Goal: Task Accomplishment & Management: Complete application form

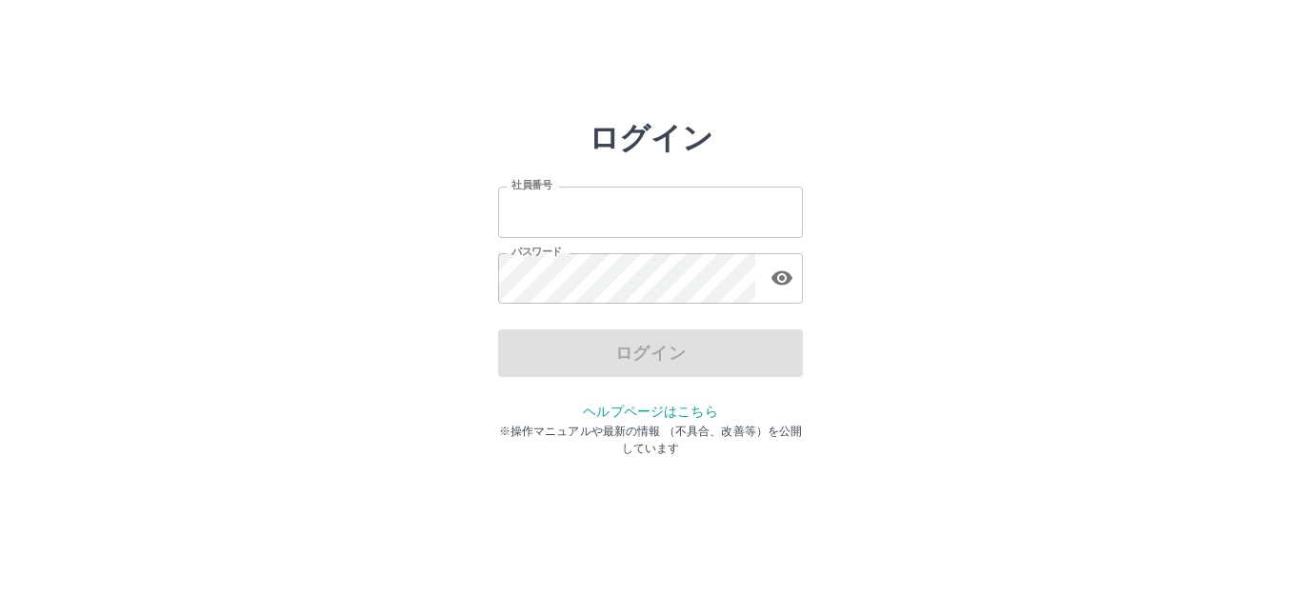
type input "*******"
click at [331, 393] on div "ログイン 社員番号 ******* 社員番号 パスワード パスワード ログイン ヘルプページはこちら ※操作マニュアルや最新の情報 （不具合、改善等）を公開し…" at bounding box center [650, 272] width 1143 height 305
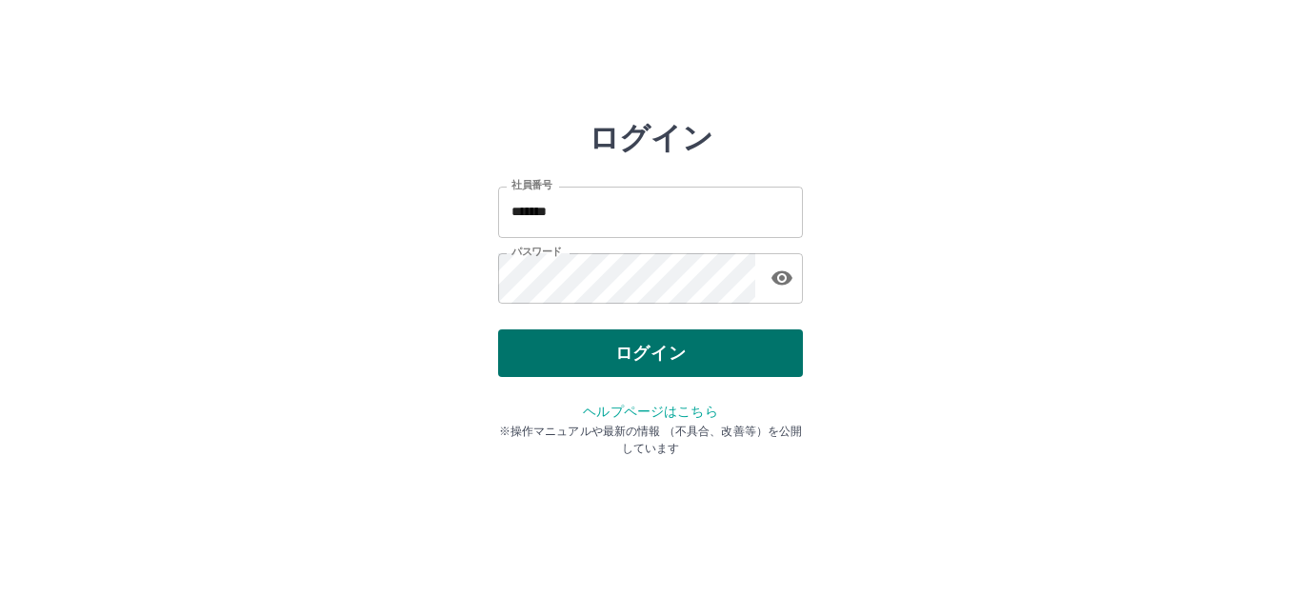
click at [614, 362] on button "ログイン" at bounding box center [650, 354] width 305 height 48
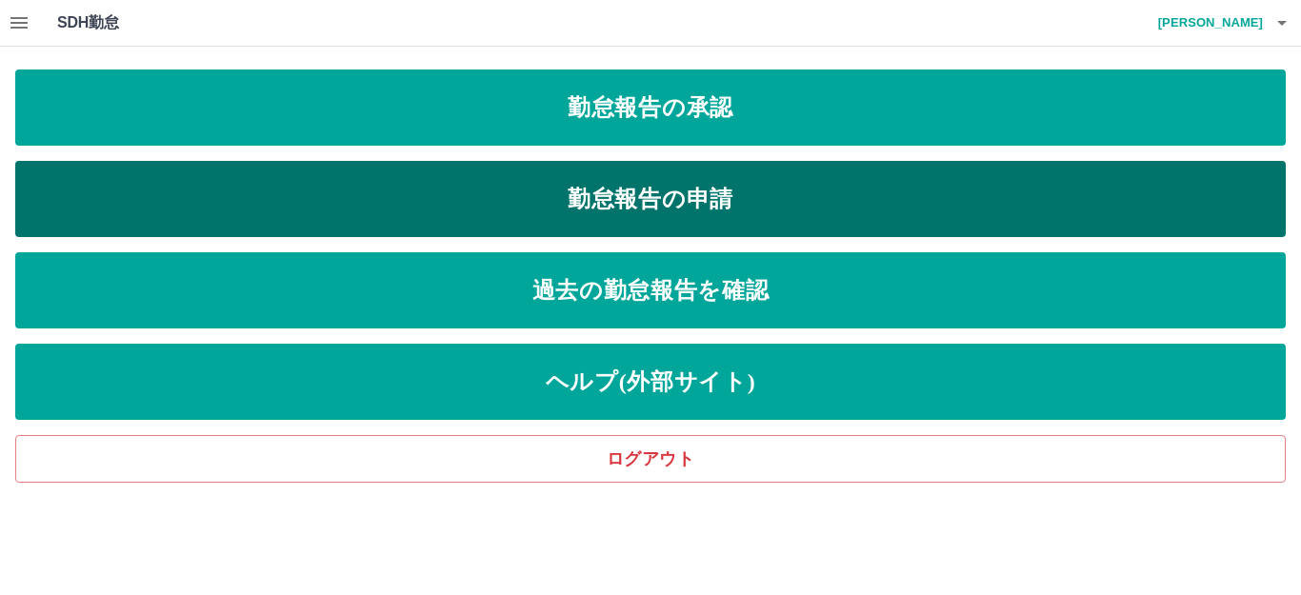
click at [463, 203] on link "勤怠報告の申請" at bounding box center [650, 199] width 1271 height 76
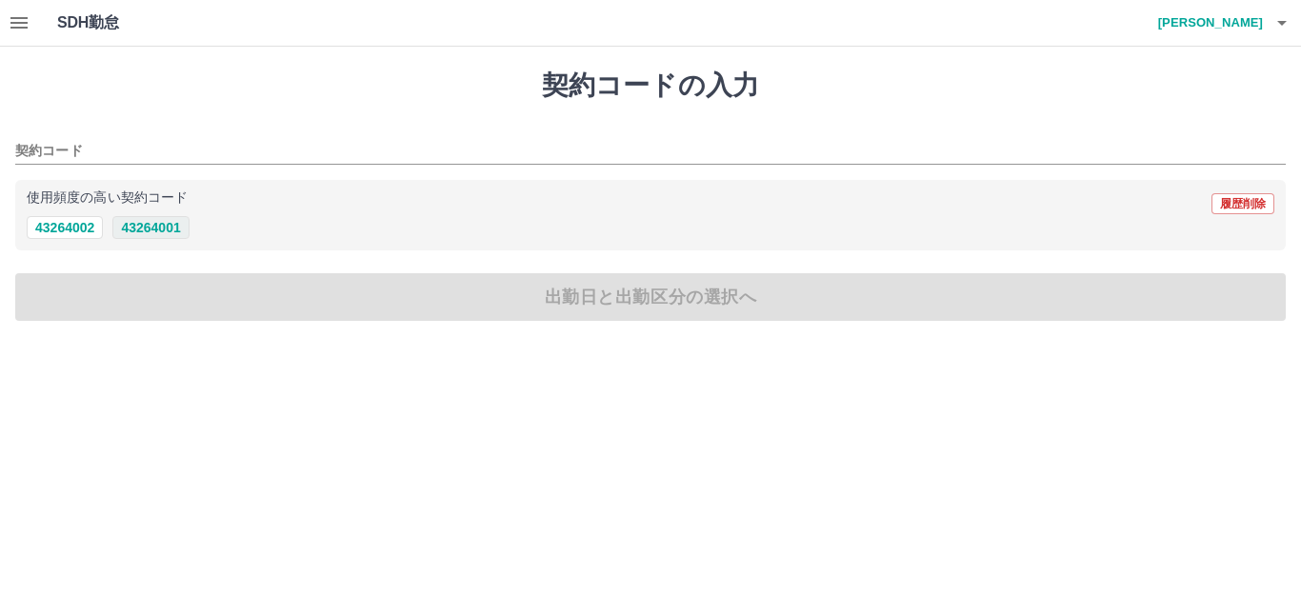
click at [152, 226] on button "43264001" at bounding box center [150, 227] width 76 height 23
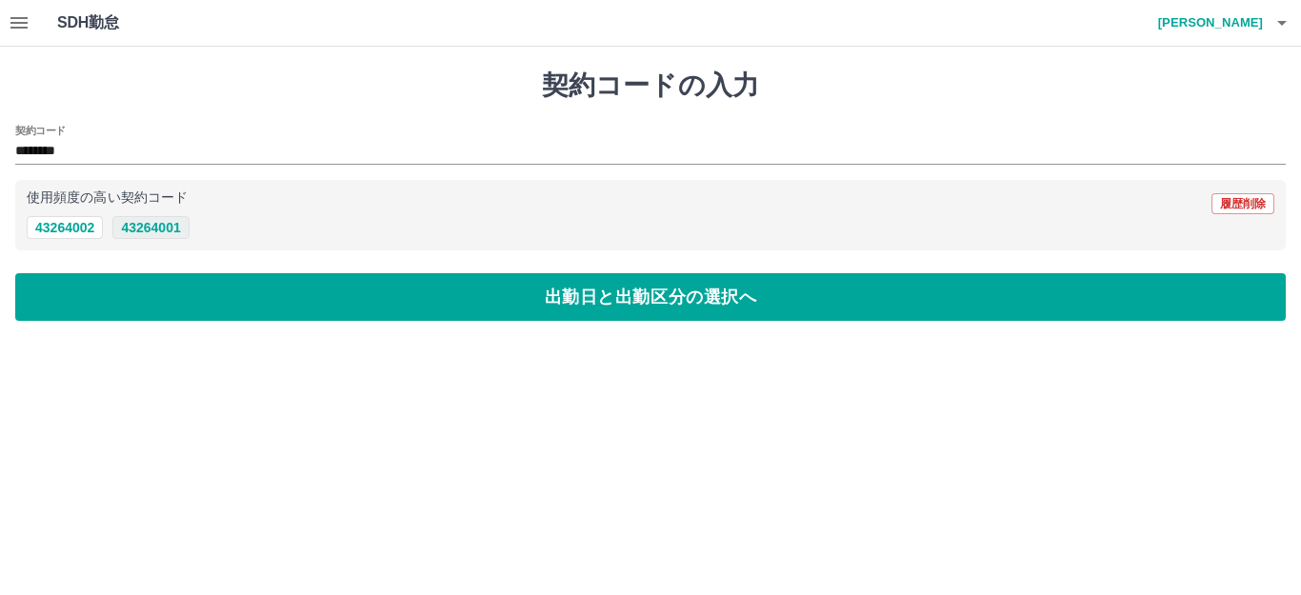
type input "********"
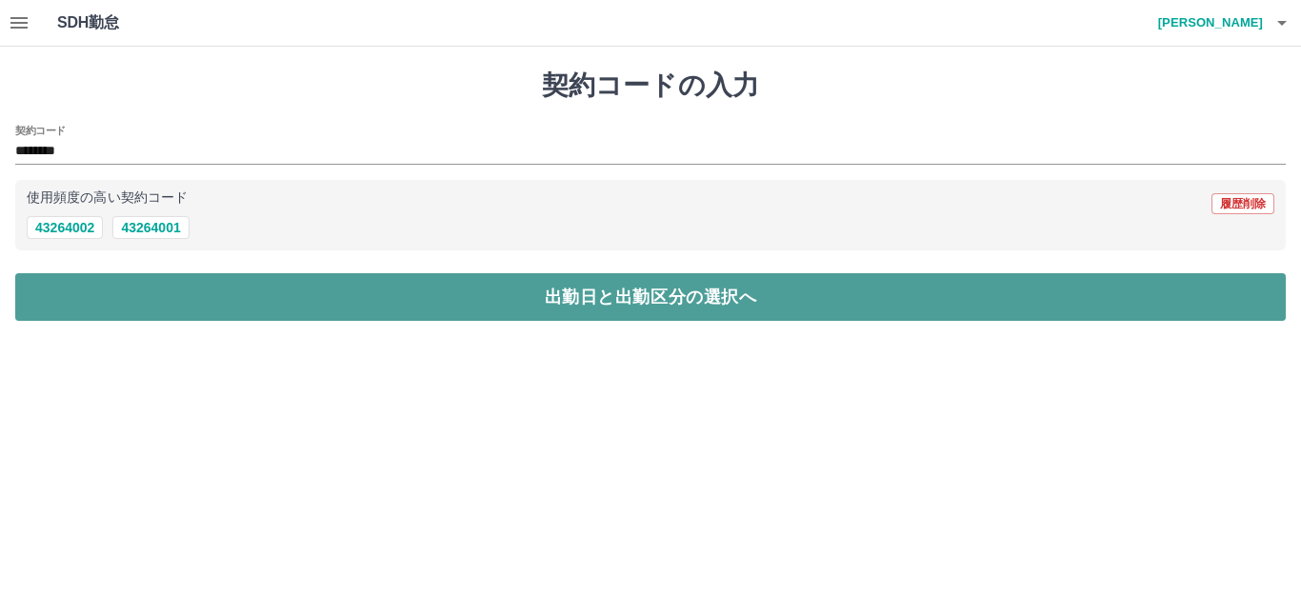
click at [174, 305] on button "出勤日と出勤区分の選択へ" at bounding box center [650, 297] width 1271 height 48
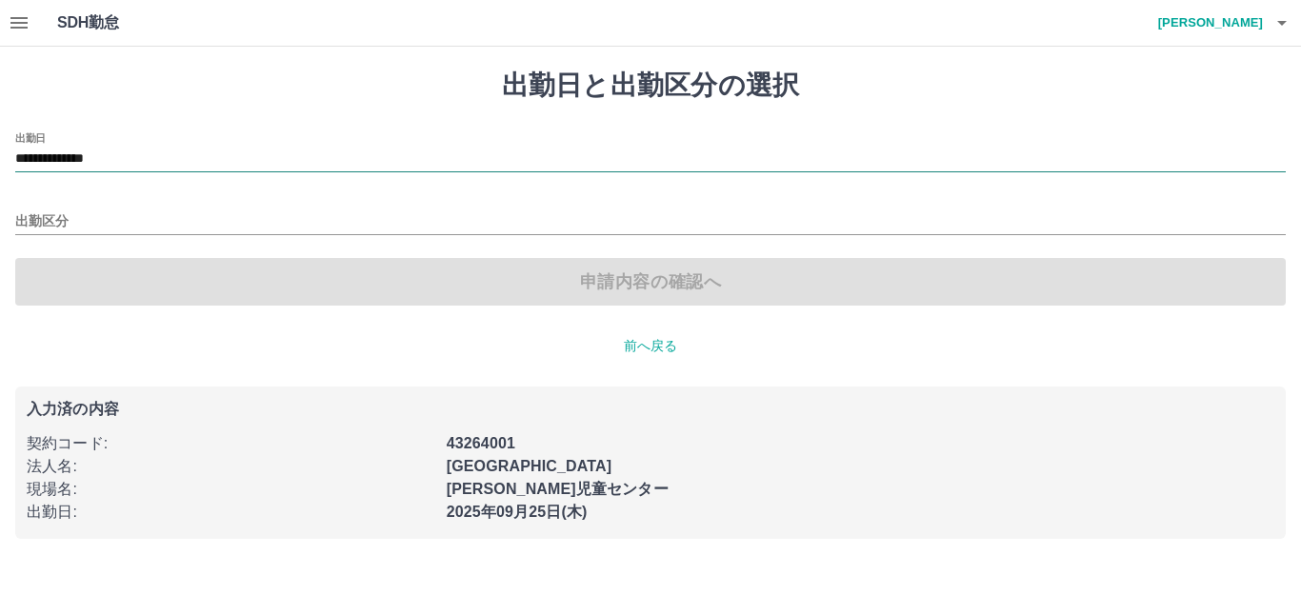
click at [190, 153] on input "**********" at bounding box center [650, 160] width 1271 height 24
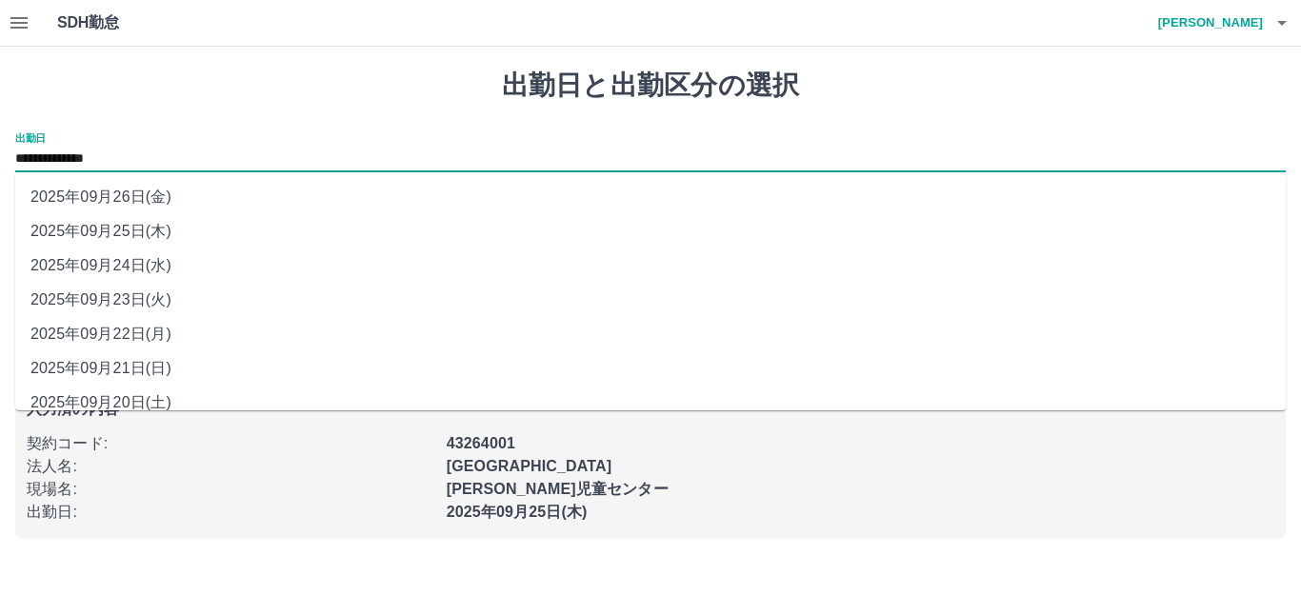
click at [165, 331] on li "2025年09月22日(月)" at bounding box center [650, 334] width 1271 height 34
type input "**********"
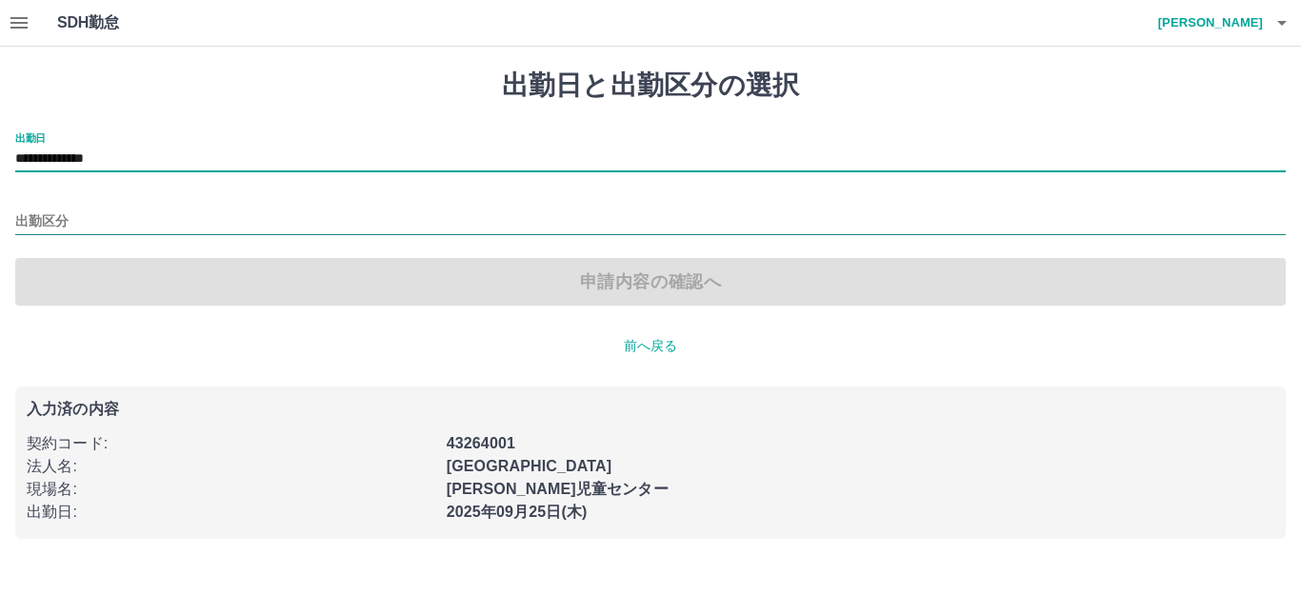
click at [107, 211] on input "出勤区分" at bounding box center [650, 223] width 1271 height 24
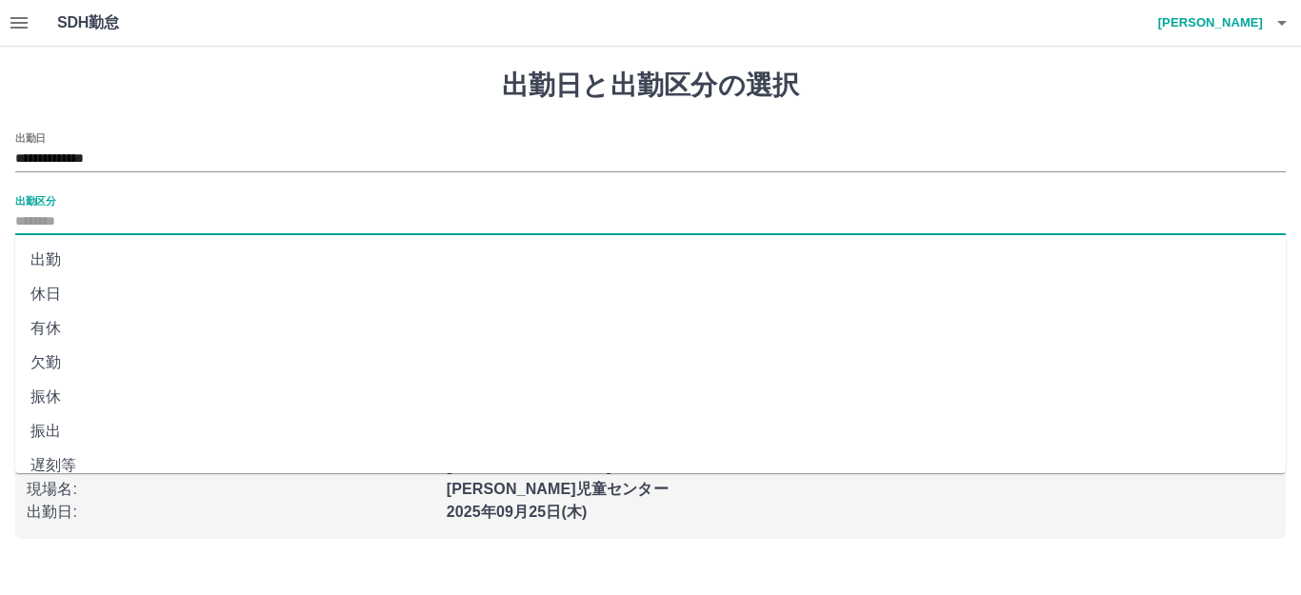
click at [58, 260] on li "出勤" at bounding box center [650, 260] width 1271 height 34
type input "**"
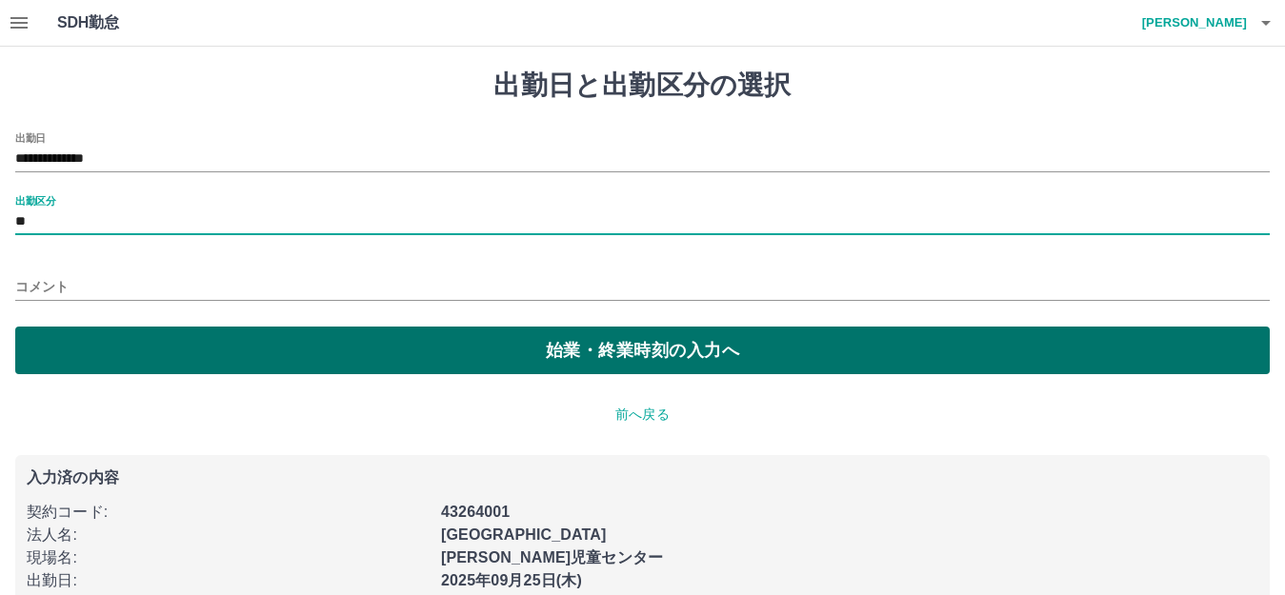
click at [143, 334] on button "始業・終業時刻の入力へ" at bounding box center [642, 351] width 1254 height 48
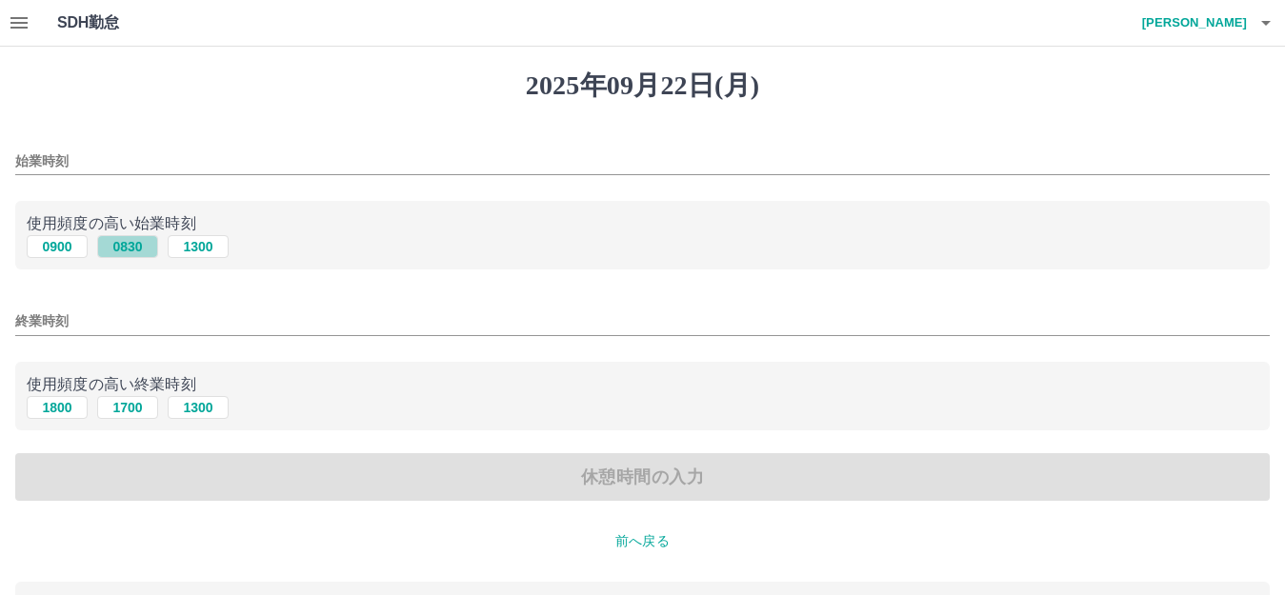
click at [115, 248] on button "0830" at bounding box center [127, 246] width 61 height 23
type input "****"
click at [136, 320] on input "終業時刻" at bounding box center [642, 322] width 1254 height 28
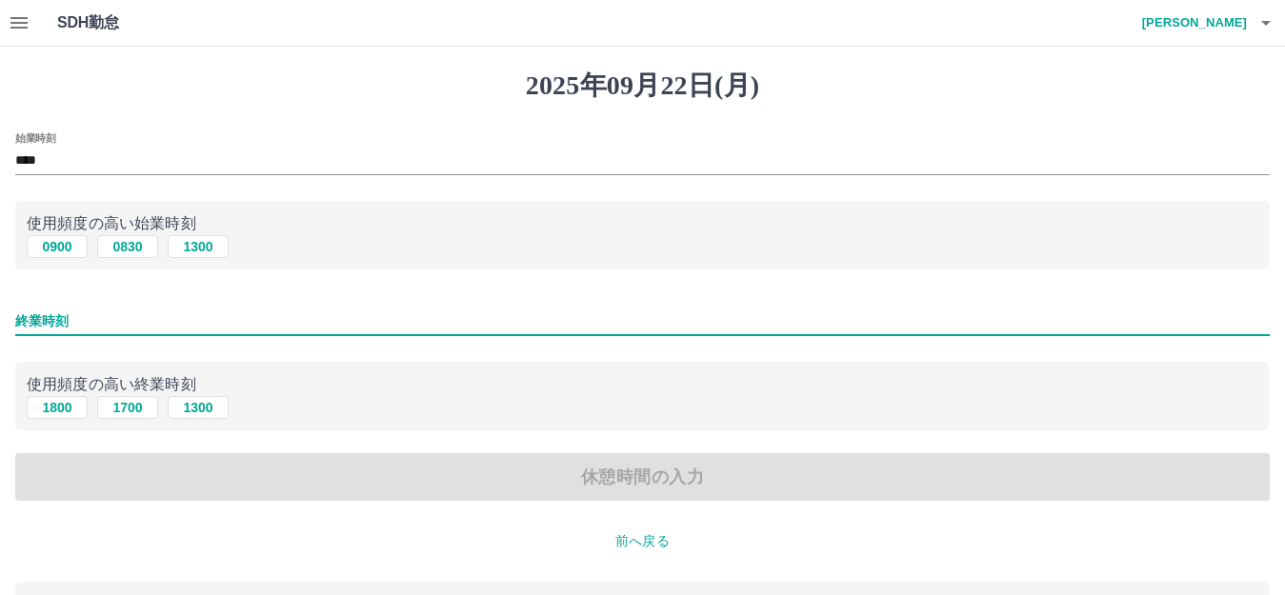
type input "****"
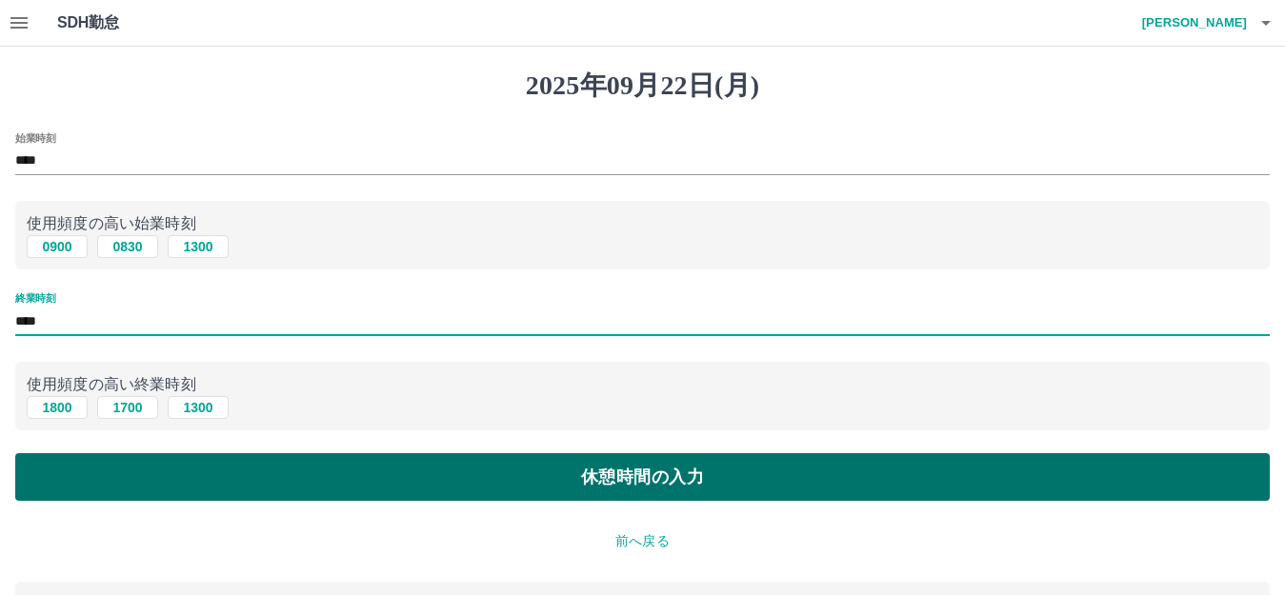
click at [147, 461] on button "休憩時間の入力" at bounding box center [642, 477] width 1254 height 48
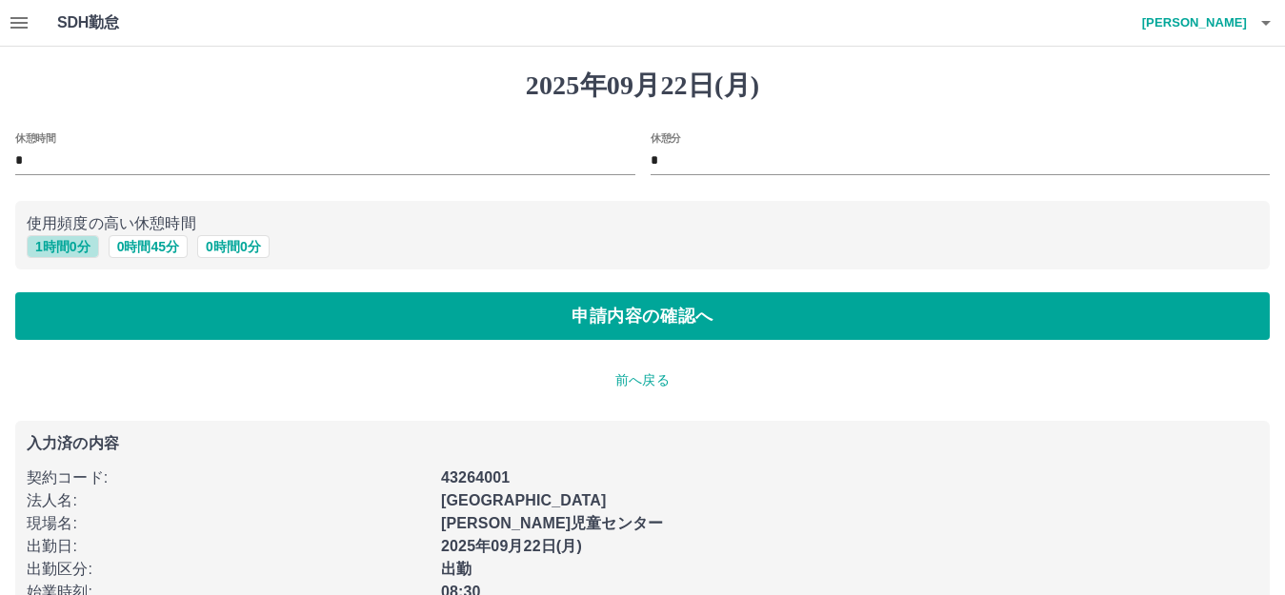
drag, startPoint x: 61, startPoint y: 247, endPoint x: 74, endPoint y: 263, distance: 21.0
click at [63, 247] on button "1 時間 0 分" at bounding box center [63, 246] width 72 height 23
type input "*"
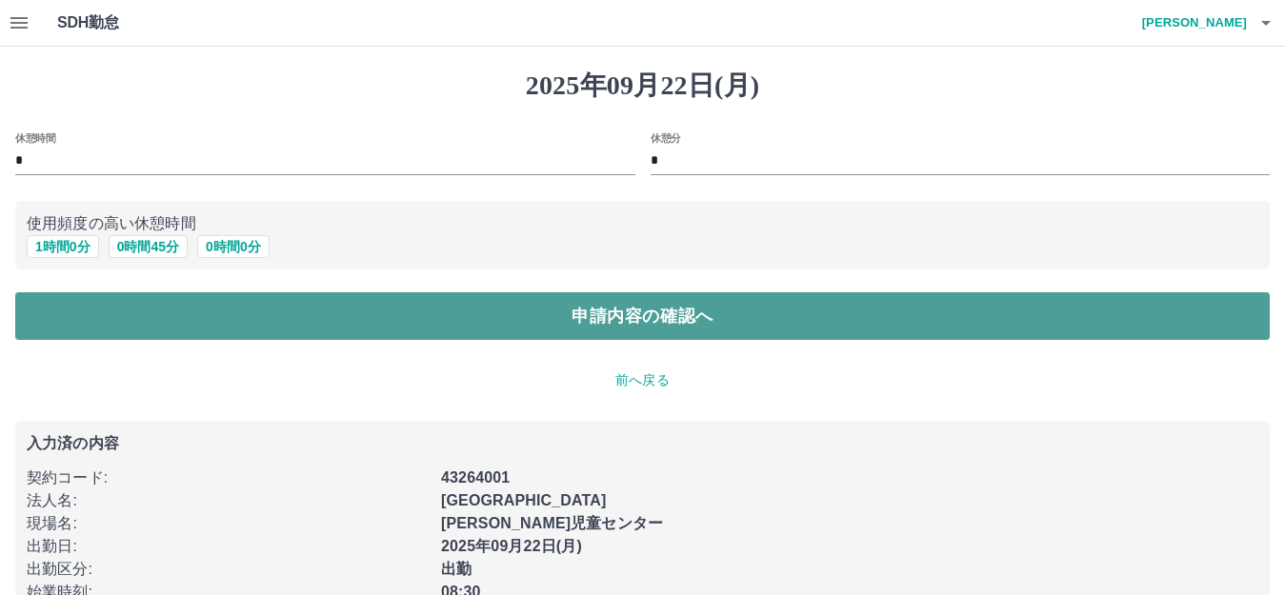
click at [125, 330] on button "申請内容の確認へ" at bounding box center [642, 316] width 1254 height 48
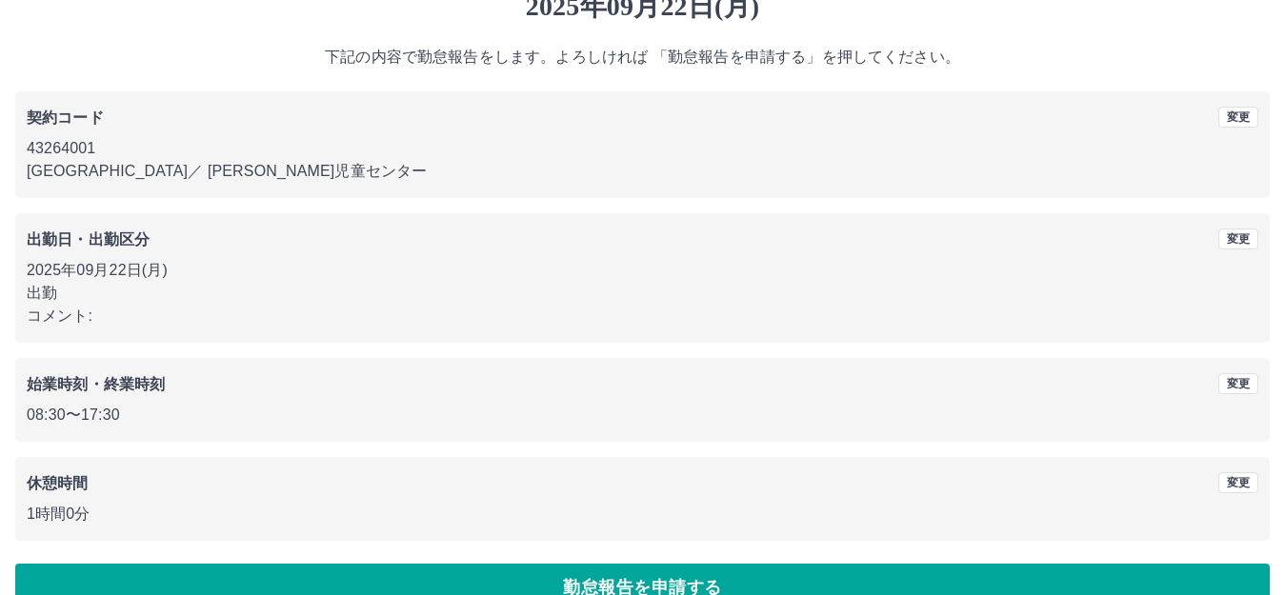
scroll to position [118, 0]
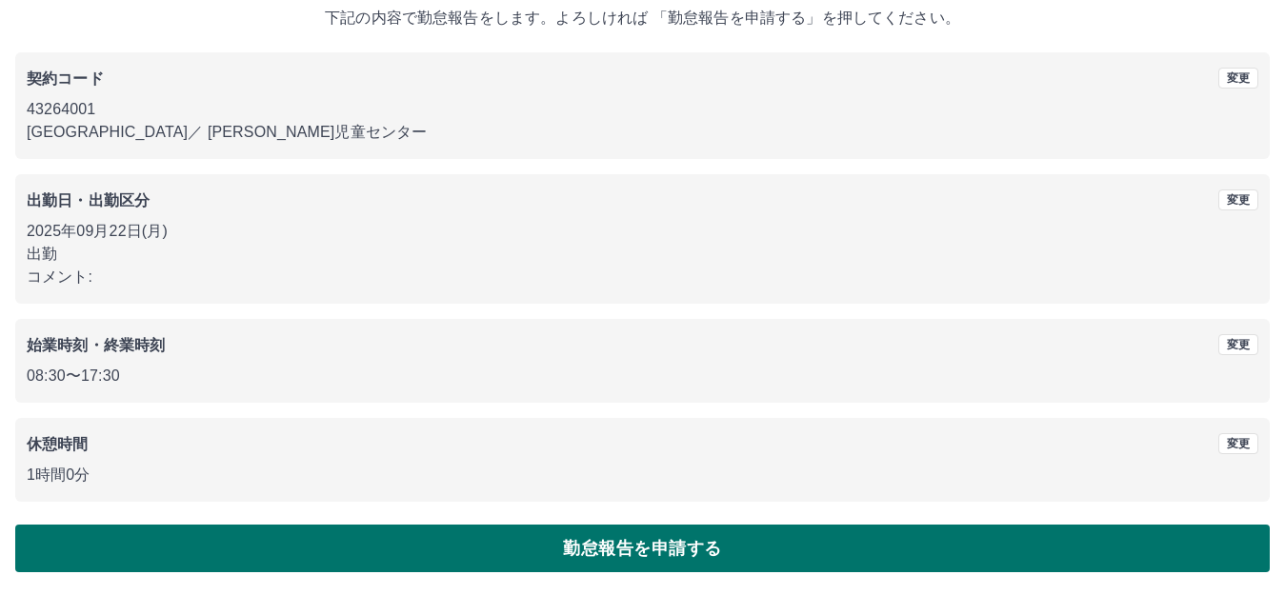
click at [296, 552] on button "勤怠報告を申請する" at bounding box center [642, 549] width 1254 height 48
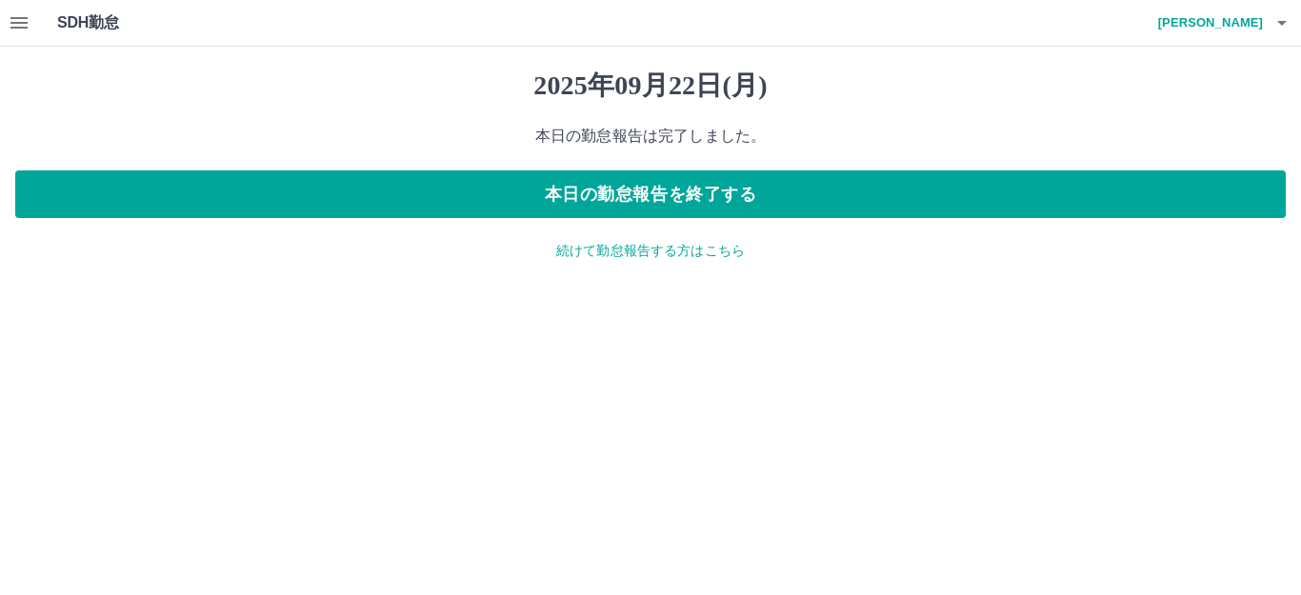
click at [573, 249] on p "続けて勤怠報告する方はこちら" at bounding box center [650, 251] width 1271 height 20
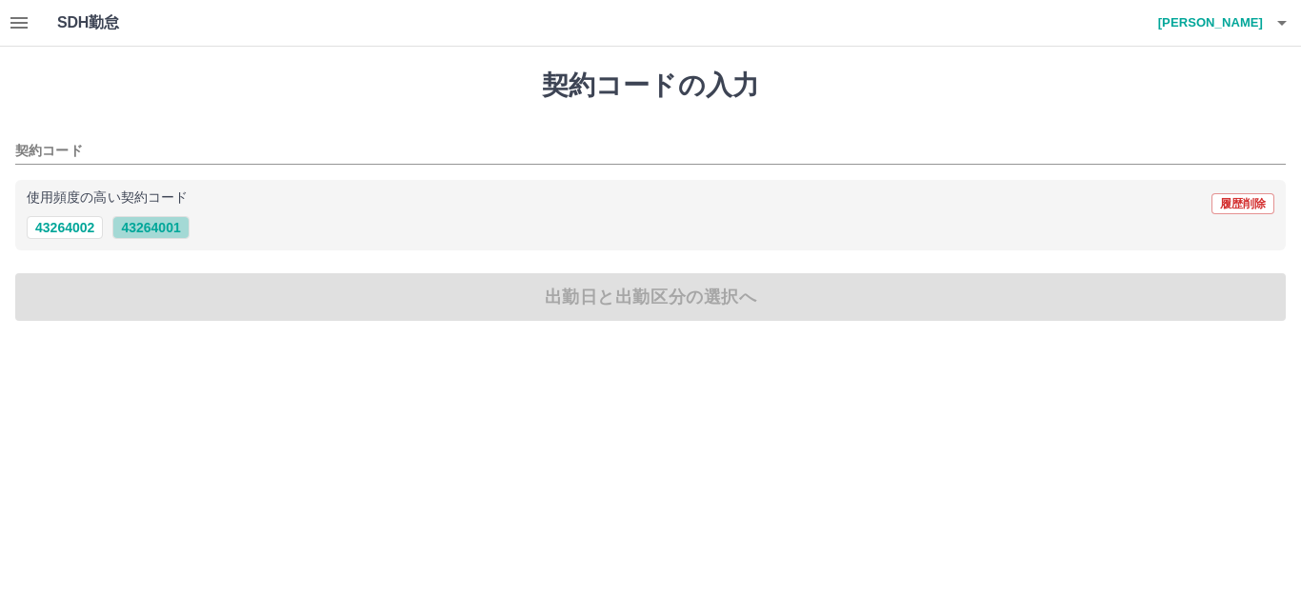
click at [153, 226] on button "43264001" at bounding box center [150, 227] width 76 height 23
type input "********"
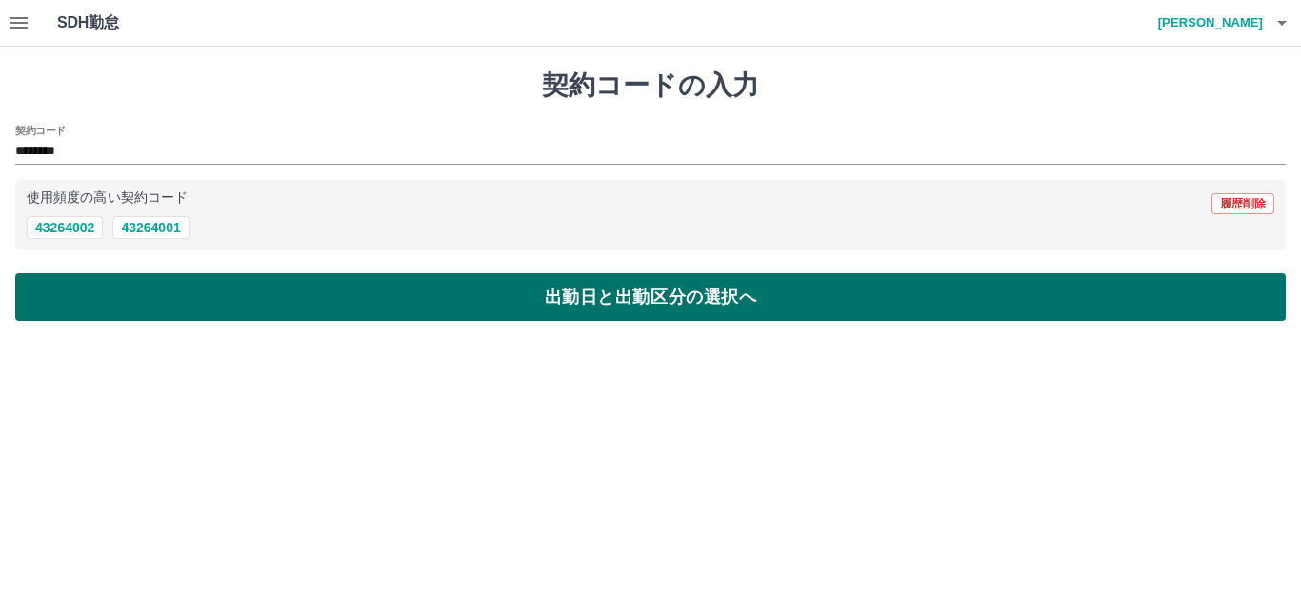
click at [164, 300] on button "出勤日と出勤区分の選択へ" at bounding box center [650, 297] width 1271 height 48
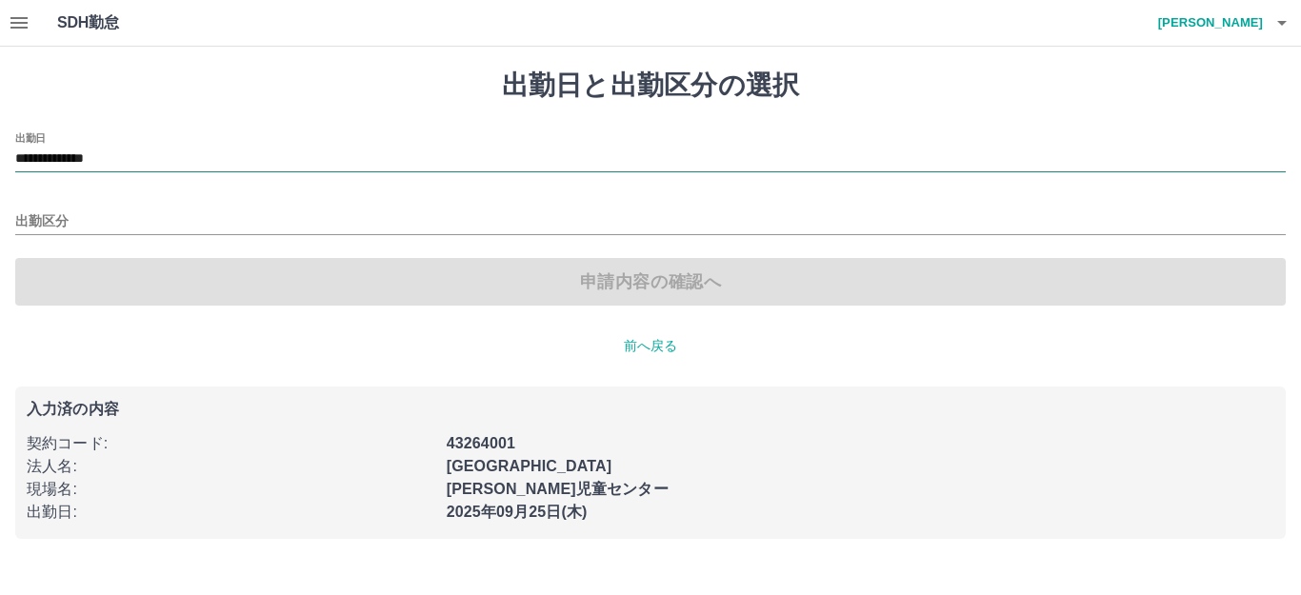
click at [173, 162] on input "**********" at bounding box center [650, 160] width 1271 height 24
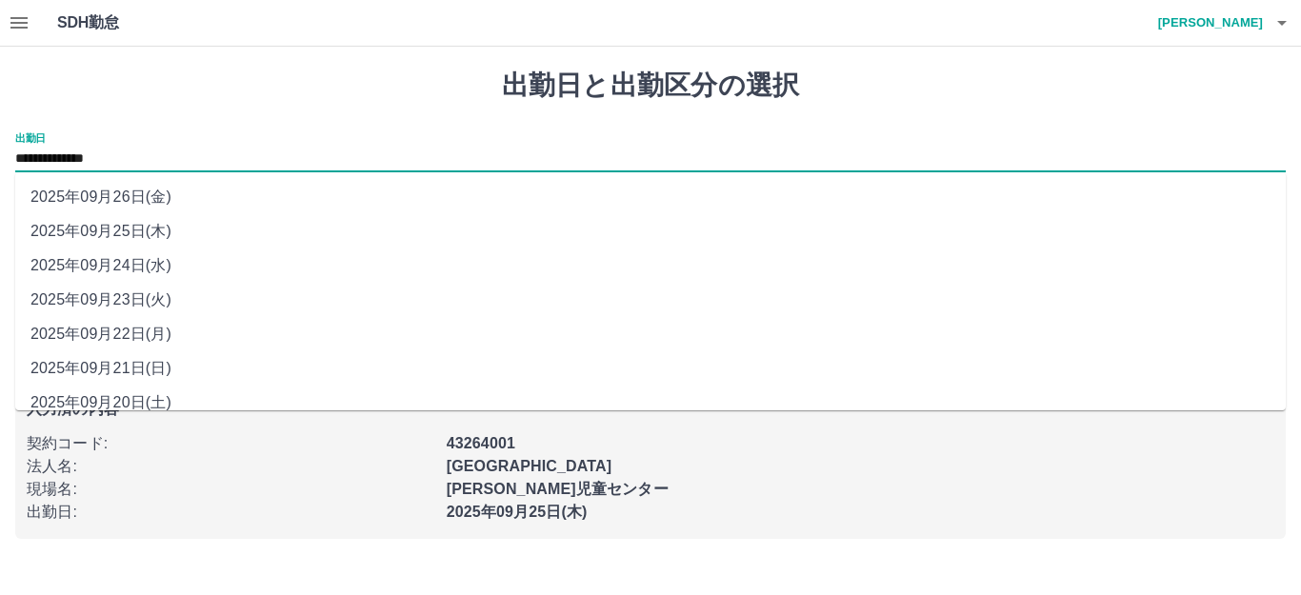
click at [166, 304] on li "2025年09月23日(火)" at bounding box center [650, 300] width 1271 height 34
type input "**********"
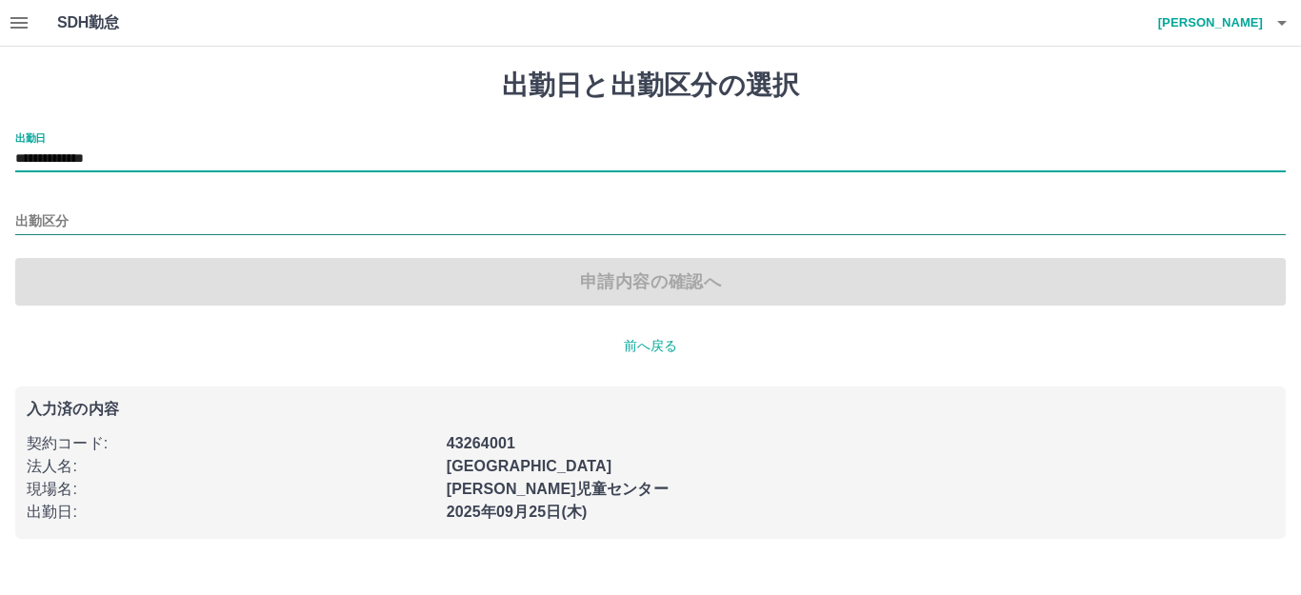
click at [119, 221] on input "出勤区分" at bounding box center [650, 223] width 1271 height 24
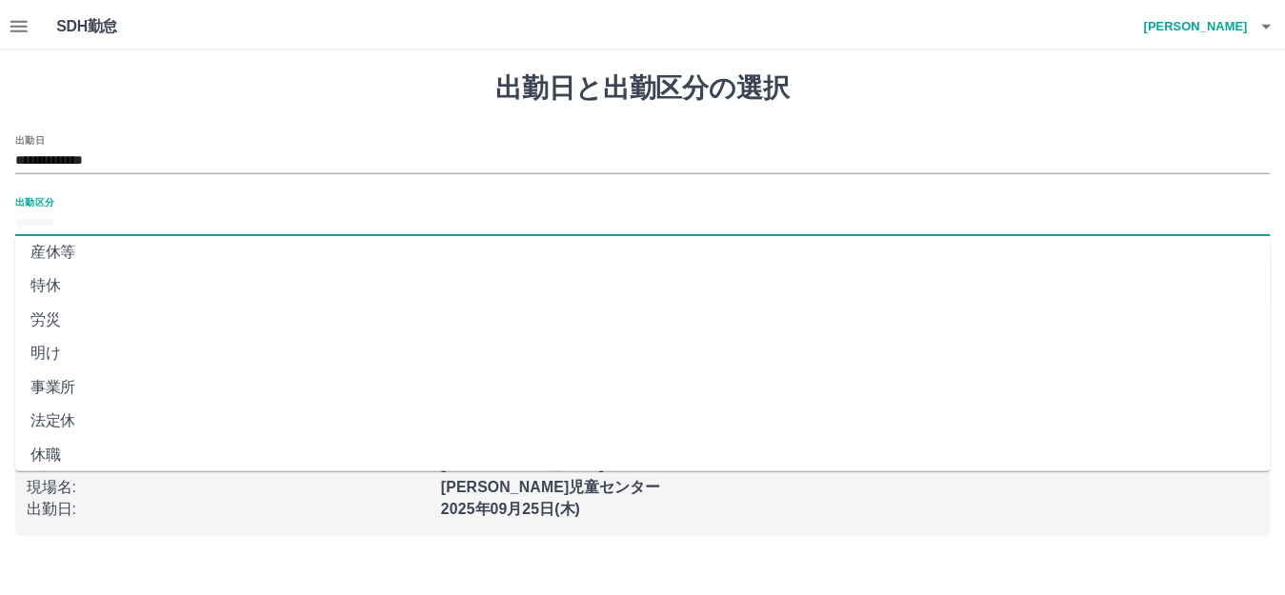
scroll to position [394, 0]
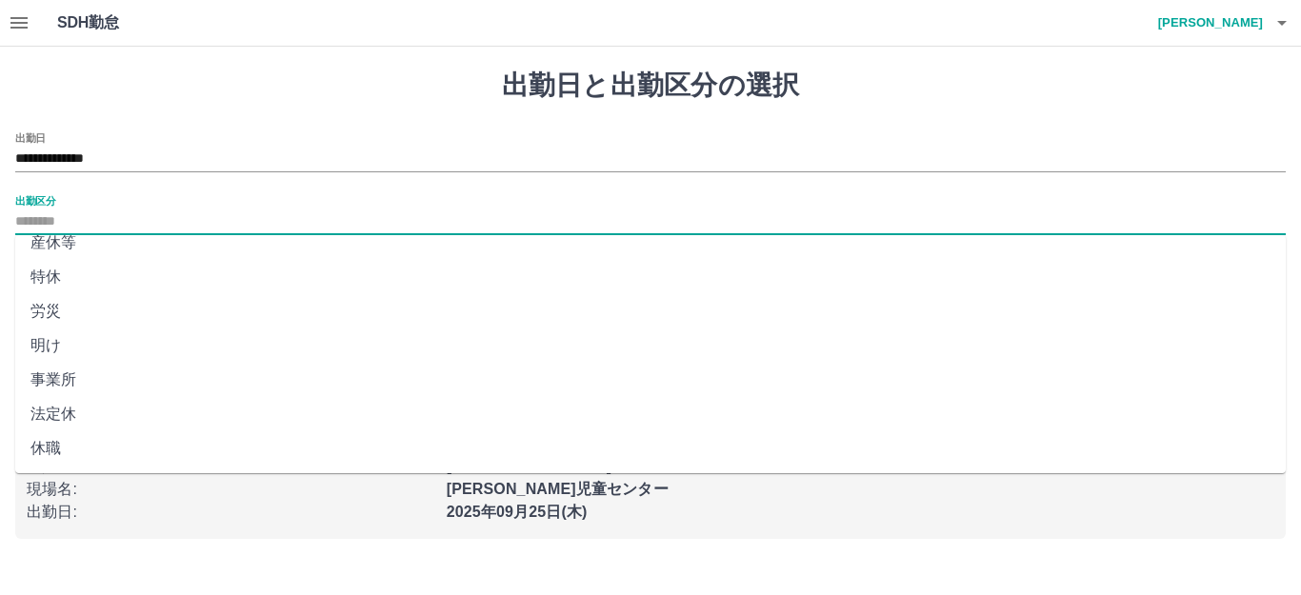
click at [88, 414] on li "法定休" at bounding box center [650, 414] width 1271 height 34
type input "***"
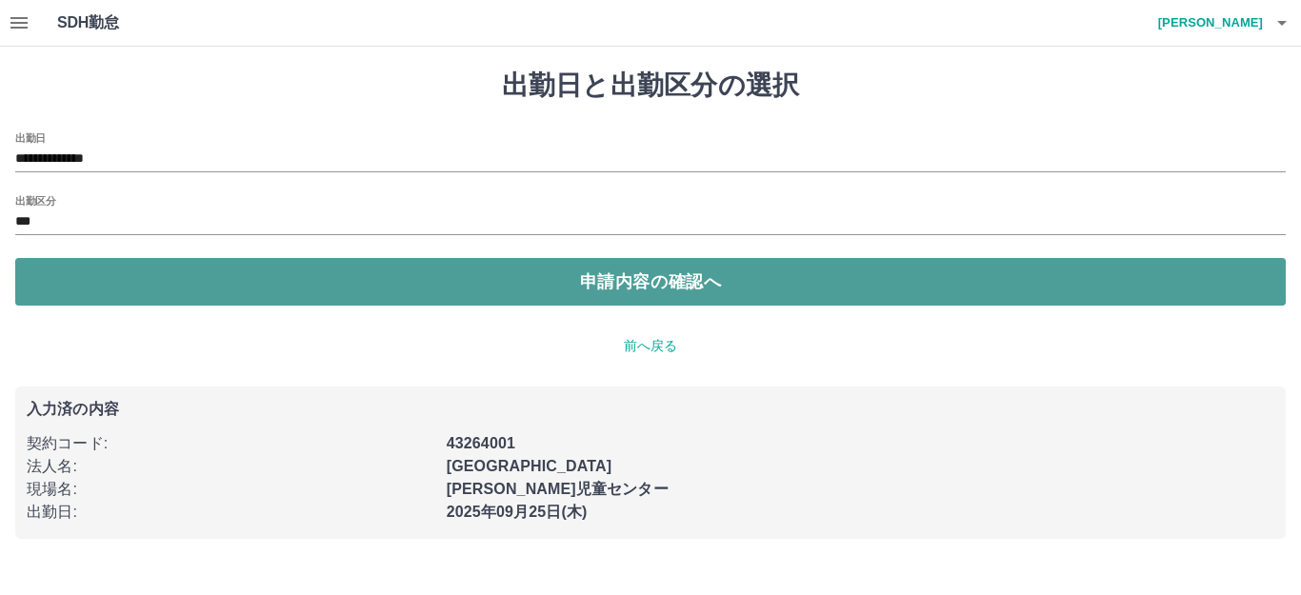
click at [91, 292] on button "申請内容の確認へ" at bounding box center [650, 282] width 1271 height 48
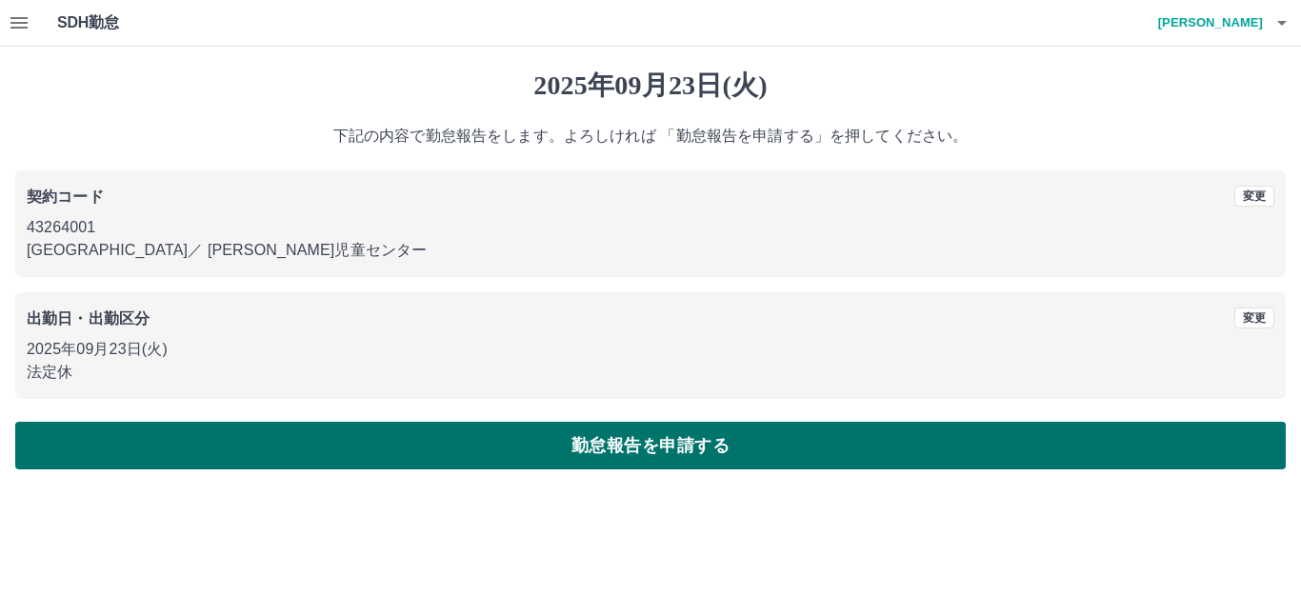
click at [127, 449] on button "勤怠報告を申請する" at bounding box center [650, 446] width 1271 height 48
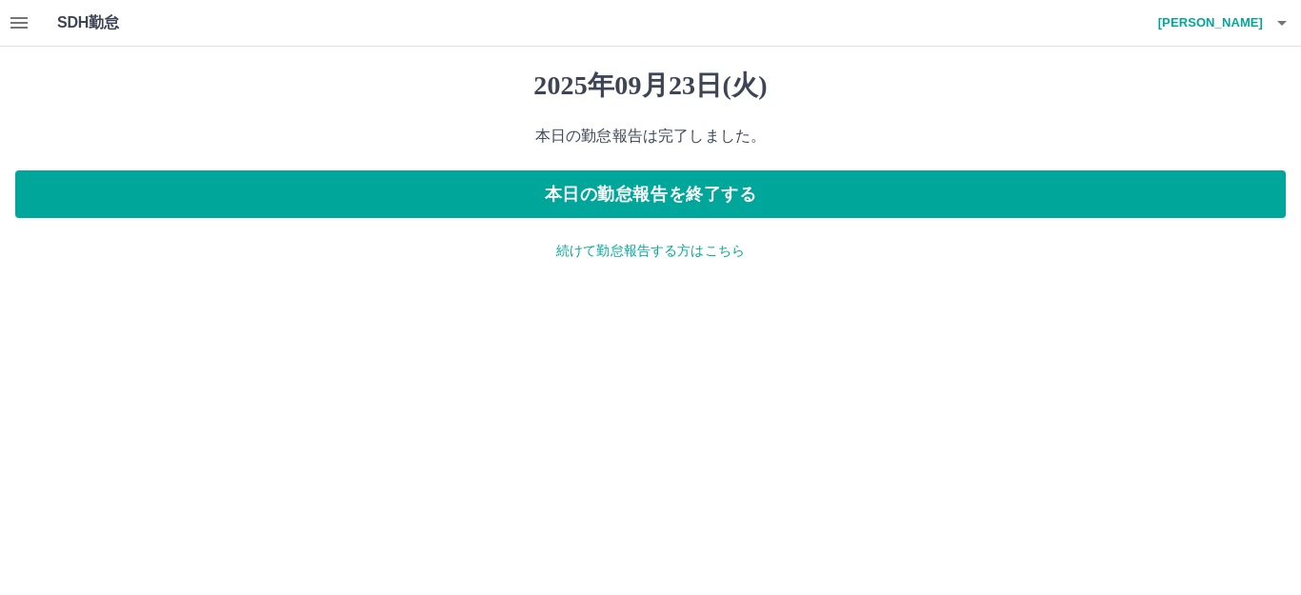
click at [639, 251] on p "続けて勤怠報告する方はこちら" at bounding box center [650, 251] width 1271 height 20
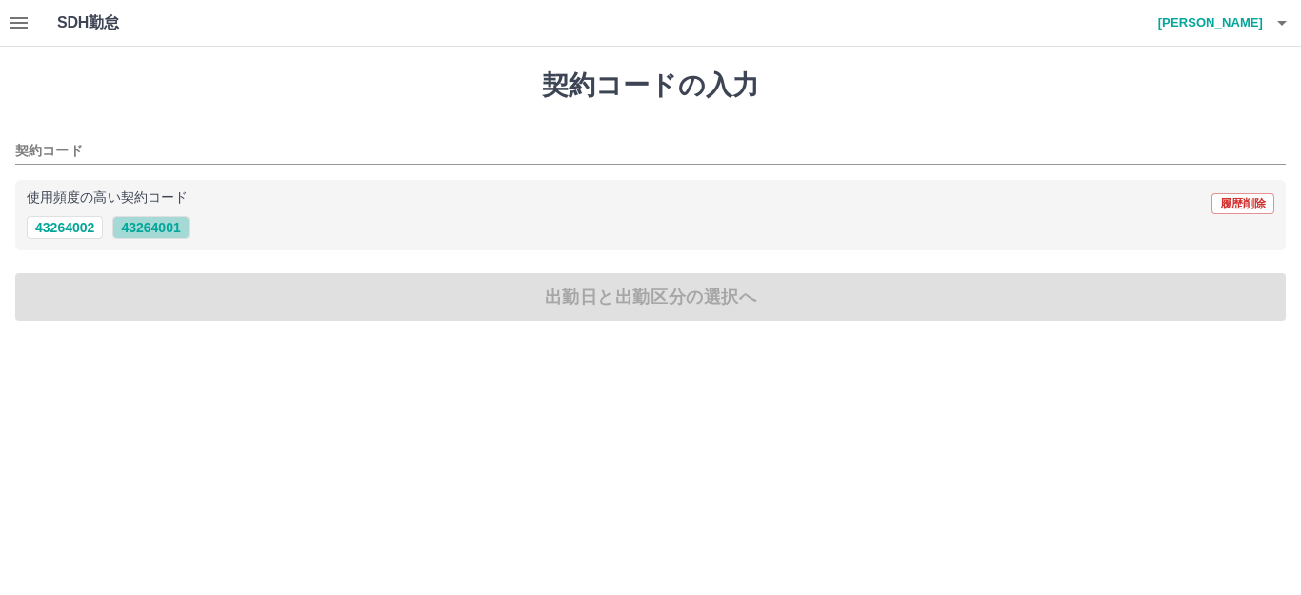
click at [165, 222] on button "43264001" at bounding box center [150, 227] width 76 height 23
type input "********"
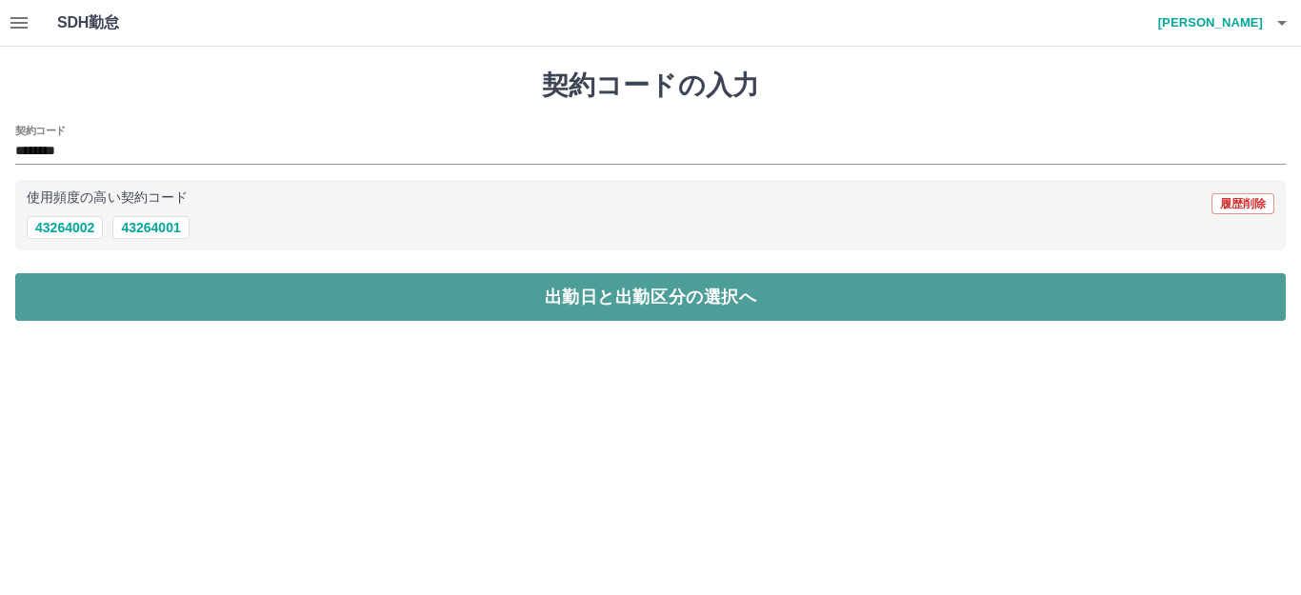
click at [82, 283] on button "出勤日と出勤区分の選択へ" at bounding box center [650, 297] width 1271 height 48
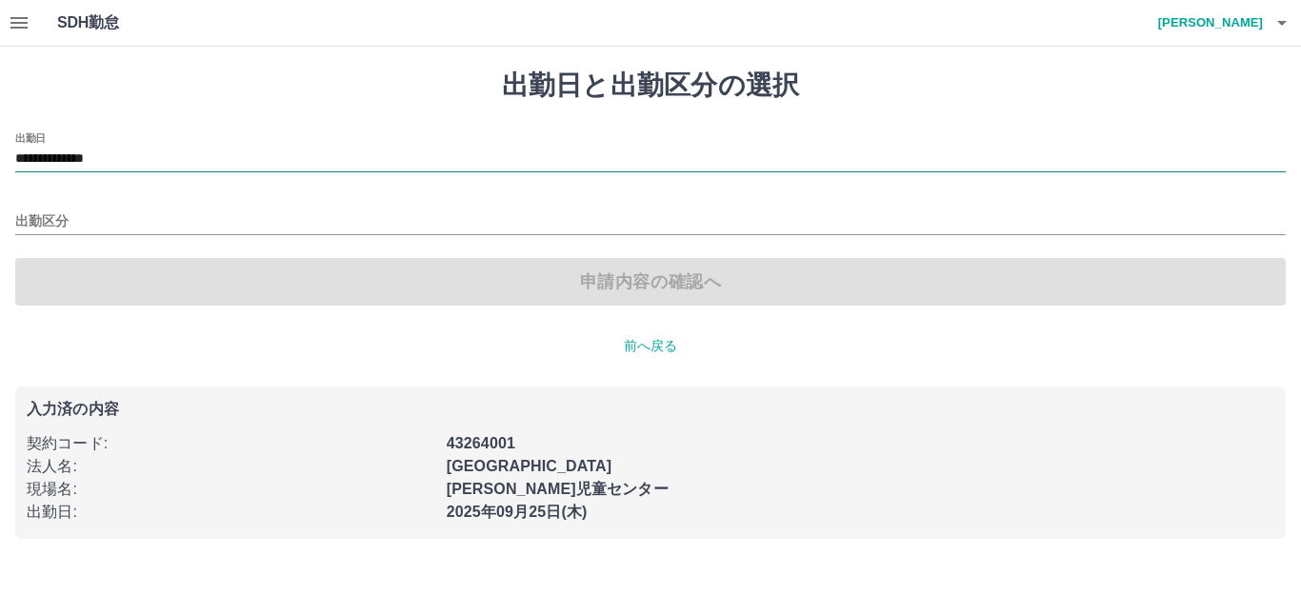
click at [160, 160] on input "**********" at bounding box center [650, 160] width 1271 height 24
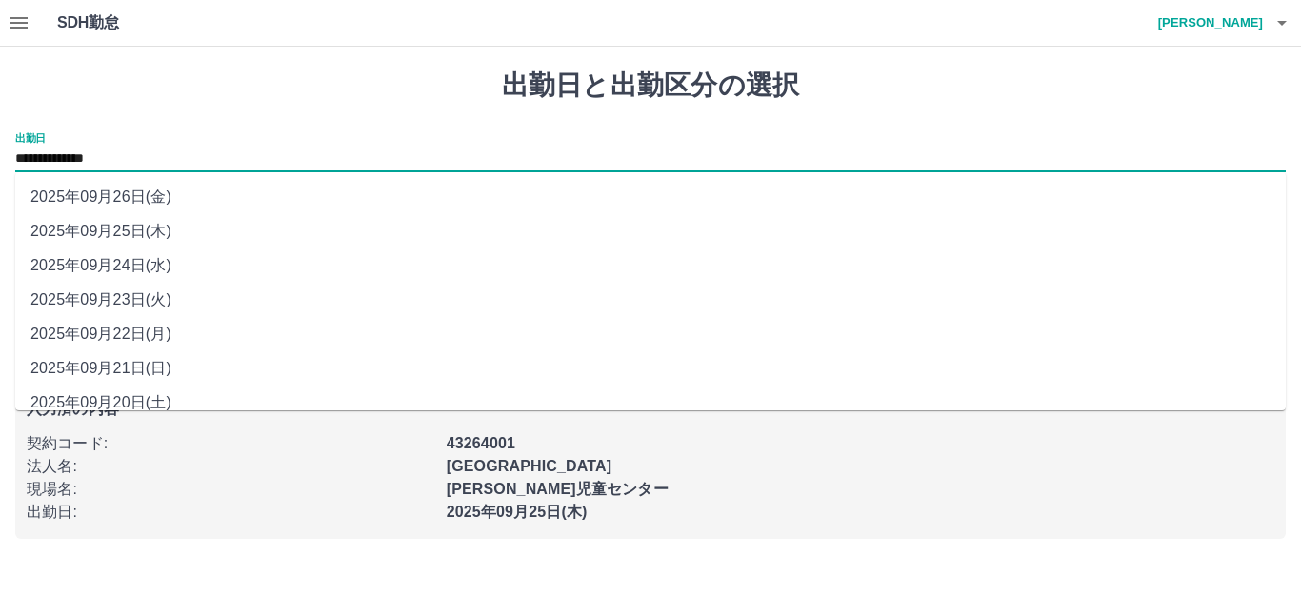
click at [154, 267] on li "2025年09月24日(水)" at bounding box center [650, 266] width 1271 height 34
type input "**********"
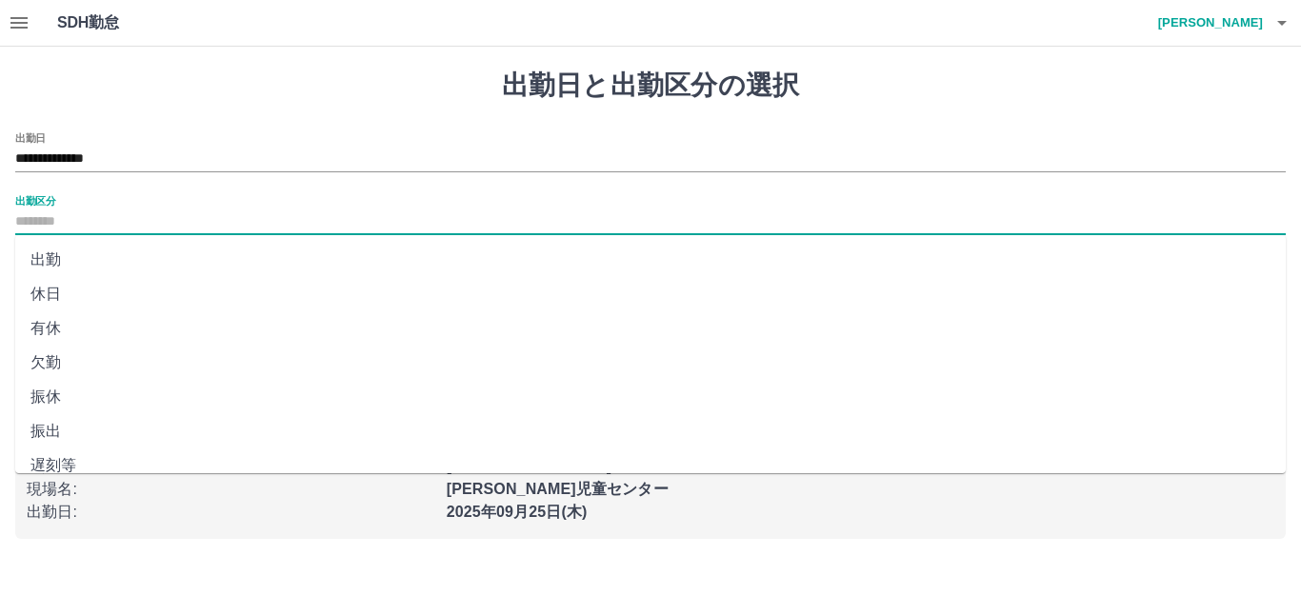
click at [110, 224] on input "出勤区分" at bounding box center [650, 223] width 1271 height 24
click at [76, 297] on li "休日" at bounding box center [650, 294] width 1271 height 34
type input "**"
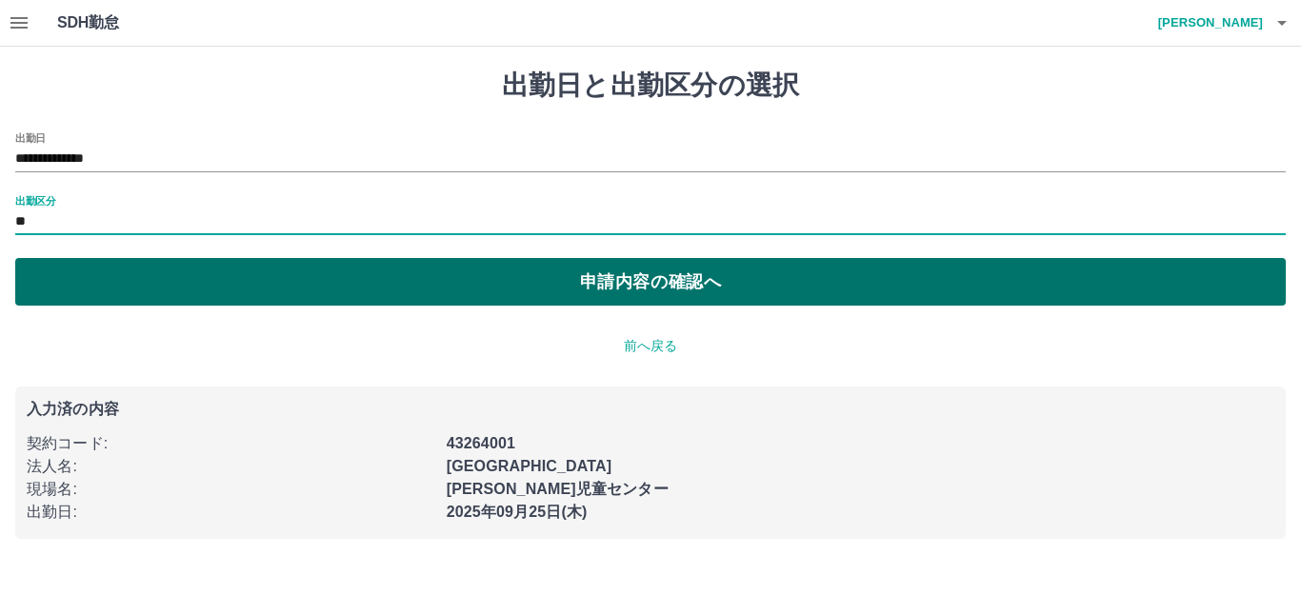
click at [161, 295] on button "申請内容の確認へ" at bounding box center [650, 282] width 1271 height 48
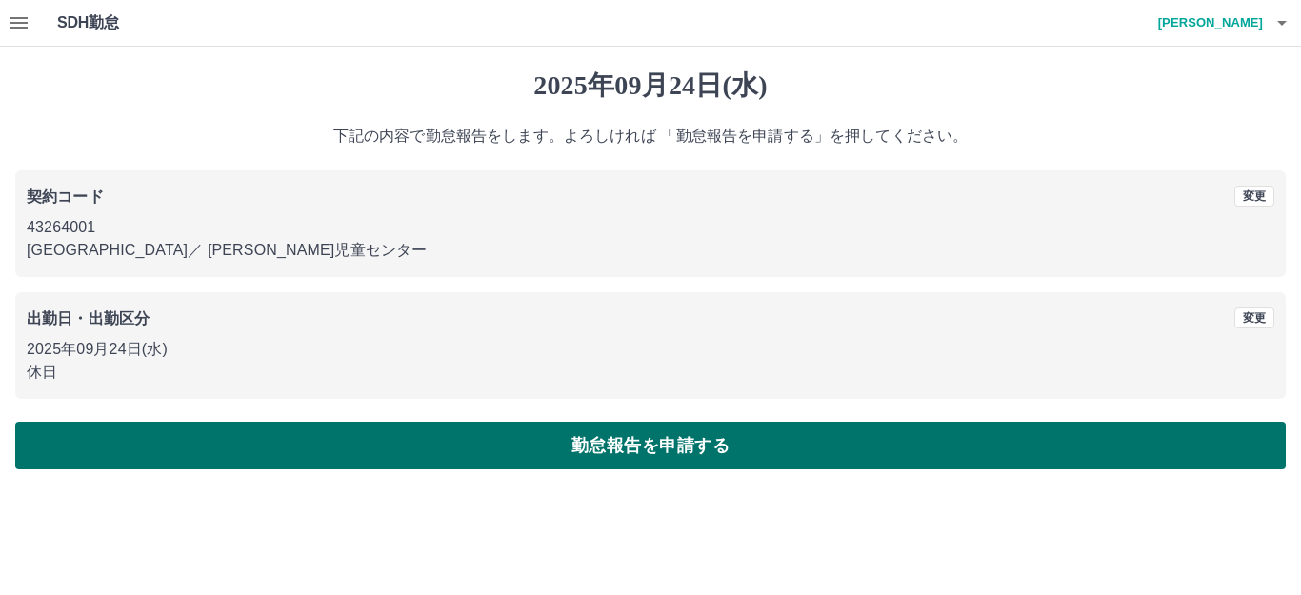
click at [652, 446] on button "勤怠報告を申請する" at bounding box center [650, 446] width 1271 height 48
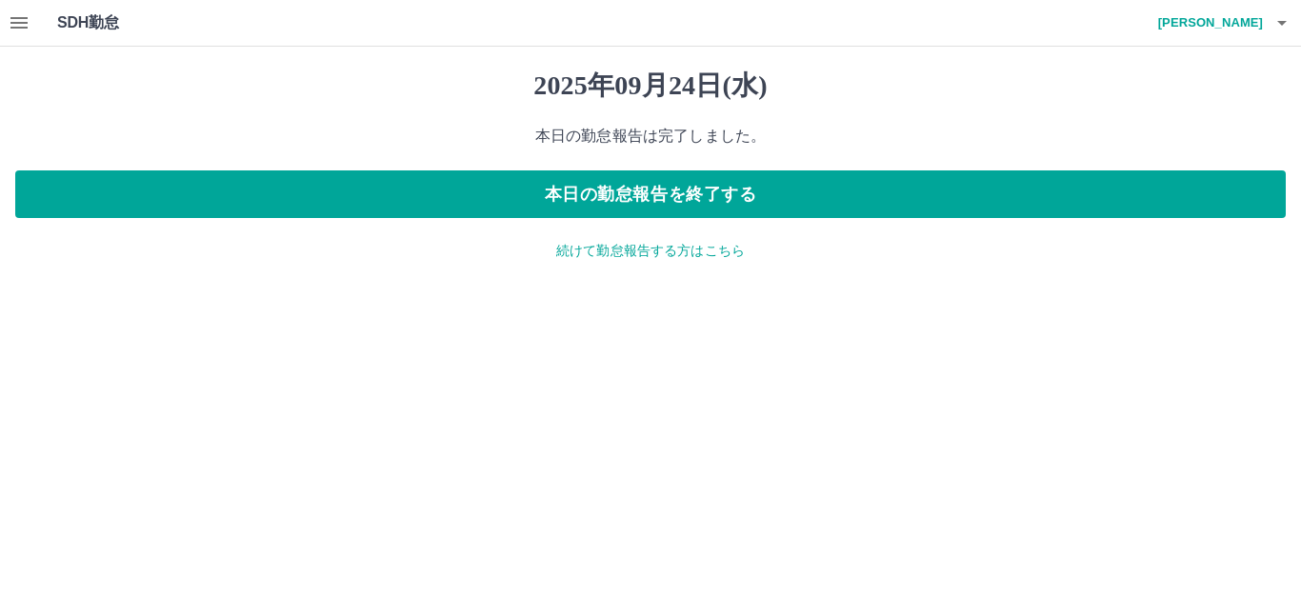
click at [20, 25] on icon "button" at bounding box center [19, 22] width 23 height 23
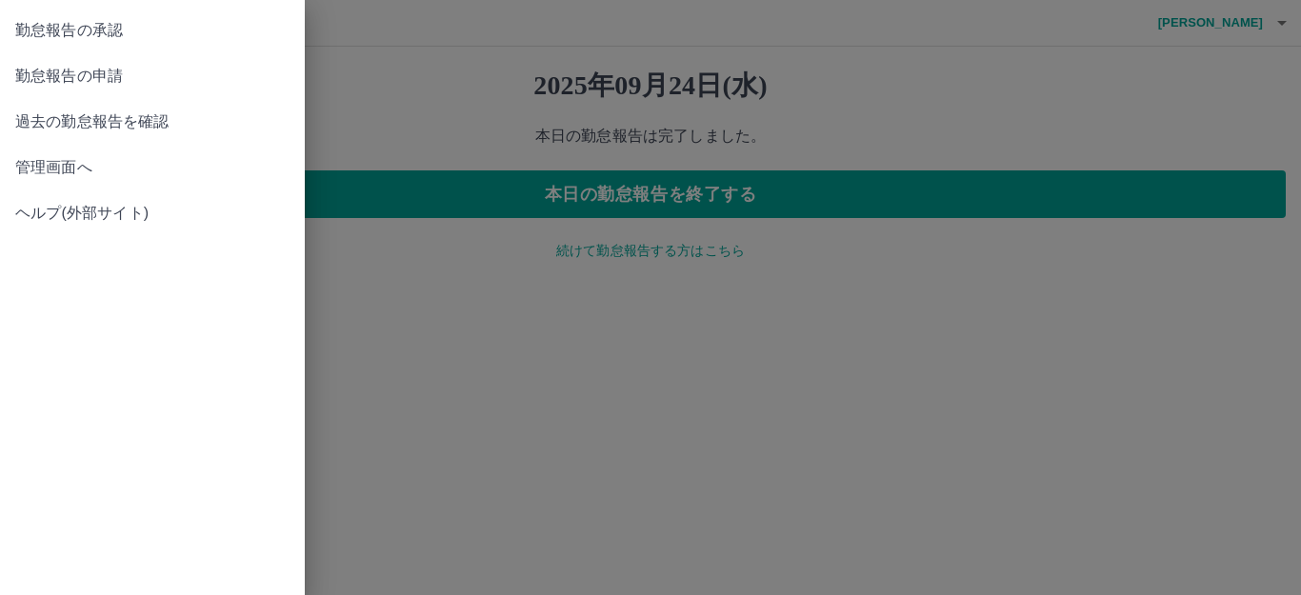
click at [46, 168] on span "管理画面へ" at bounding box center [152, 167] width 274 height 23
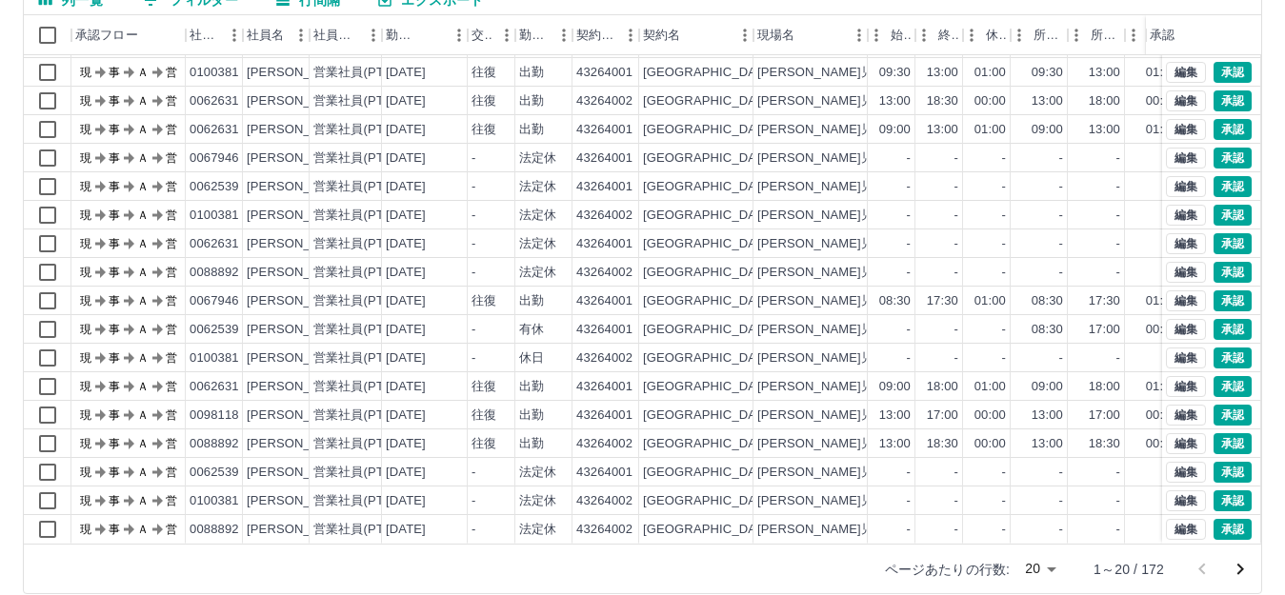
scroll to position [210, 0]
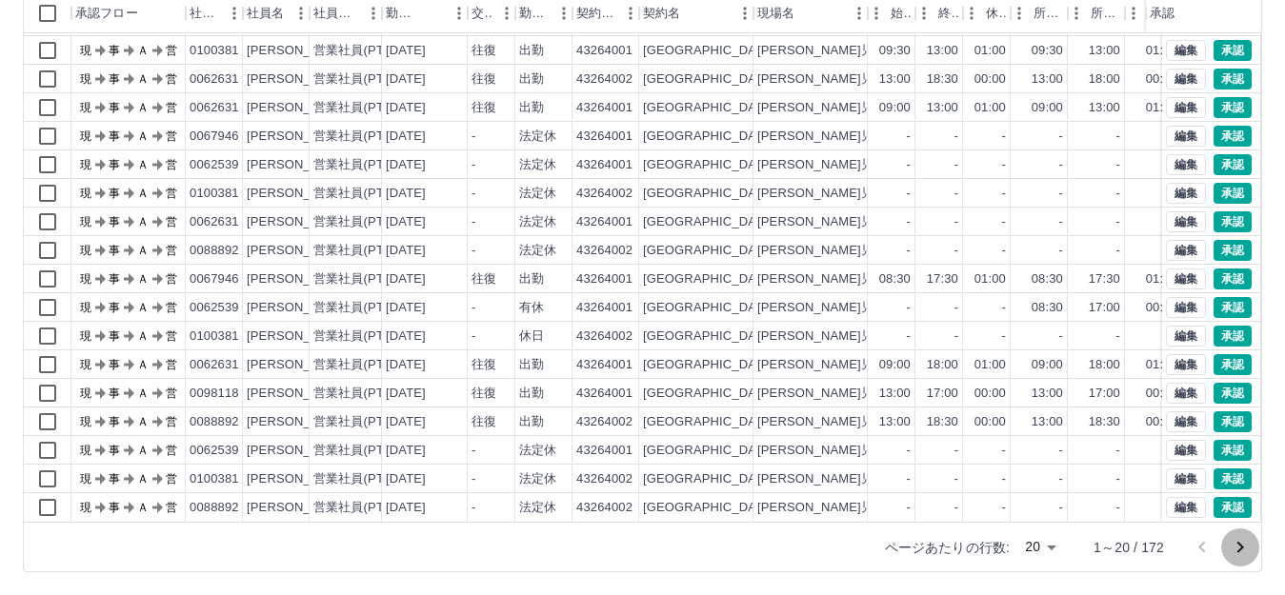
click at [1244, 546] on icon "次のページへ" at bounding box center [1240, 547] width 23 height 23
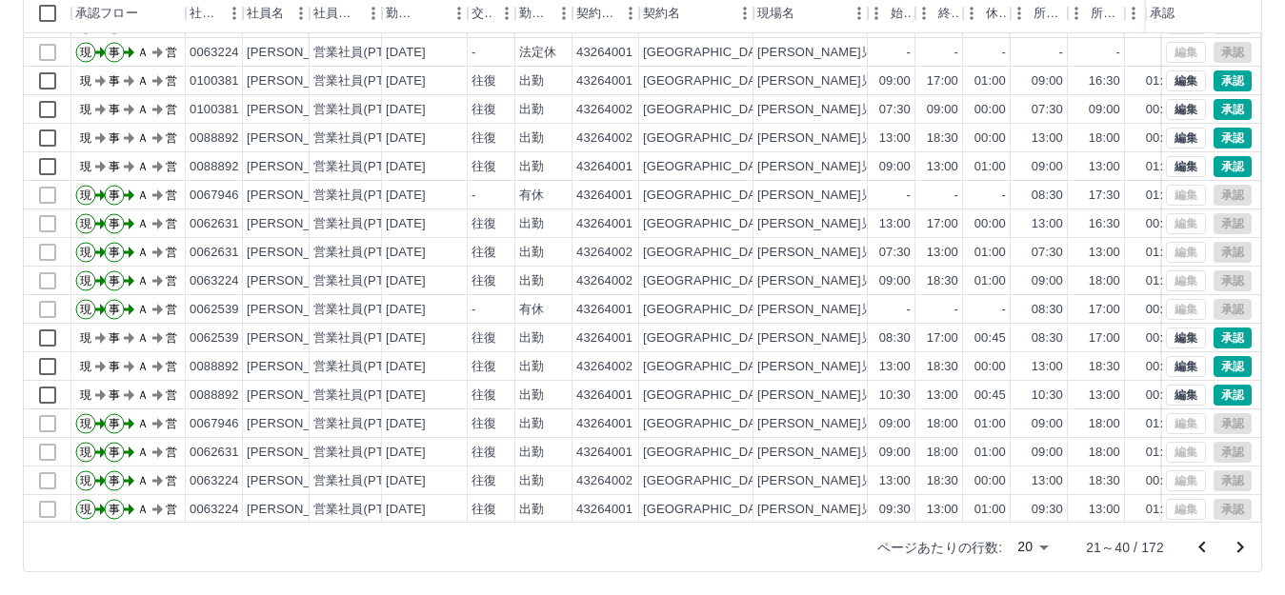
scroll to position [99, 0]
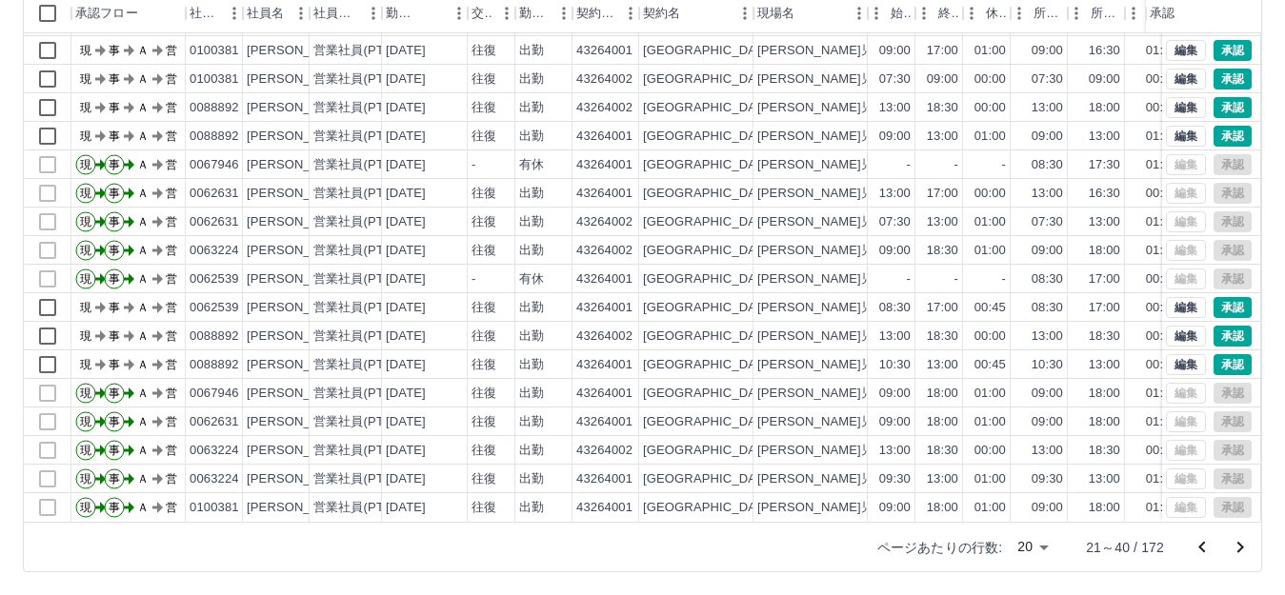
click at [1242, 551] on icon "次のページへ" at bounding box center [1240, 547] width 23 height 23
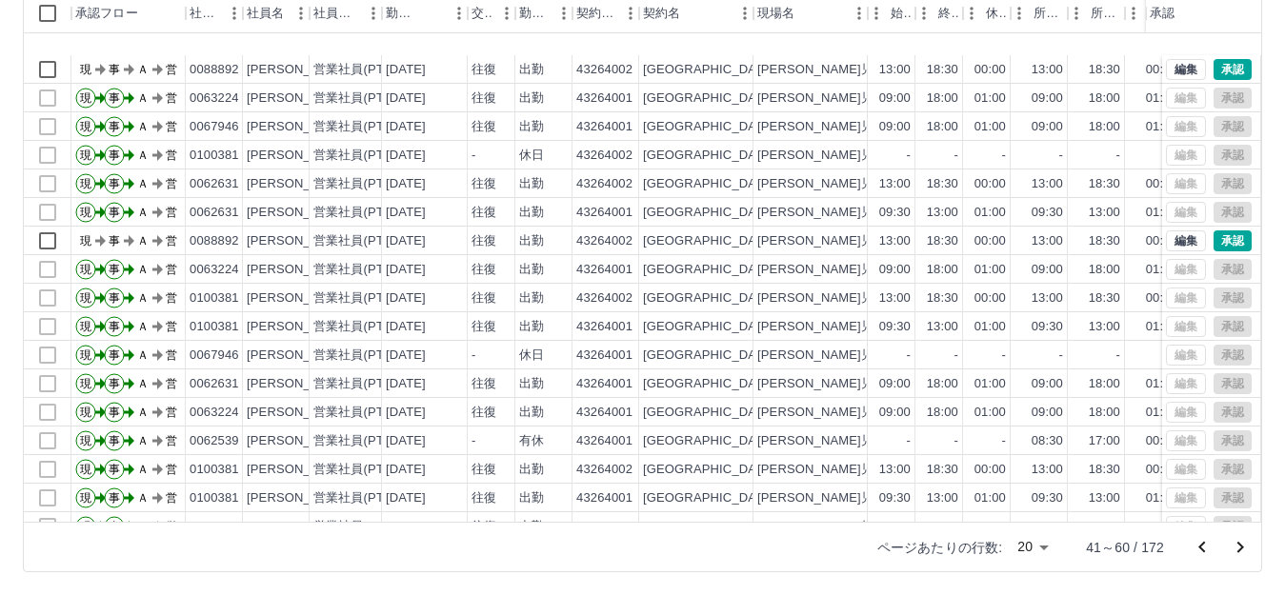
scroll to position [0, 0]
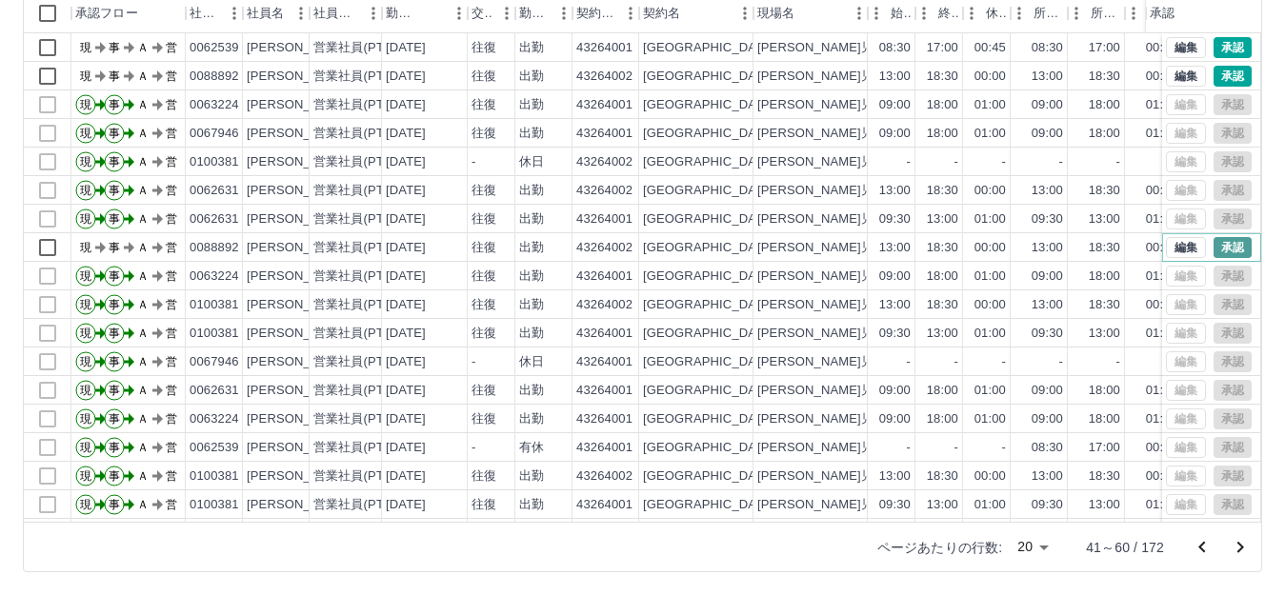
click at [1221, 250] on button "承認" at bounding box center [1232, 247] width 38 height 21
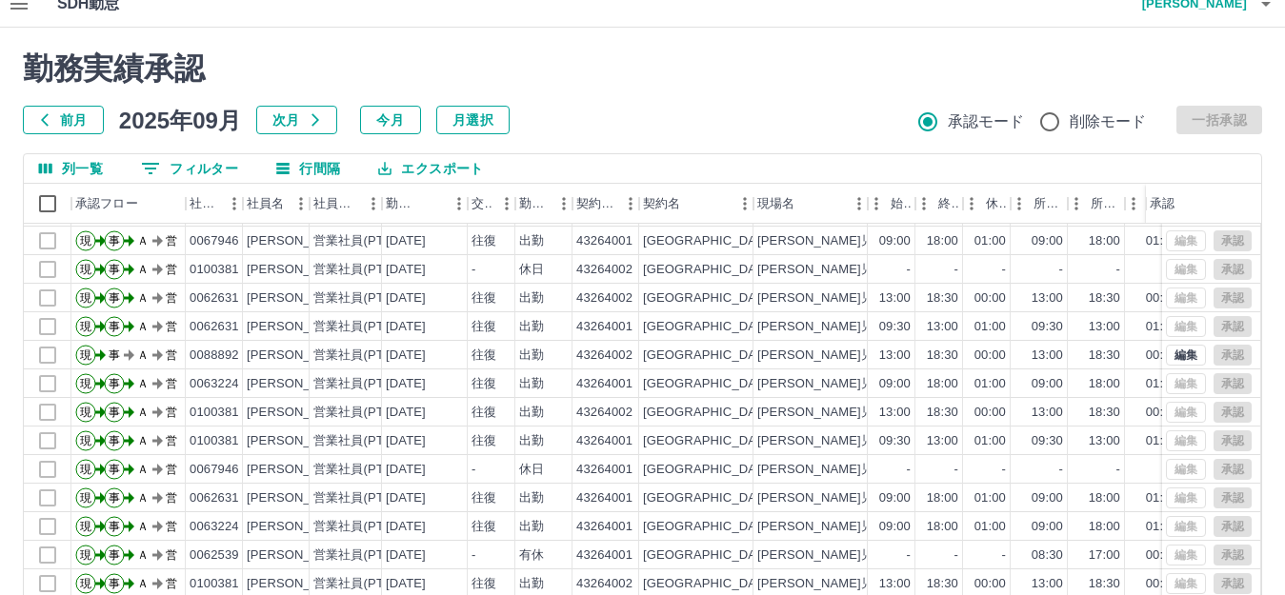
scroll to position [99, 0]
drag, startPoint x: 191, startPoint y: 537, endPoint x: 257, endPoint y: 537, distance: 65.7
click at [257, 541] on div "現 事 Ａ 営 0062539 芹澤　千穂 営業社員(PT契約) 2025-09-16 - 有休 43264001 苫小牧市 あさひ児童センター - - - …" at bounding box center [806, 555] width 1564 height 29
click at [201, 547] on div "0062539" at bounding box center [215, 556] width 50 height 18
drag, startPoint x: 191, startPoint y: 535, endPoint x: 236, endPoint y: 539, distance: 44.9
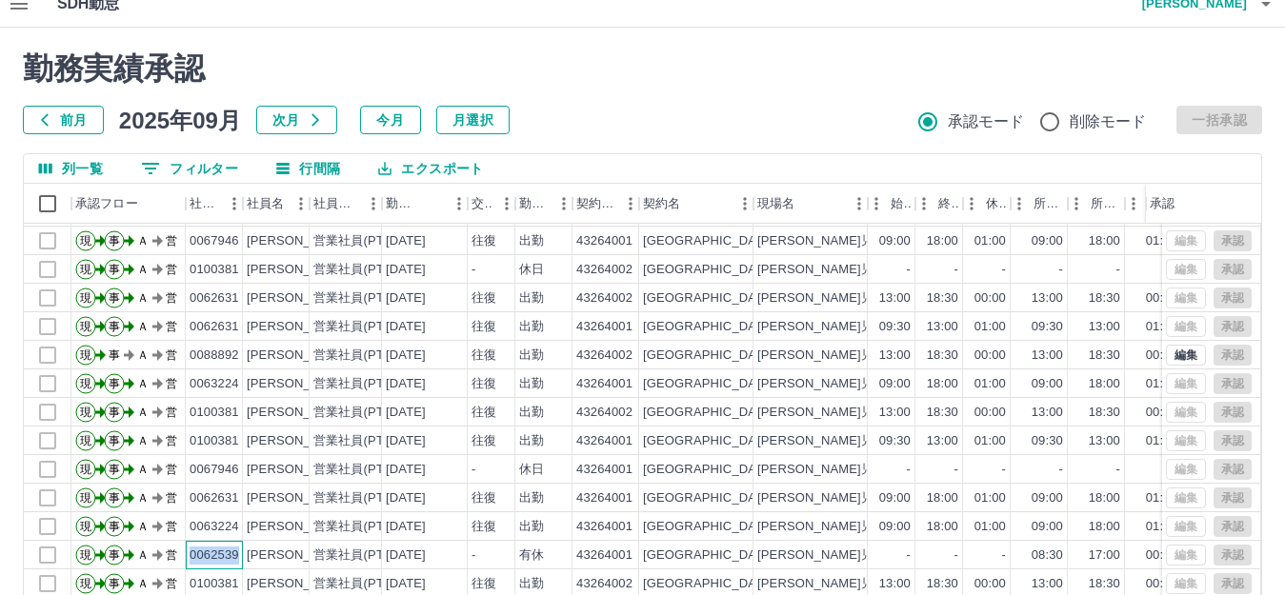
click at [236, 547] on div "0062539" at bounding box center [215, 556] width 50 height 18
copy div "0062539"
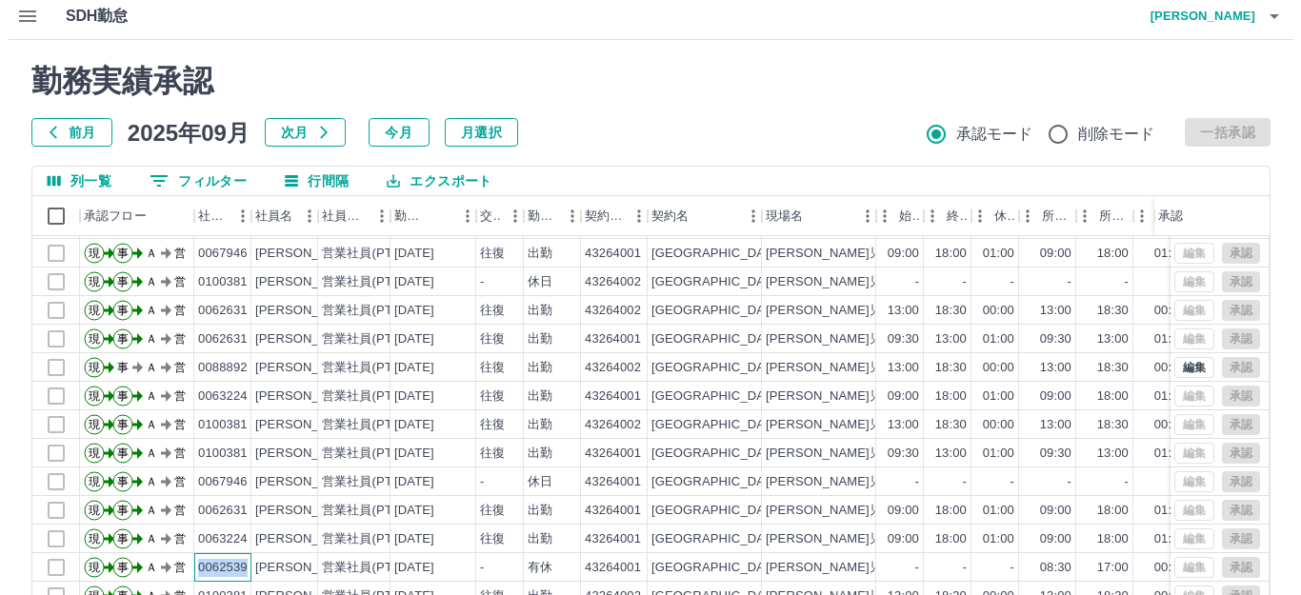
scroll to position [0, 0]
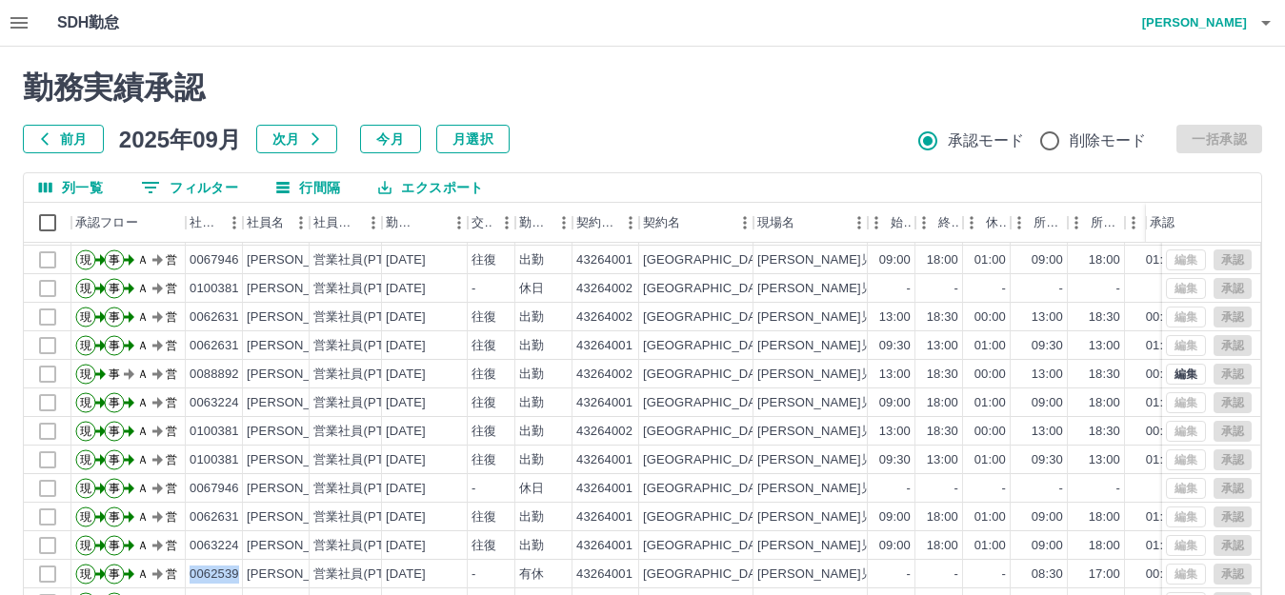
click at [25, 29] on icon "button" at bounding box center [18, 22] width 17 height 11
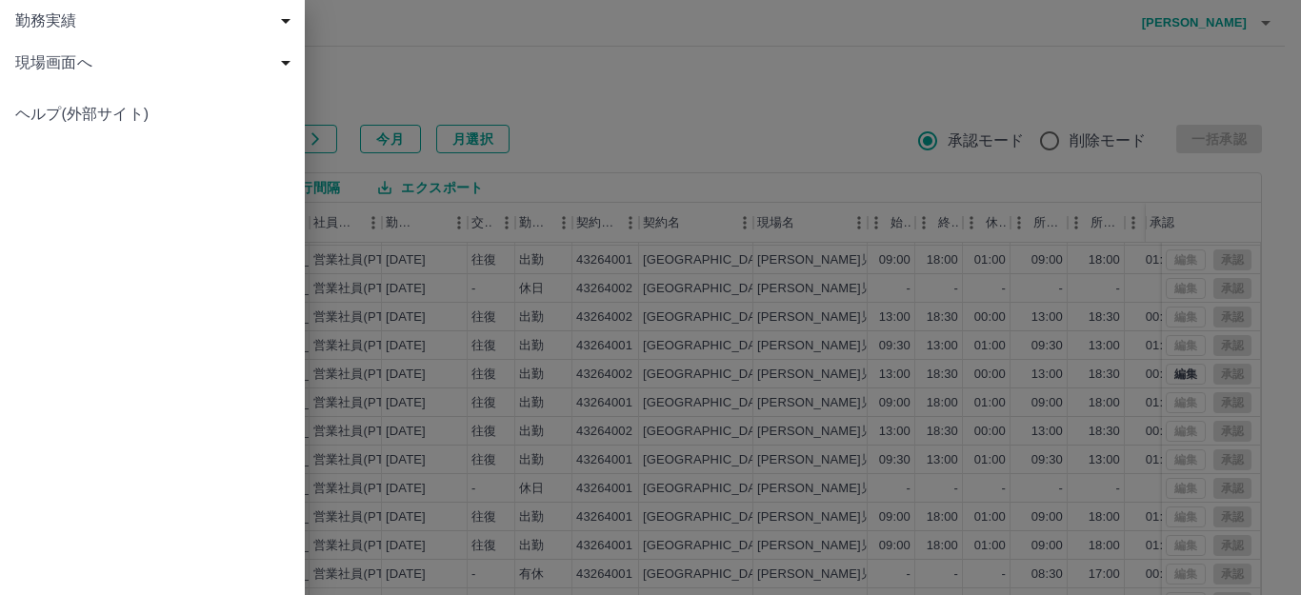
click at [39, 52] on span "現場画面へ" at bounding box center [156, 62] width 282 height 23
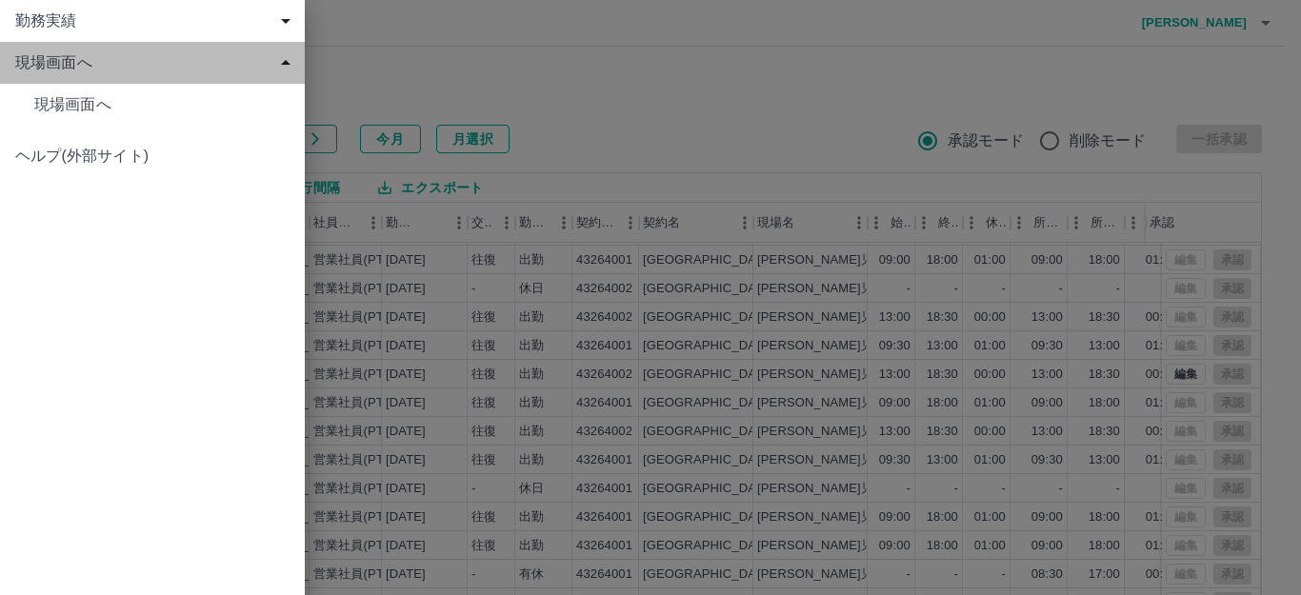
click at [133, 59] on span "現場画面へ" at bounding box center [156, 62] width 282 height 23
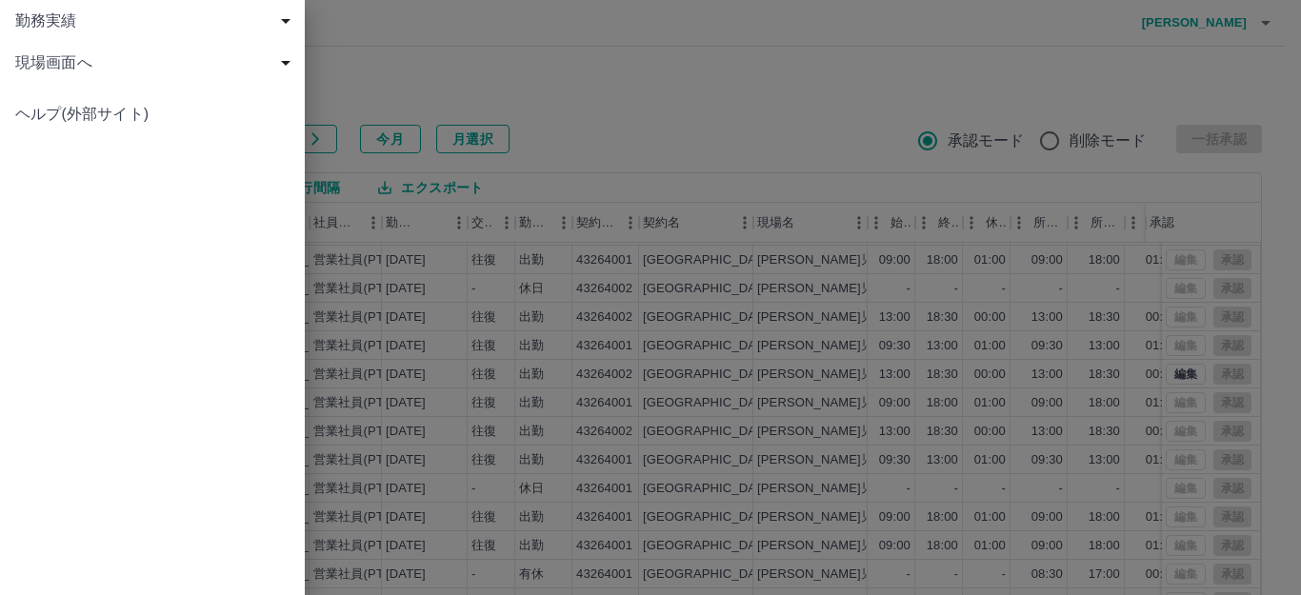
click at [81, 64] on span "現場画面へ" at bounding box center [156, 62] width 282 height 23
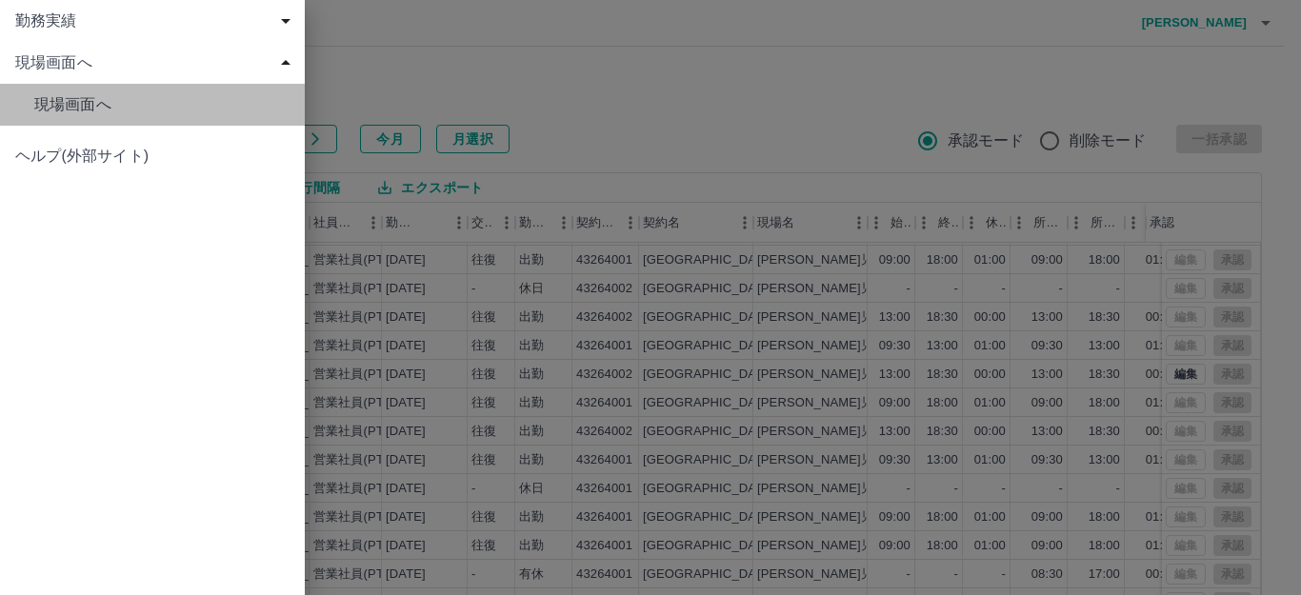
click at [86, 109] on span "現場画面へ" at bounding box center [161, 104] width 255 height 23
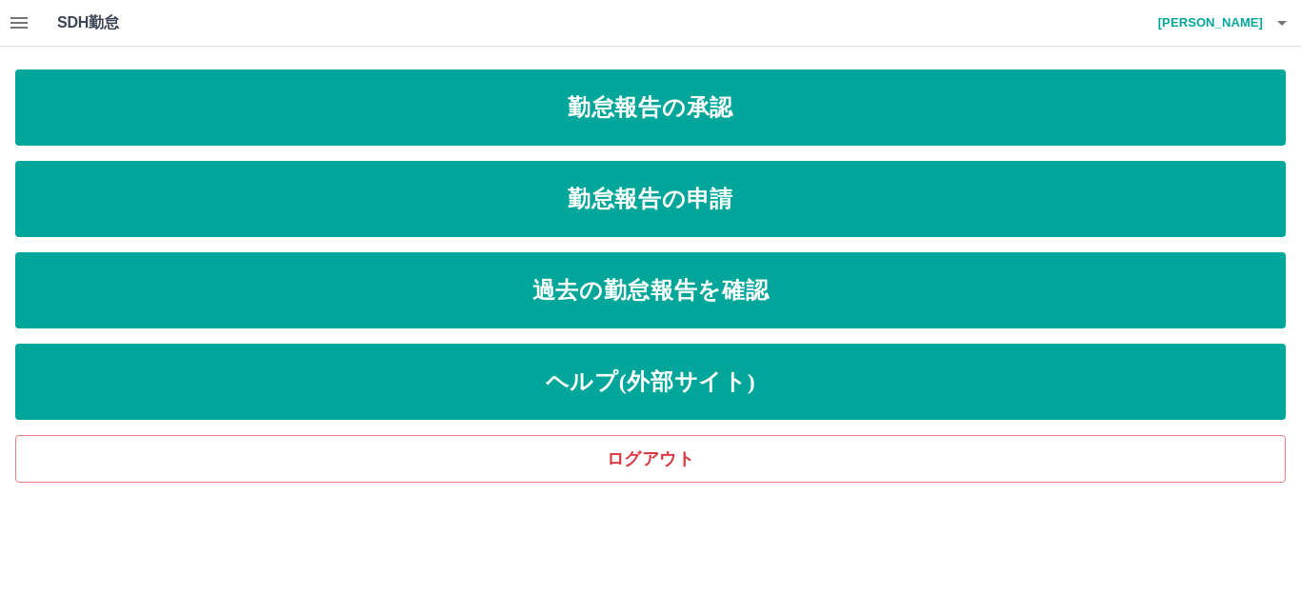
click at [1232, 19] on h4 "青山　孝博" at bounding box center [1206, 23] width 114 height 46
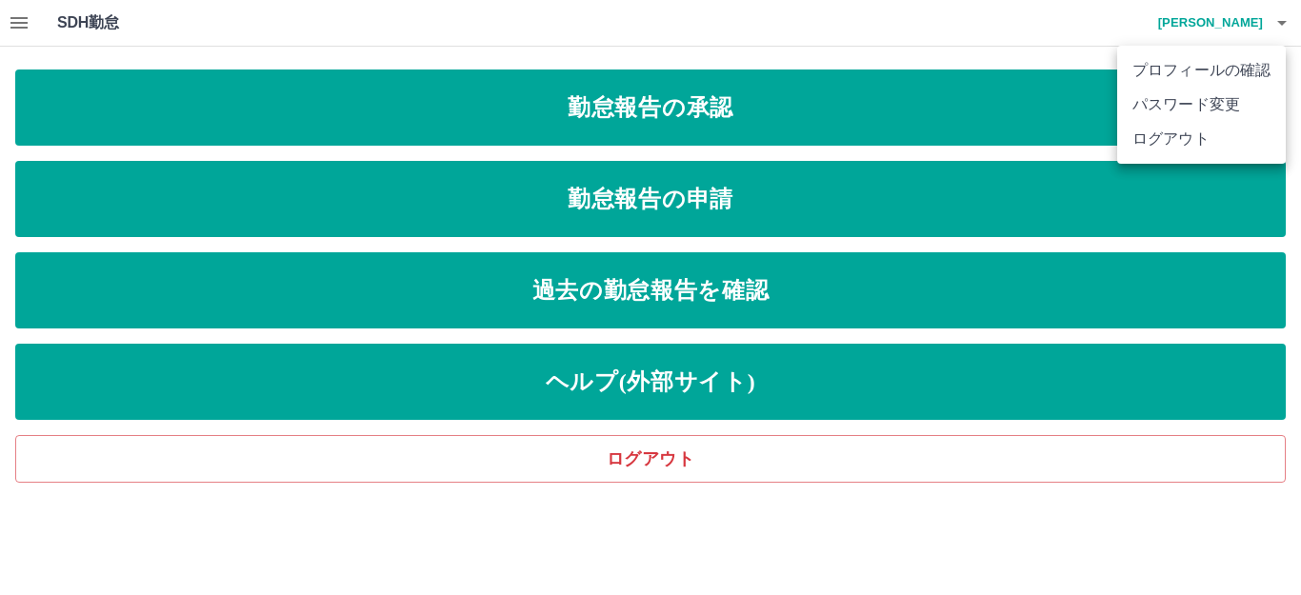
click at [1166, 129] on li "ログアウト" at bounding box center [1201, 139] width 169 height 34
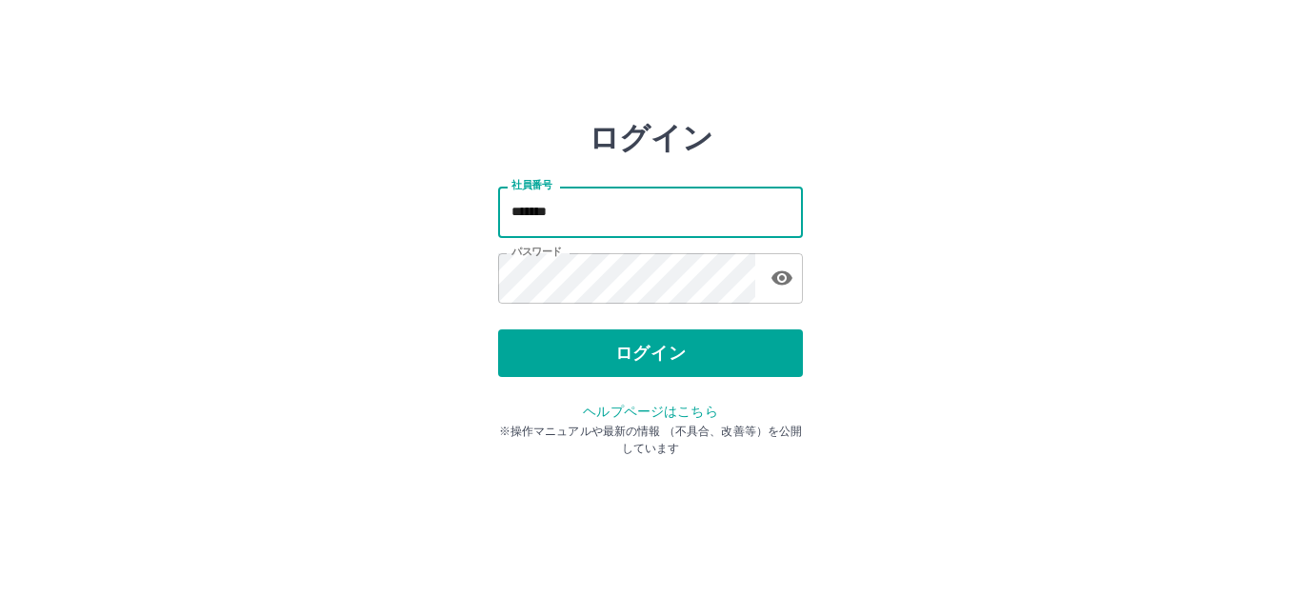
drag, startPoint x: 599, startPoint y: 217, endPoint x: 474, endPoint y: 204, distance: 125.5
click at [474, 204] on div "ログイン 社員番号 ******* 社員番号 パスワード パスワード ログイン ヘルプページはこちら ※操作マニュアルや最新の情報 （不具合、改善等）を公開し…" at bounding box center [650, 272] width 1143 height 305
paste input "text"
type input "*******"
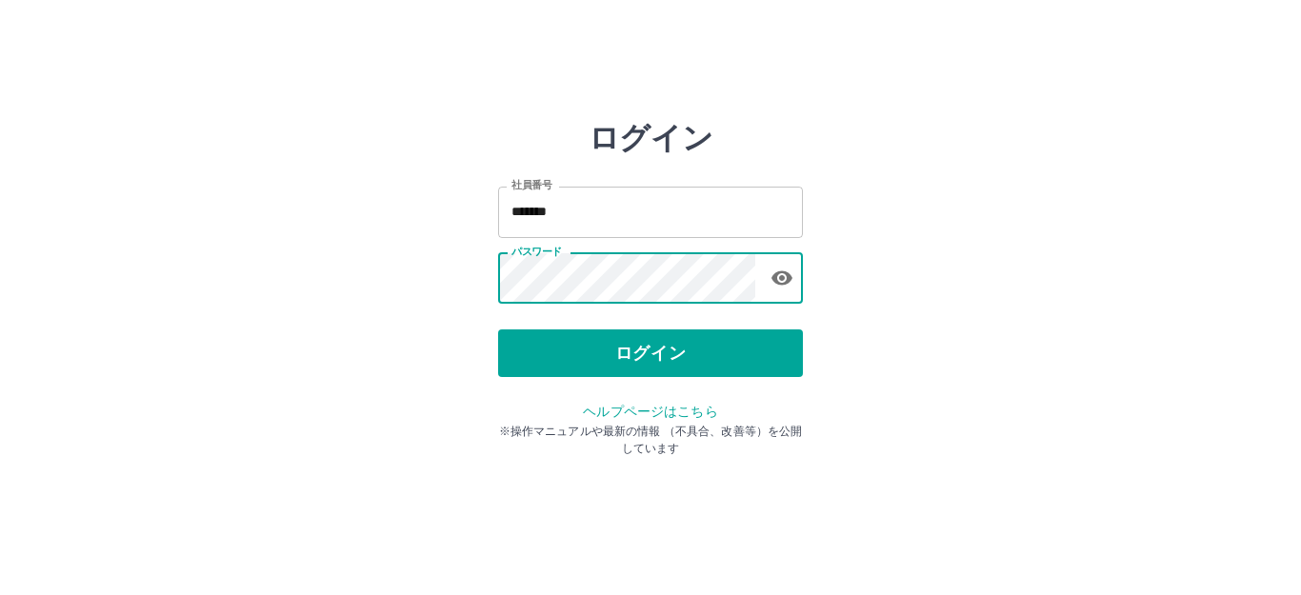
click at [491, 269] on div "ログイン 社員番号 ******* 社員番号 パスワード パスワード ログイン ヘルプページはこちら ※操作マニュアルや最新の情報 （不具合、改善等）を公開し…" at bounding box center [650, 272] width 1143 height 305
click at [399, 357] on div "ログイン 社員番号 ******* 社員番号 パスワード パスワード ログイン ヘルプページはこちら ※操作マニュアルや最新の情報 （不具合、改善等）を公開し…" at bounding box center [650, 272] width 1143 height 305
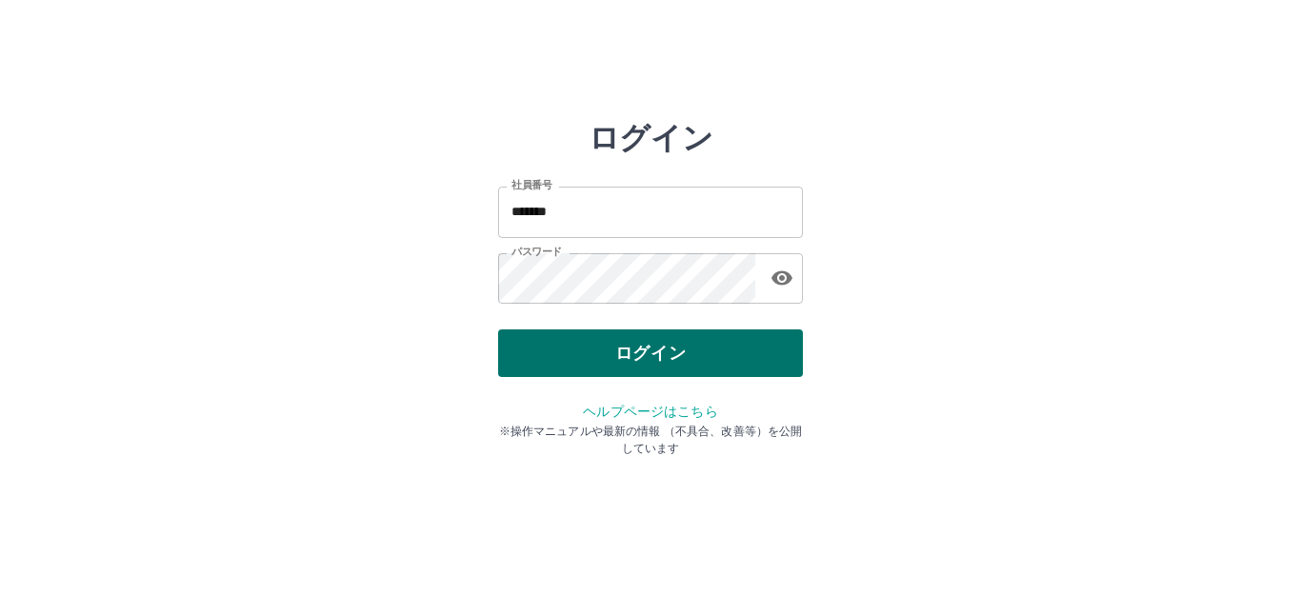
click at [650, 352] on button "ログイン" at bounding box center [650, 354] width 305 height 48
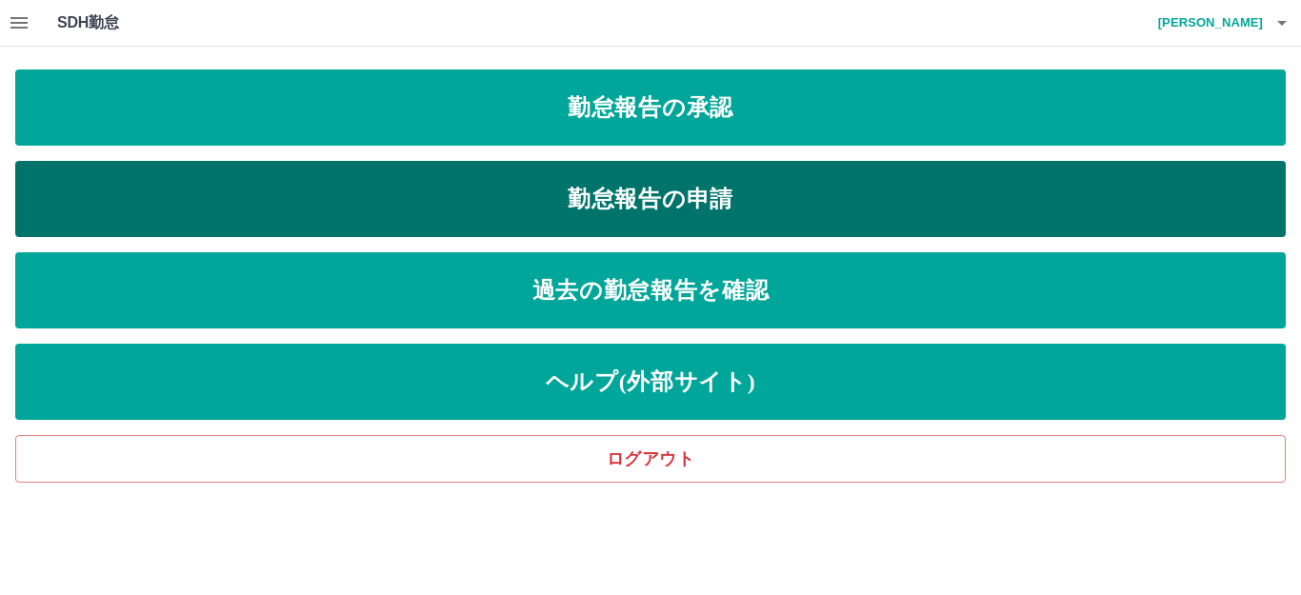
click at [626, 198] on link "勤怠報告の申請" at bounding box center [650, 199] width 1271 height 76
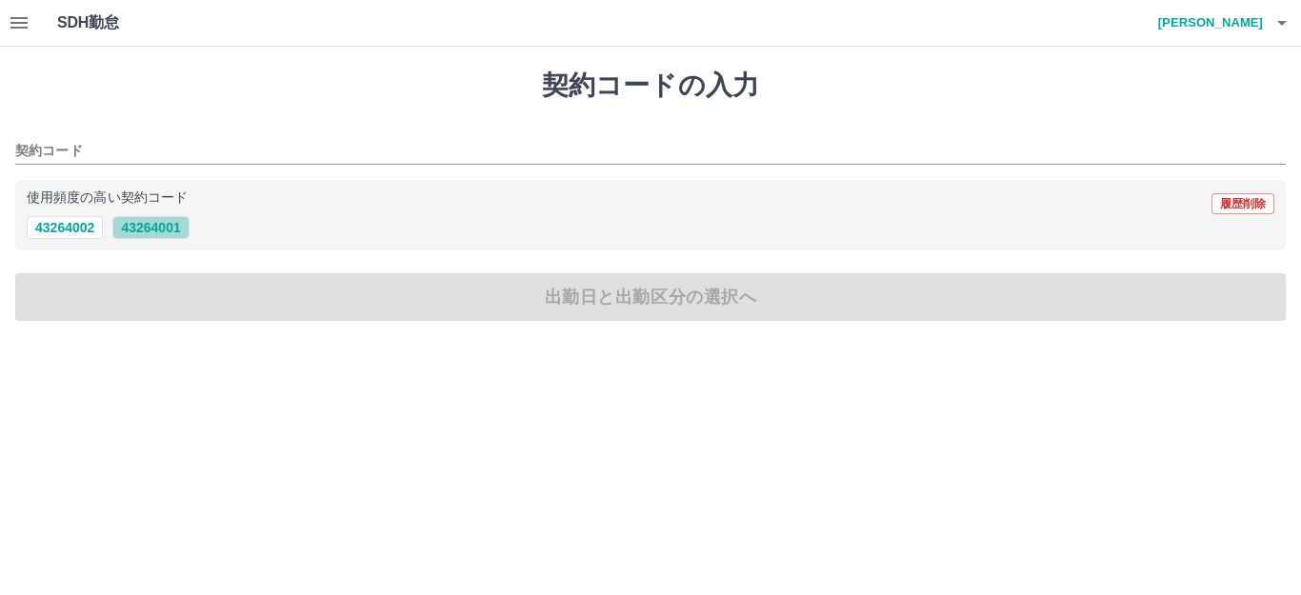
click at [154, 228] on button "43264001" at bounding box center [150, 227] width 76 height 23
type input "********"
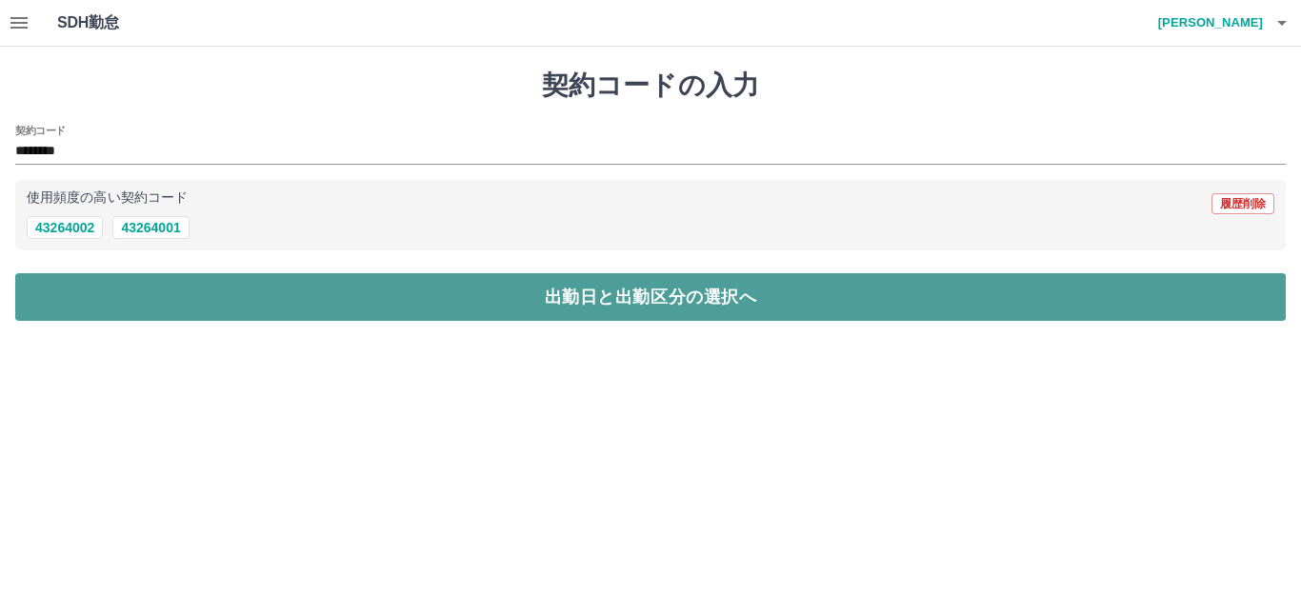
click at [151, 305] on button "出勤日と出勤区分の選択へ" at bounding box center [650, 297] width 1271 height 48
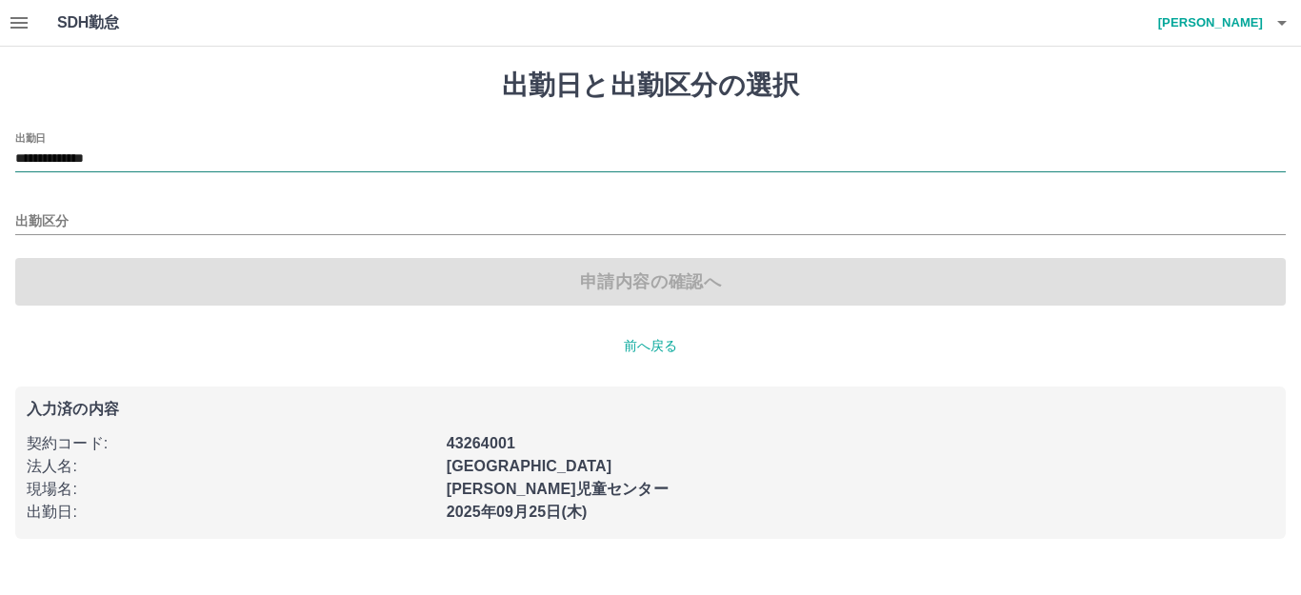
click at [161, 153] on input "**********" at bounding box center [650, 160] width 1271 height 24
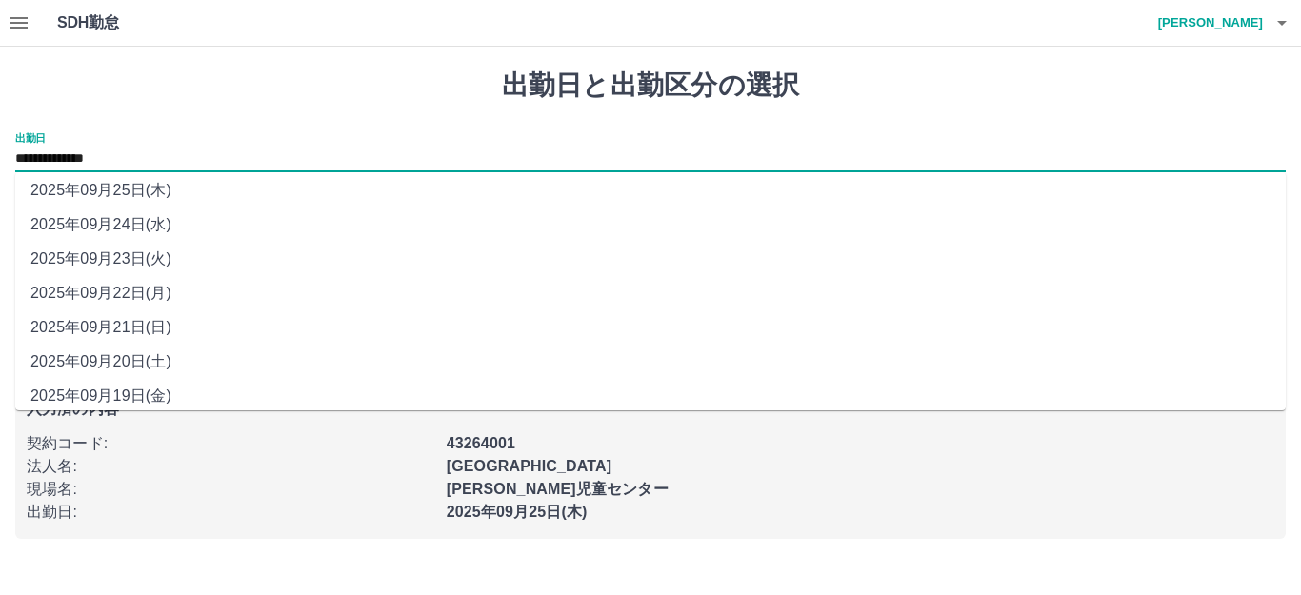
scroll to position [86, 0]
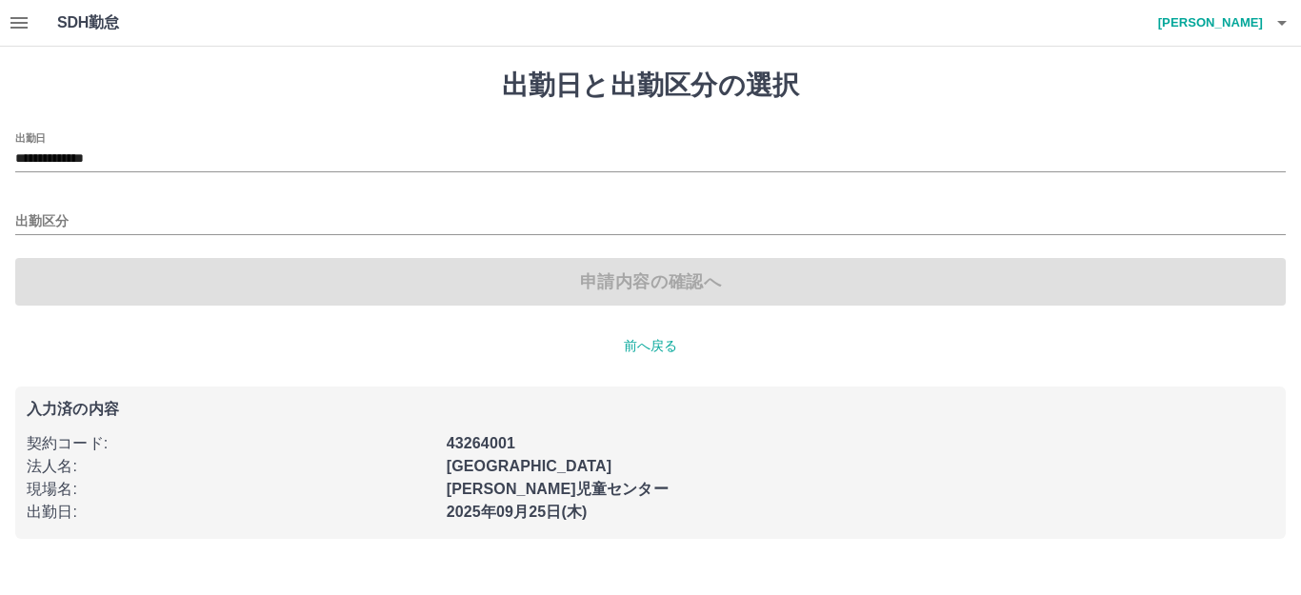
click at [207, 115] on div "**********" at bounding box center [650, 304] width 1301 height 515
click at [1278, 25] on icon "button" at bounding box center [1282, 22] width 23 height 23
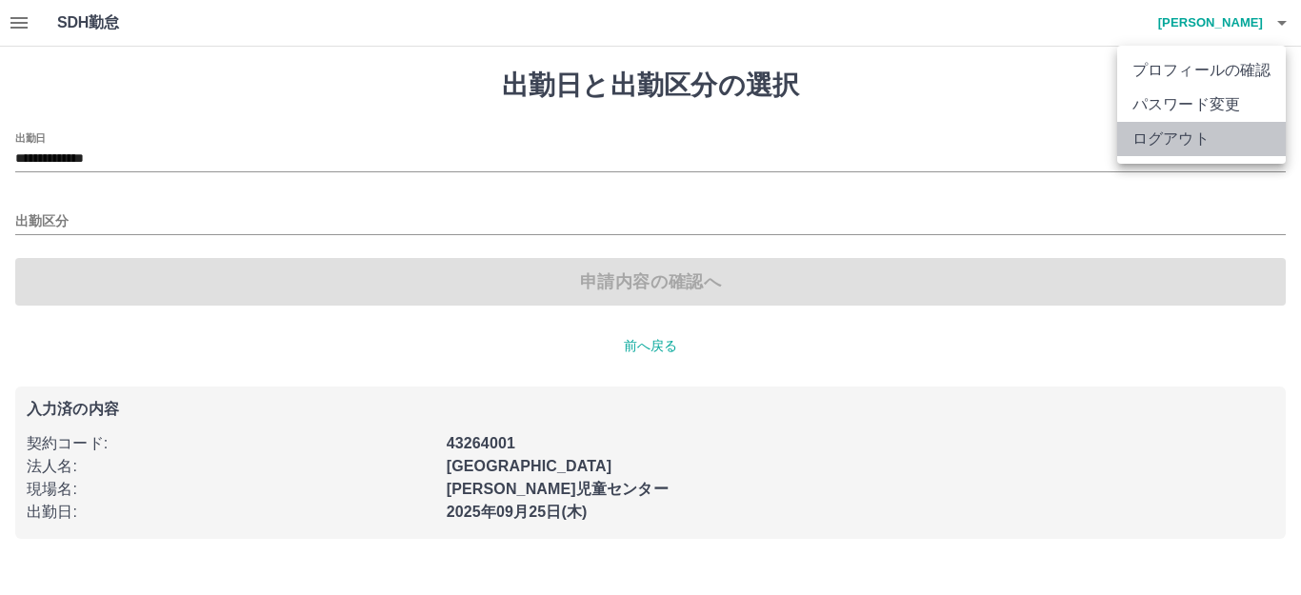
click at [1181, 137] on li "ログアウト" at bounding box center [1201, 139] width 169 height 34
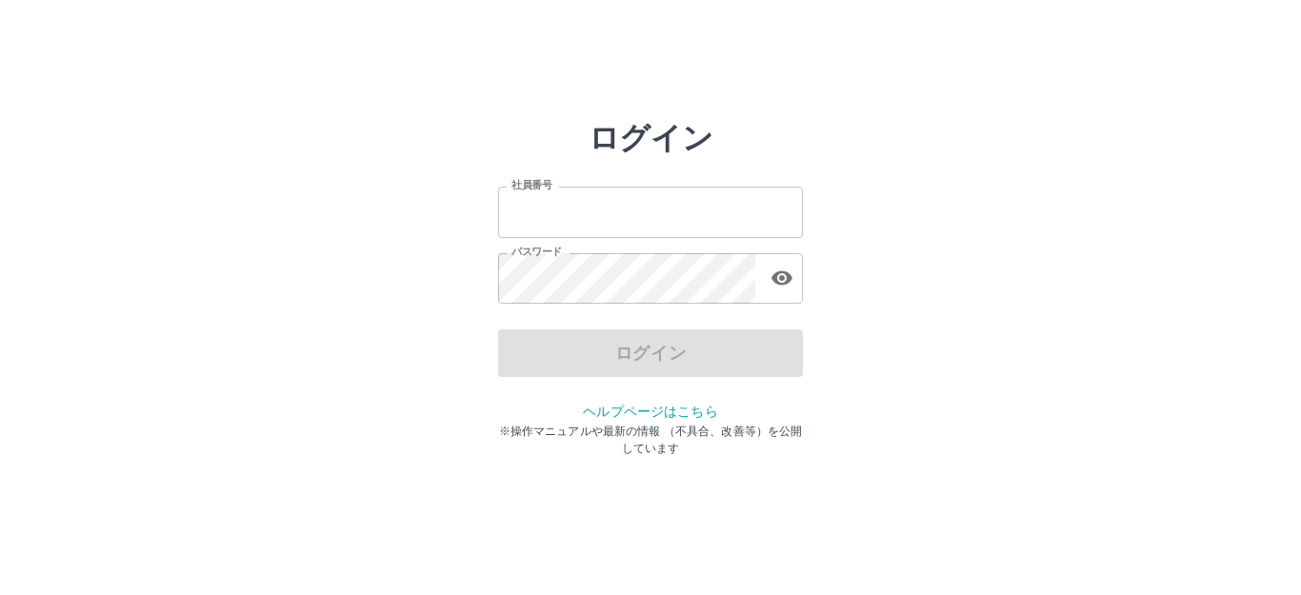
type input "*******"
click at [346, 340] on div "ログイン 社員番号 ******* 社員番号 パスワード パスワード ログイン ヘルプページはこちら ※操作マニュアルや最新の情報 （不具合、改善等）を公開し…" at bounding box center [650, 272] width 1143 height 305
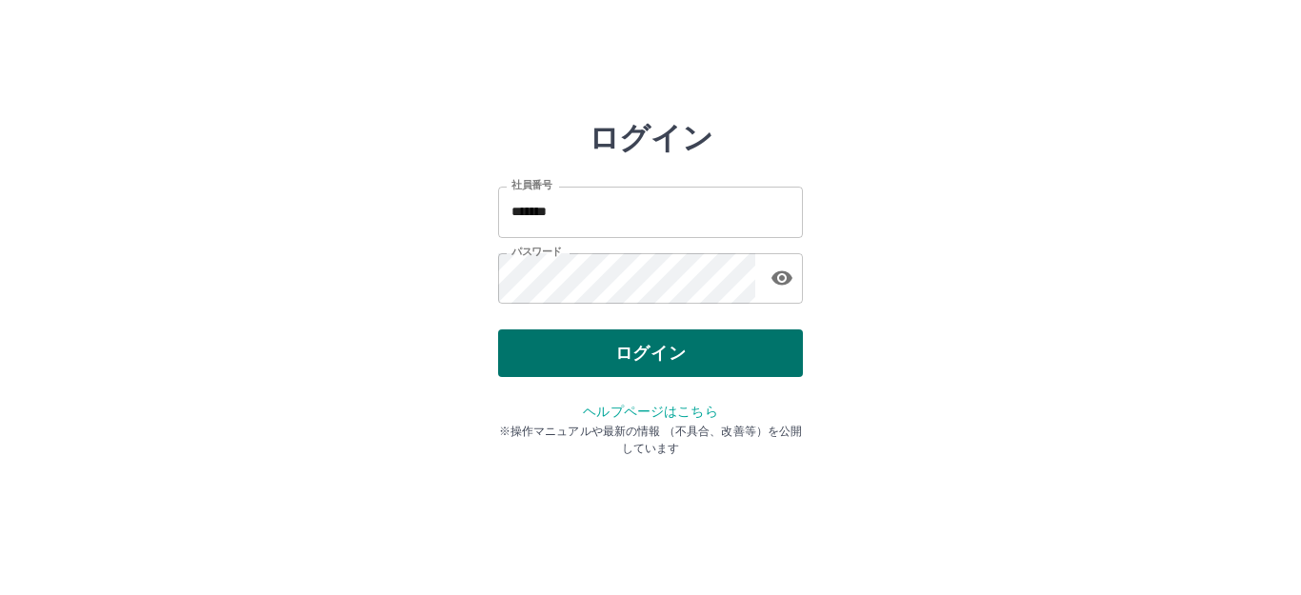
click at [626, 349] on button "ログイン" at bounding box center [650, 354] width 305 height 48
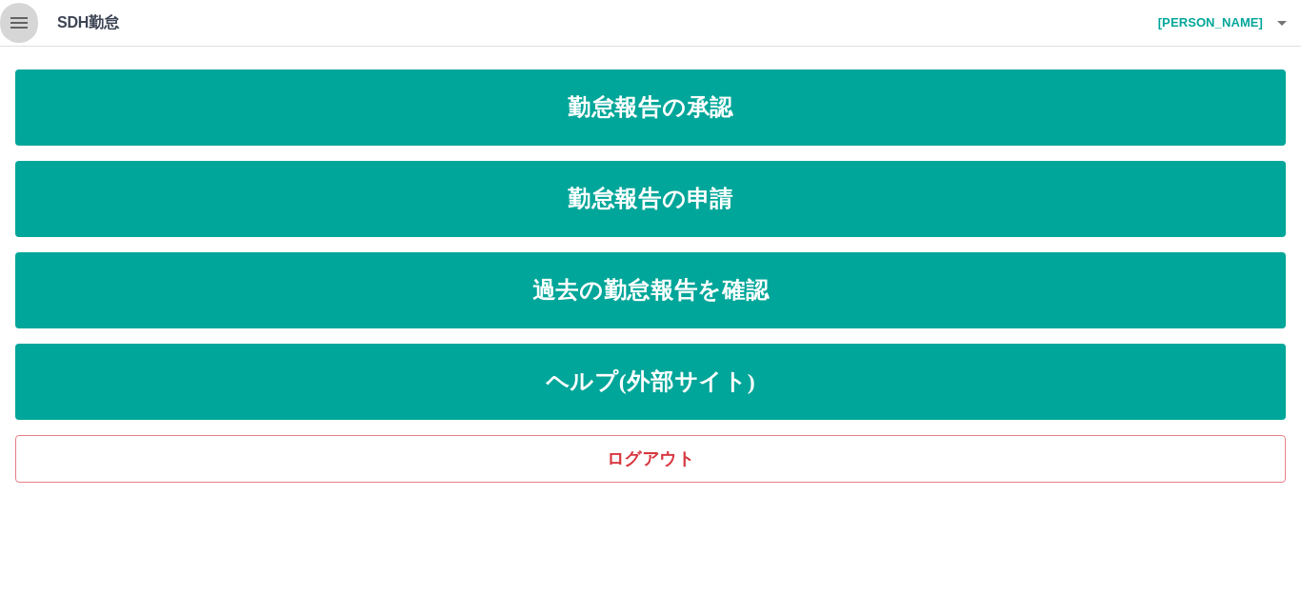
click at [17, 21] on icon "button" at bounding box center [19, 22] width 23 height 23
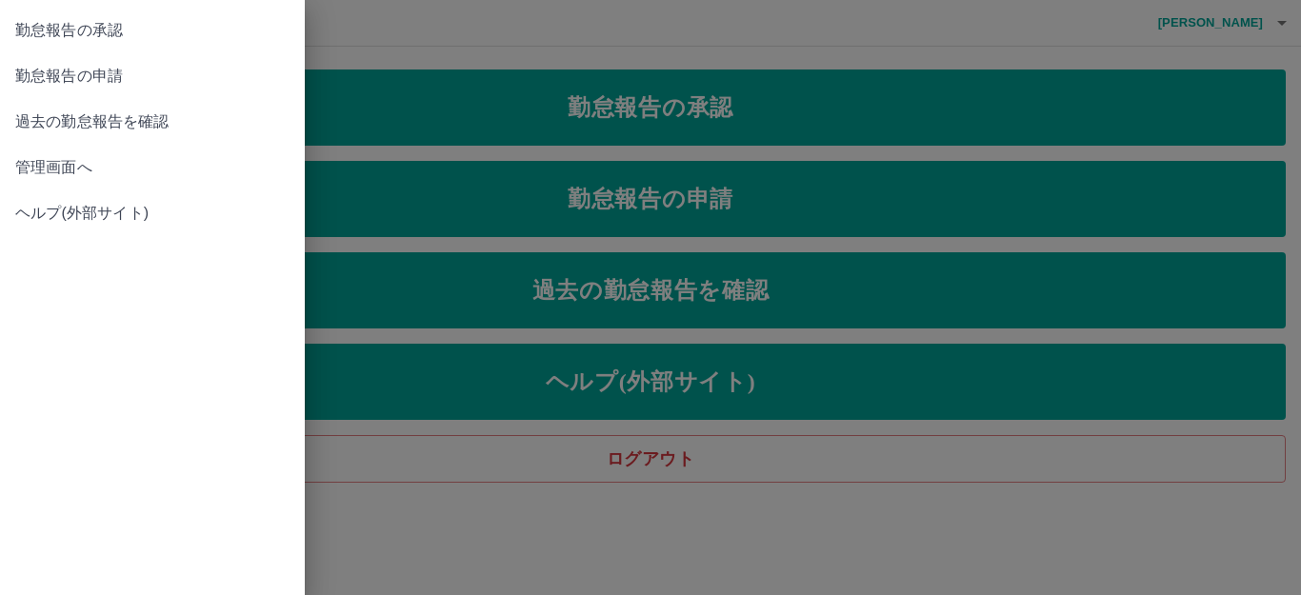
click at [23, 170] on span "管理画面へ" at bounding box center [152, 167] width 274 height 23
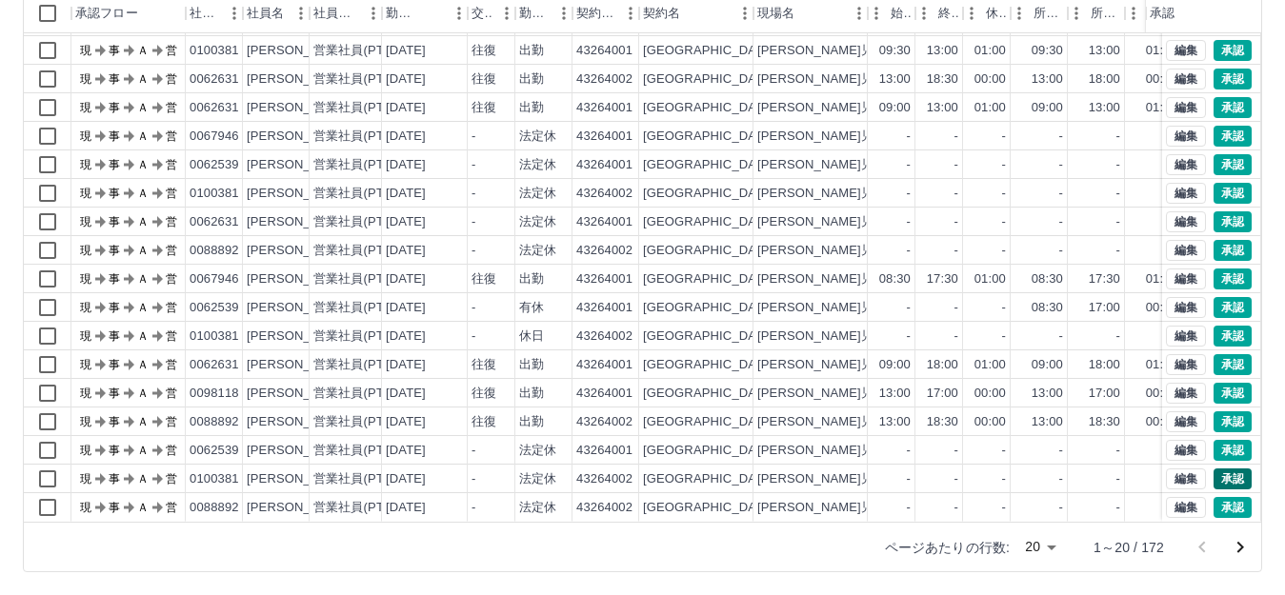
scroll to position [99, 0]
click at [1241, 550] on icon "次のページへ" at bounding box center [1240, 547] width 7 height 11
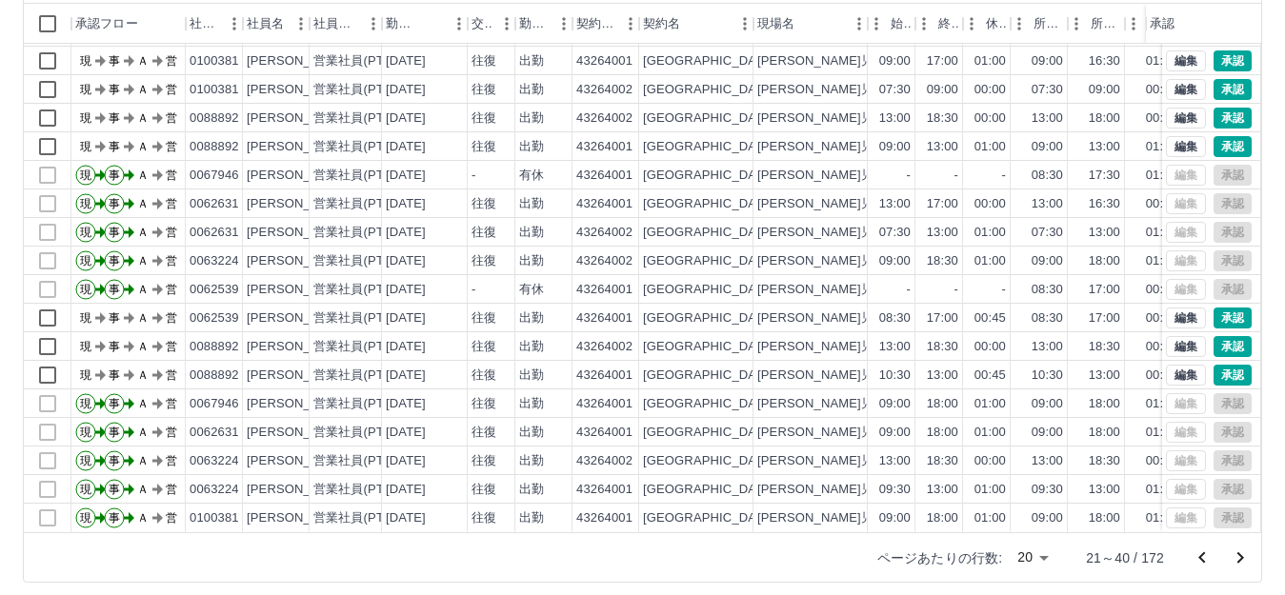
scroll to position [210, 0]
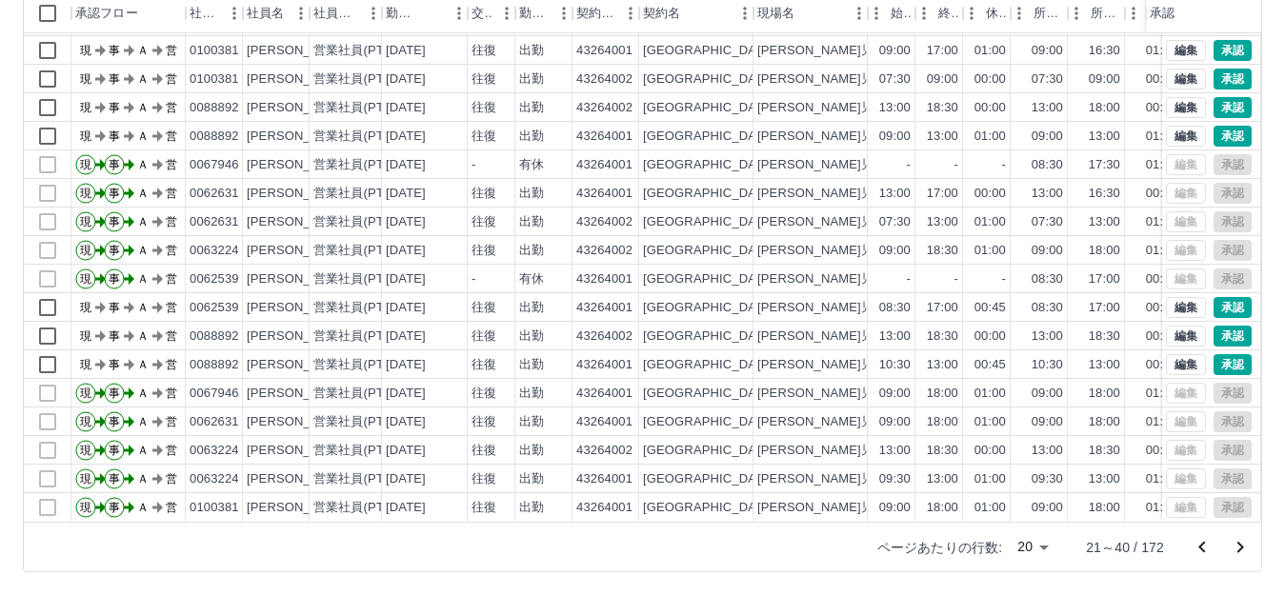
click at [1236, 551] on icon "次のページへ" at bounding box center [1240, 547] width 23 height 23
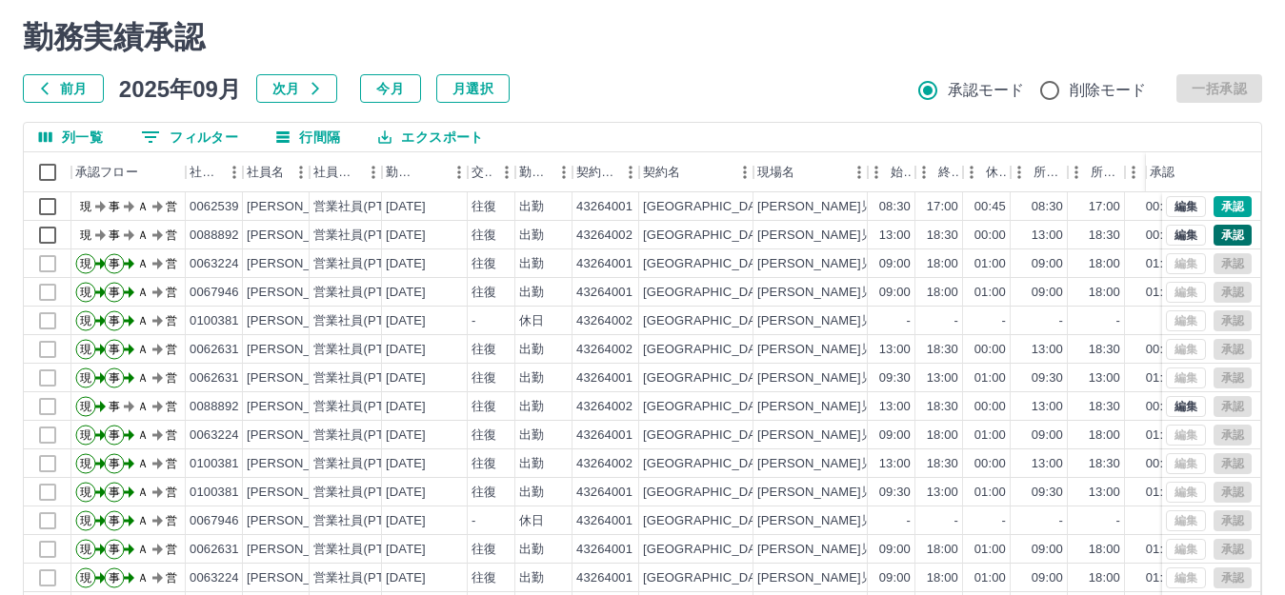
scroll to position [19, 0]
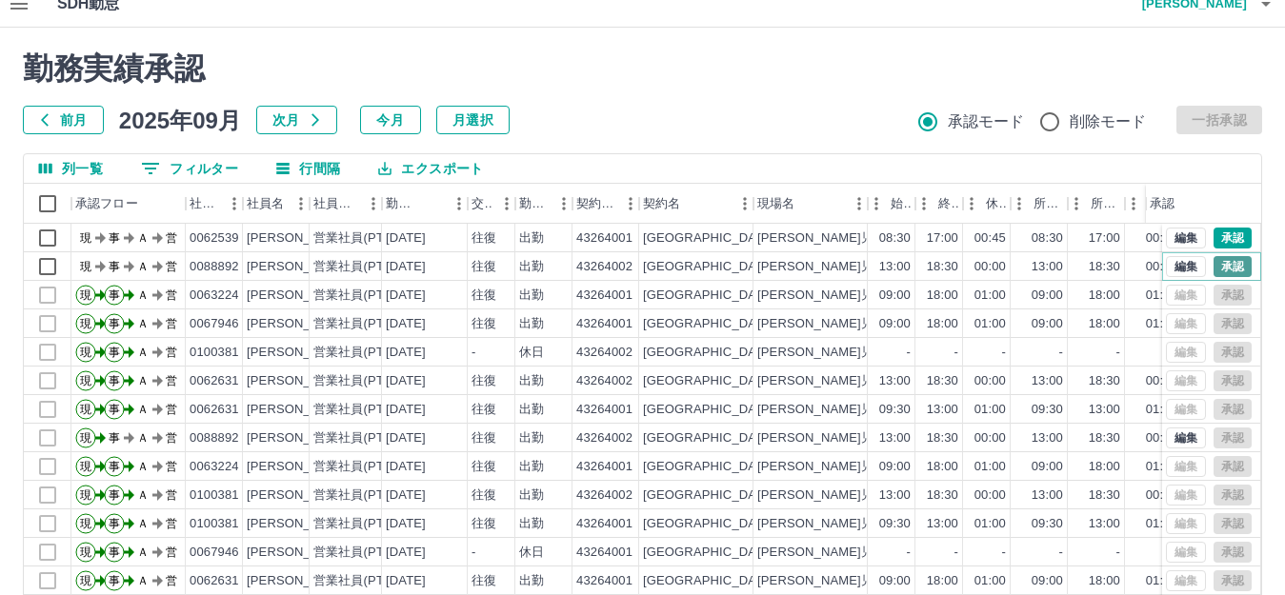
click at [1213, 259] on button "承認" at bounding box center [1232, 266] width 38 height 21
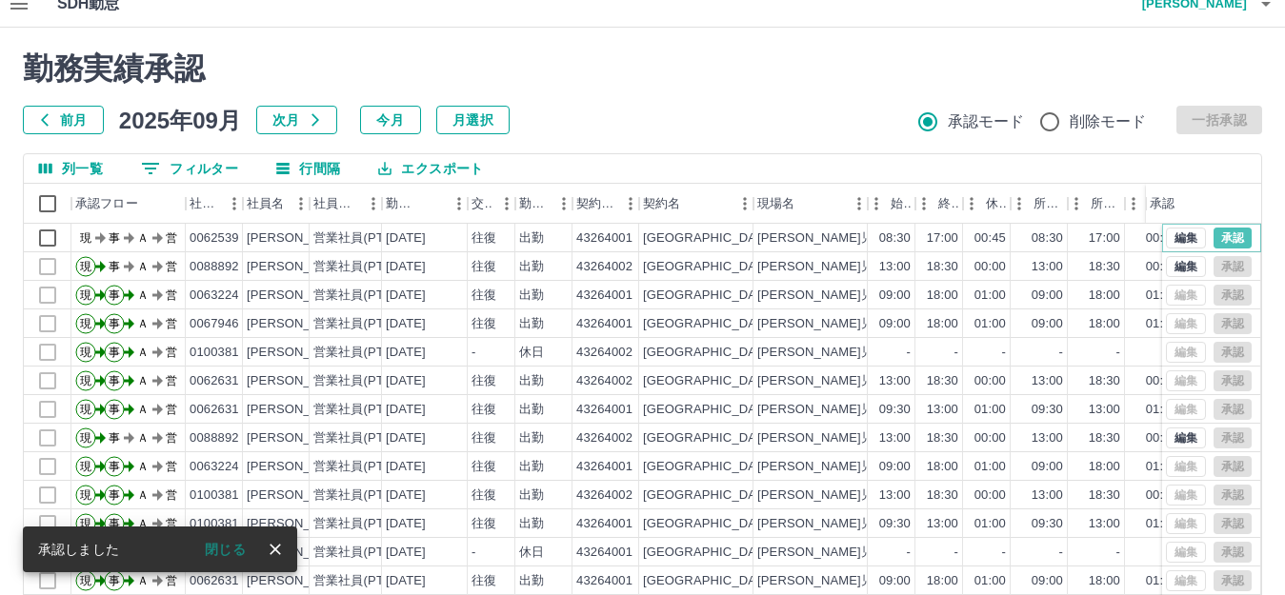
click at [1225, 224] on div "編集 承認" at bounding box center [1211, 238] width 99 height 29
click at [1227, 233] on button "承認" at bounding box center [1232, 238] width 38 height 21
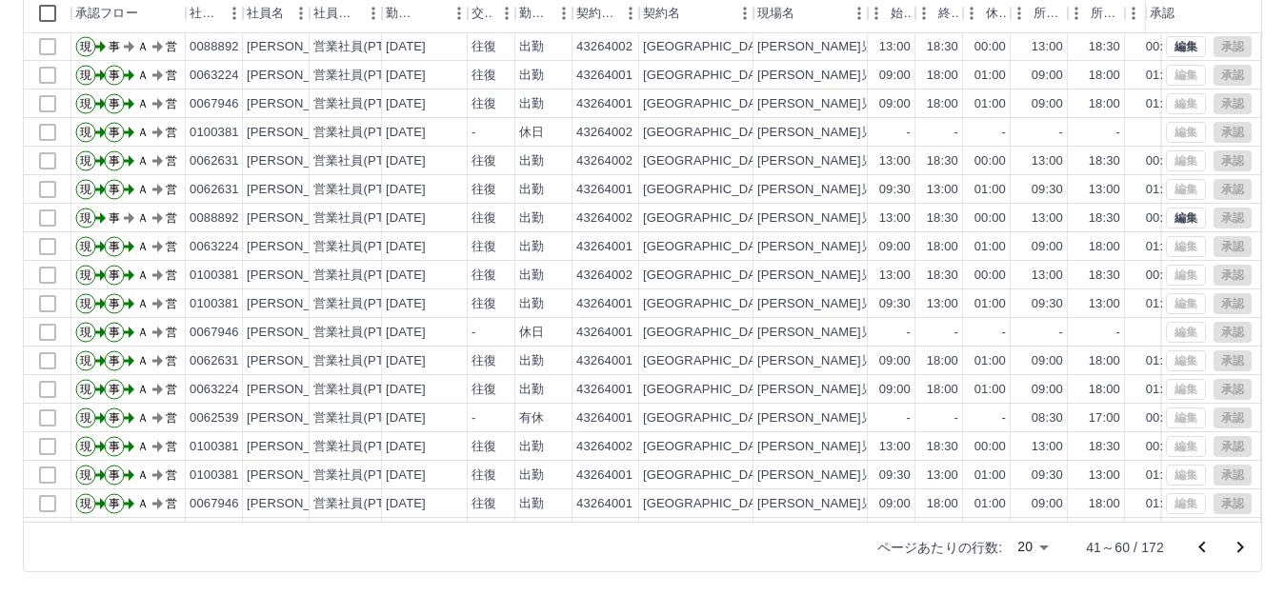
scroll to position [99, 0]
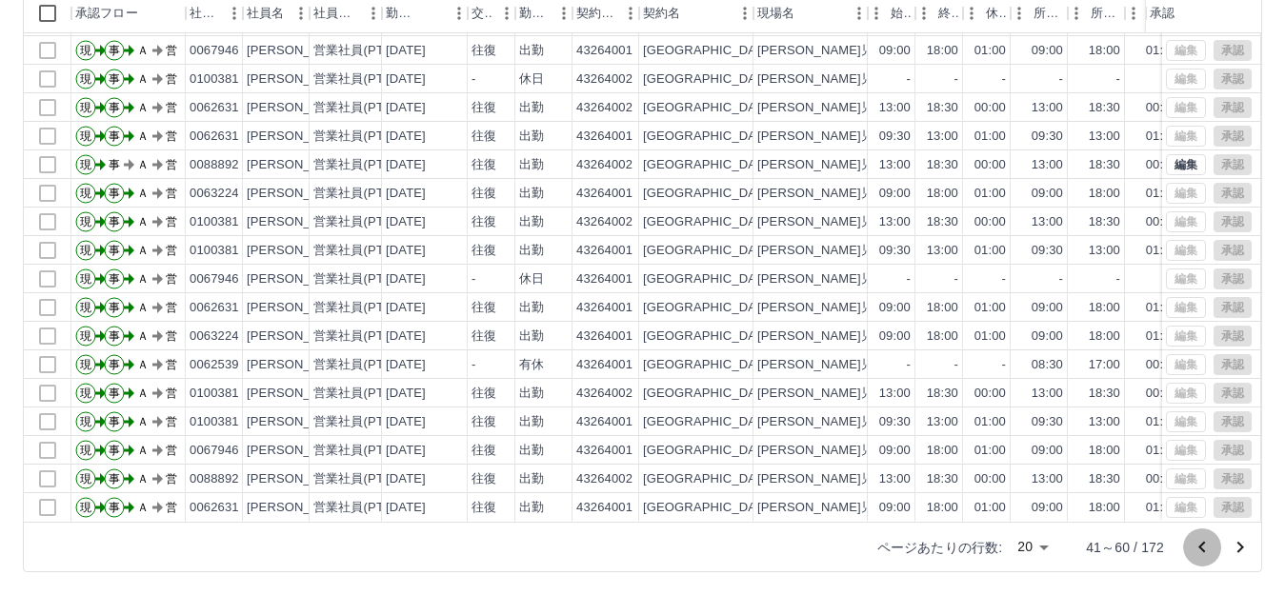
click at [1201, 539] on icon "前のページへ" at bounding box center [1202, 547] width 23 height 23
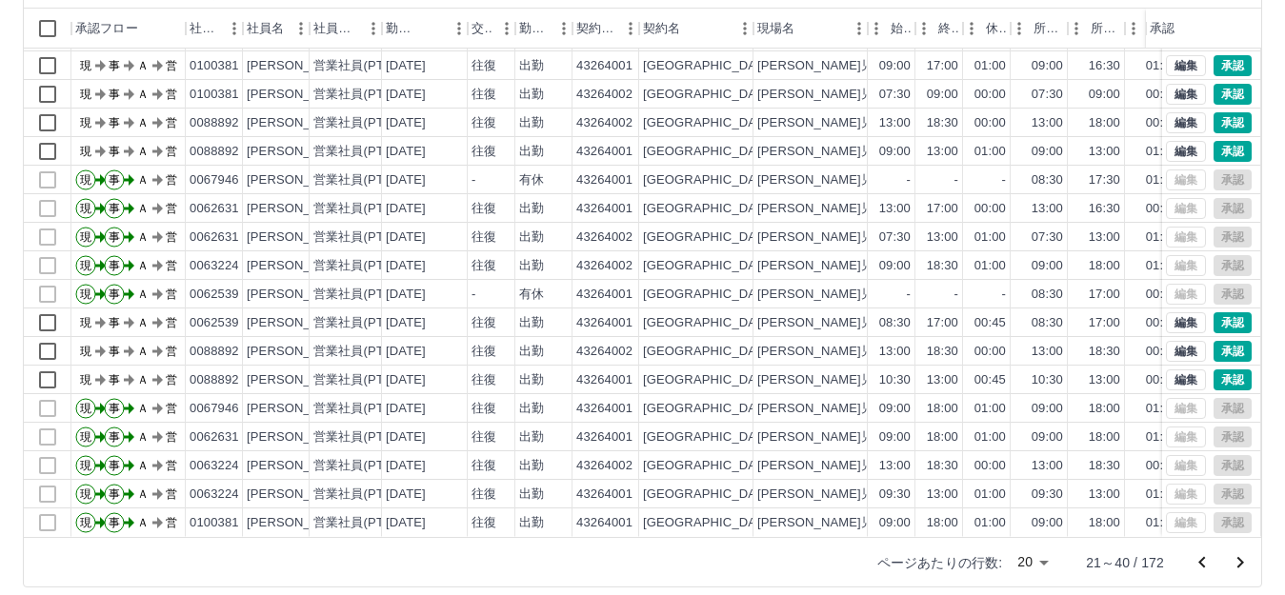
scroll to position [210, 0]
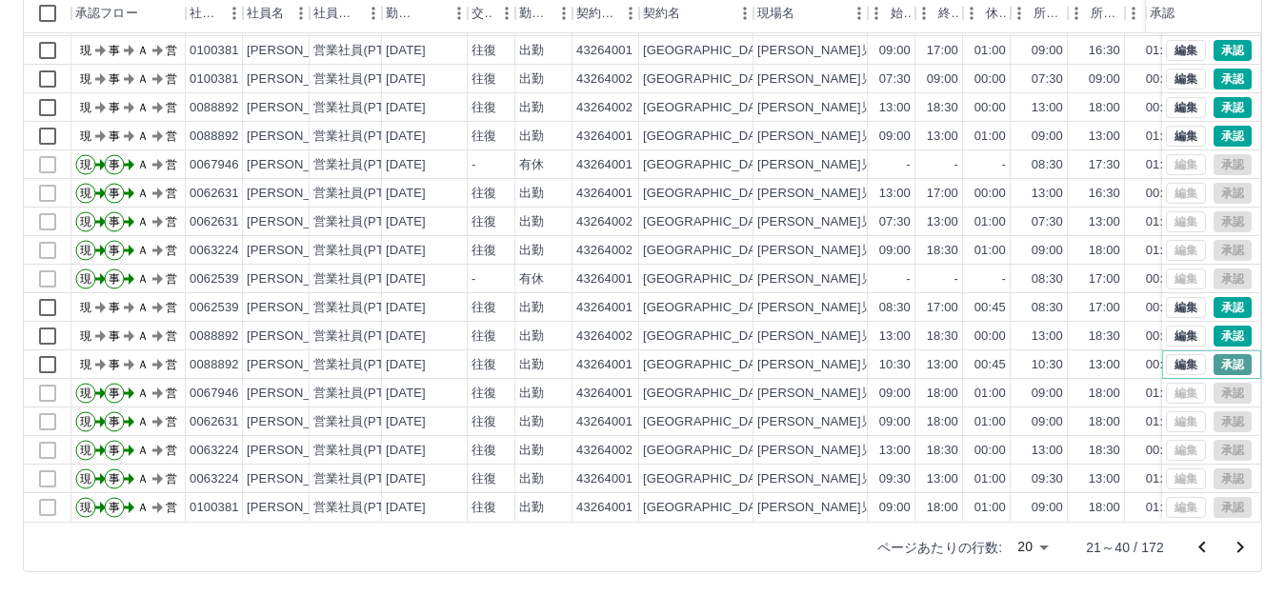
click at [1215, 354] on button "承認" at bounding box center [1232, 364] width 38 height 21
click at [1216, 326] on button "承認" at bounding box center [1232, 336] width 38 height 21
click at [1228, 297] on button "承認" at bounding box center [1232, 307] width 38 height 21
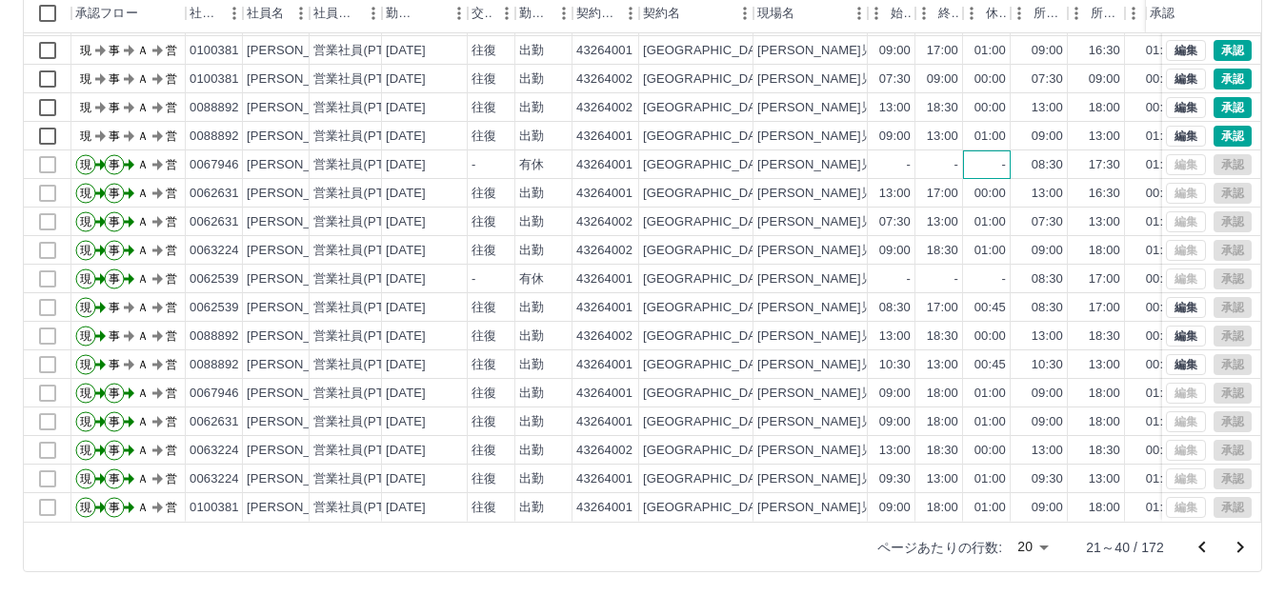
drag, startPoint x: 1265, startPoint y: 91, endPoint x: 1000, endPoint y: 146, distance: 270.3
click at [1000, 150] on div "-" at bounding box center [987, 164] width 48 height 29
click at [1213, 126] on button "承認" at bounding box center [1232, 136] width 38 height 21
click at [1214, 97] on button "承認" at bounding box center [1232, 107] width 38 height 21
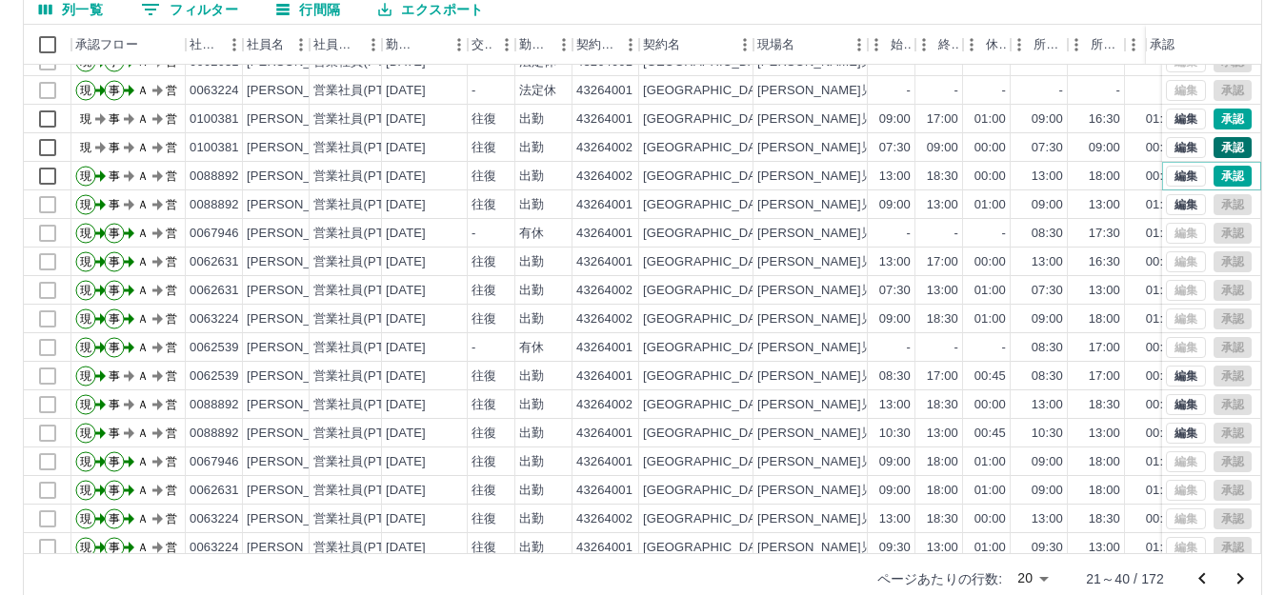
scroll to position [4, 0]
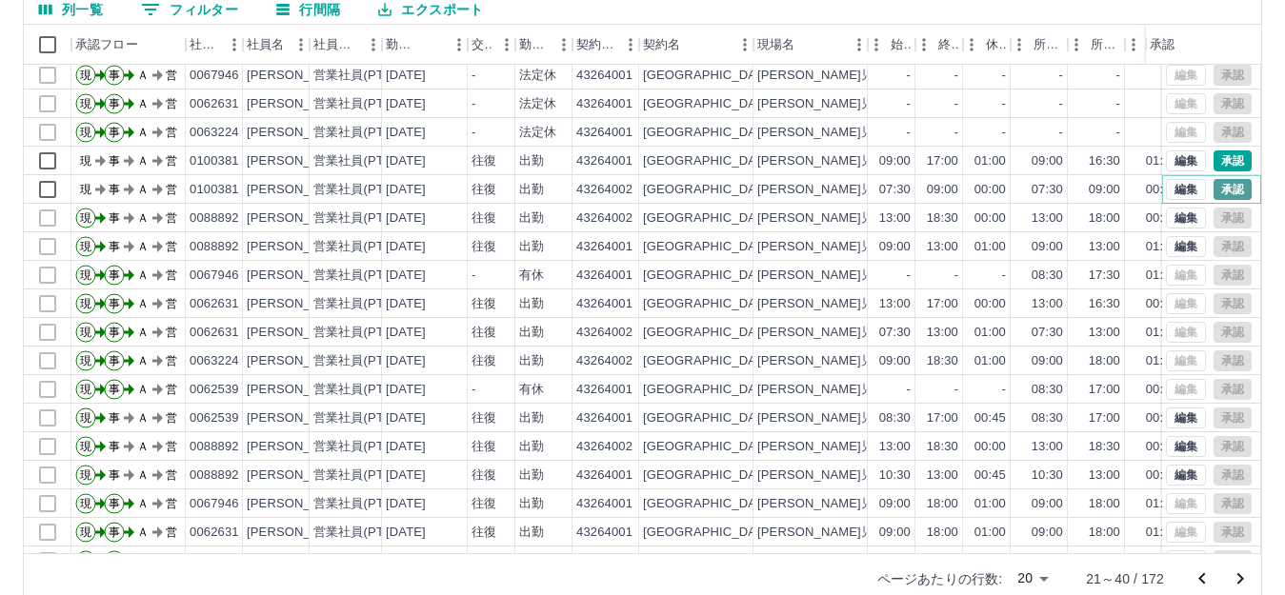
click at [1221, 188] on button "承認" at bounding box center [1232, 189] width 38 height 21
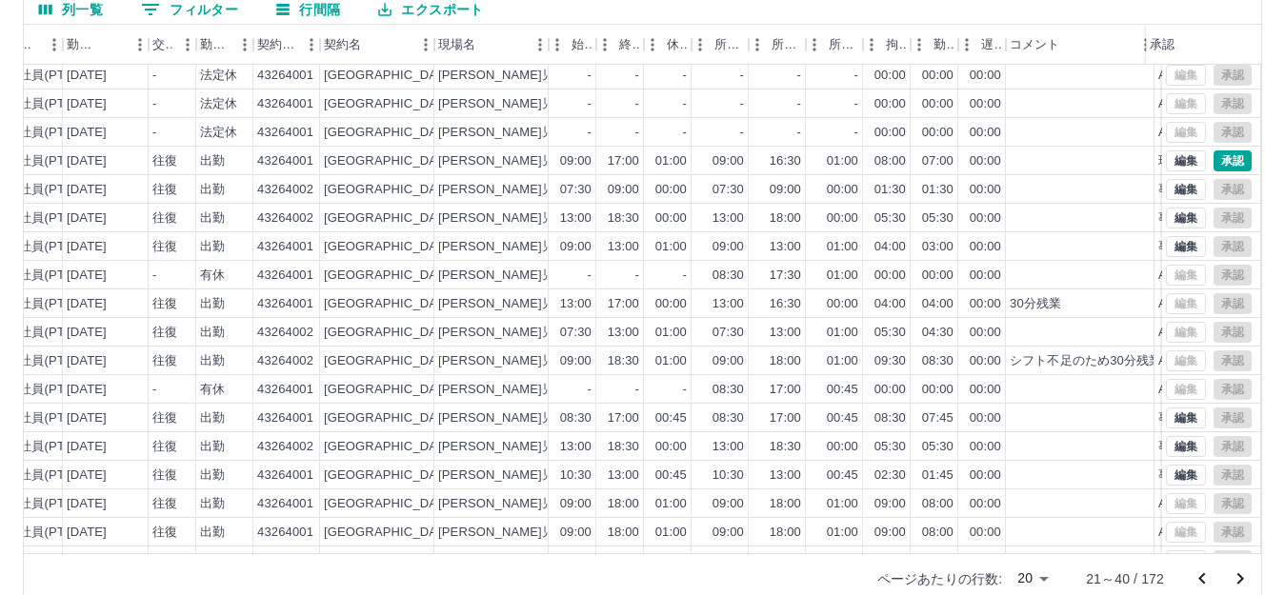
scroll to position [4, 331]
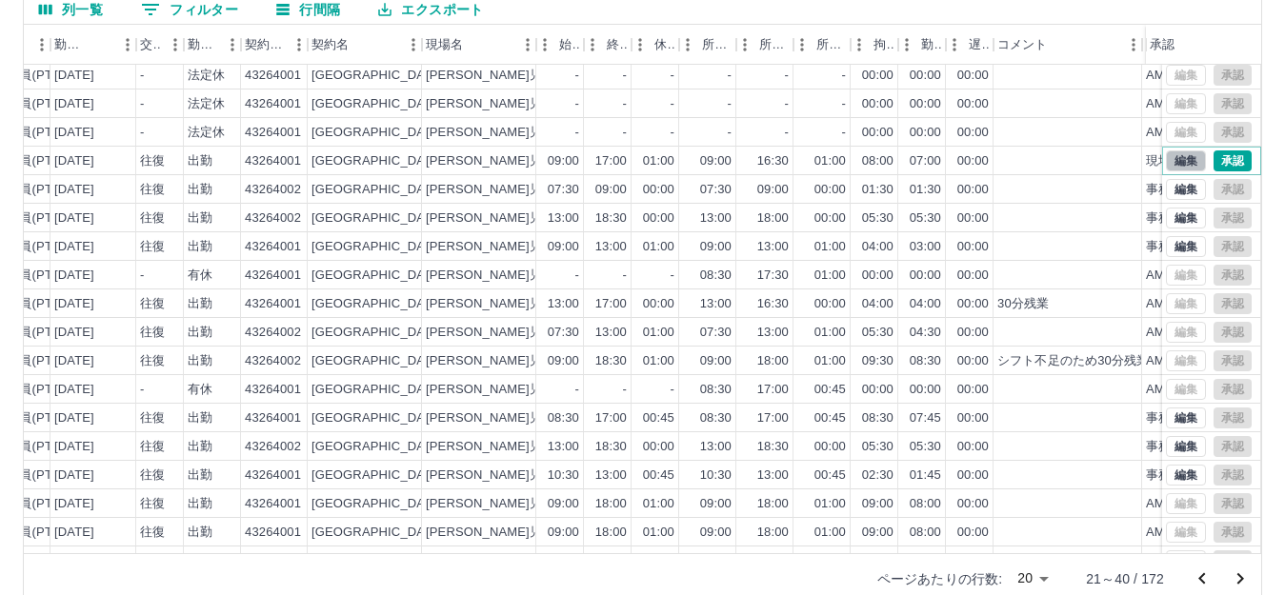
click at [1175, 155] on button "編集" at bounding box center [1186, 160] width 40 height 21
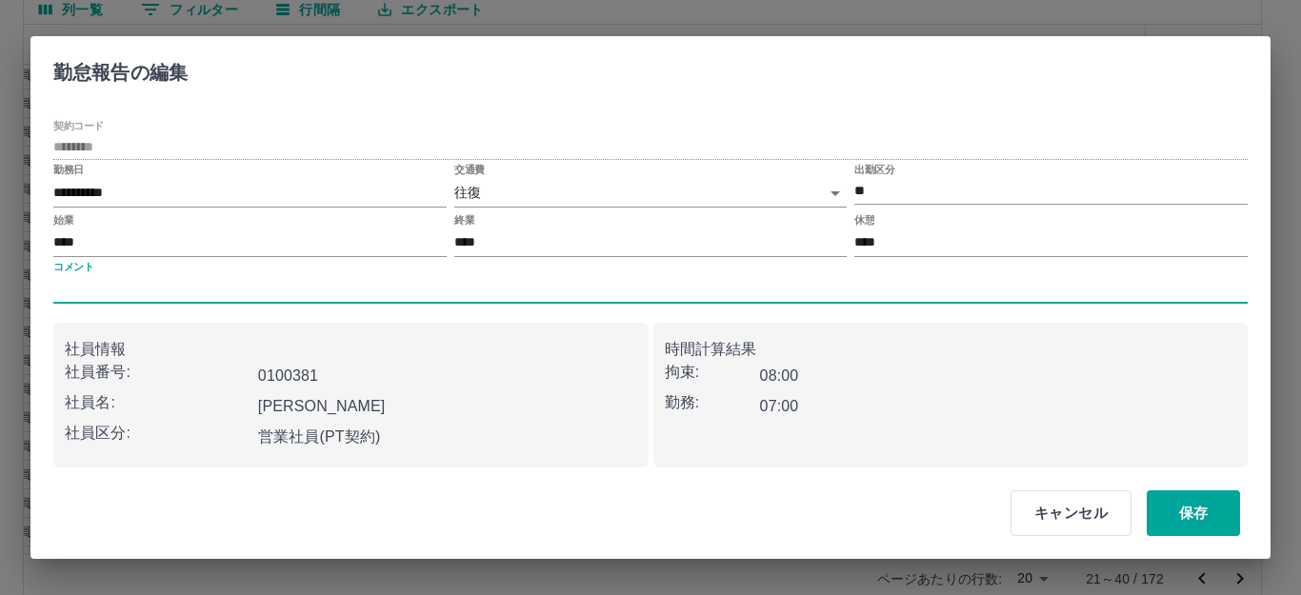
click at [168, 285] on input "コメント" at bounding box center [650, 290] width 1194 height 28
type input "*****"
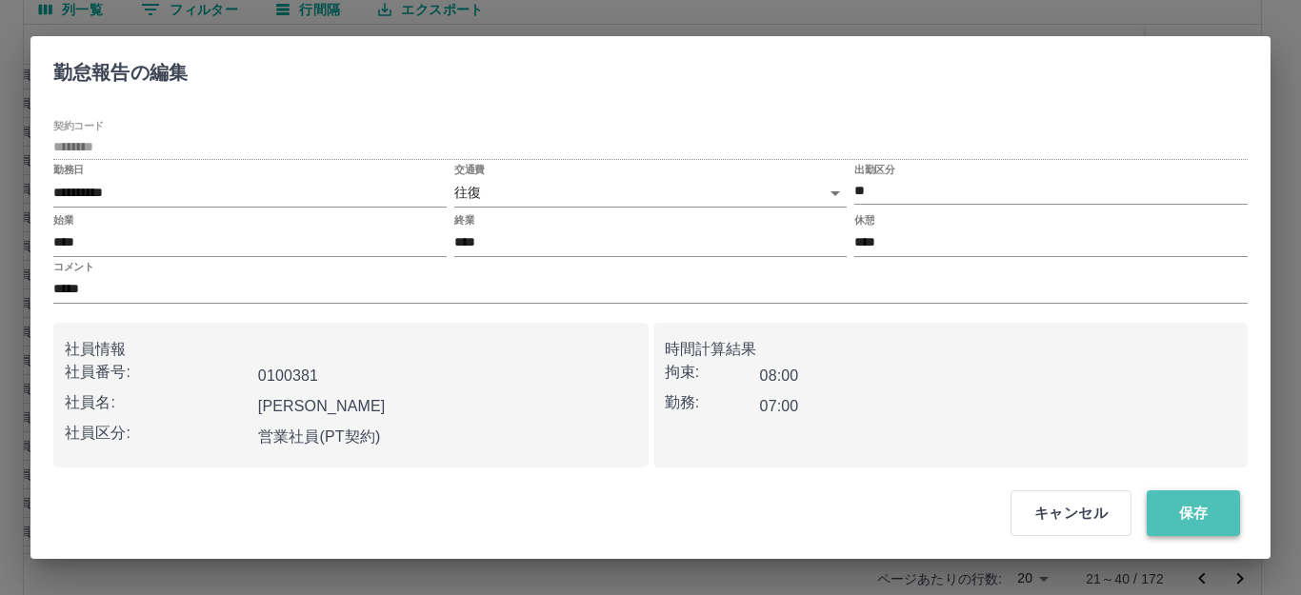
click at [1172, 518] on button "保存" at bounding box center [1193, 514] width 93 height 46
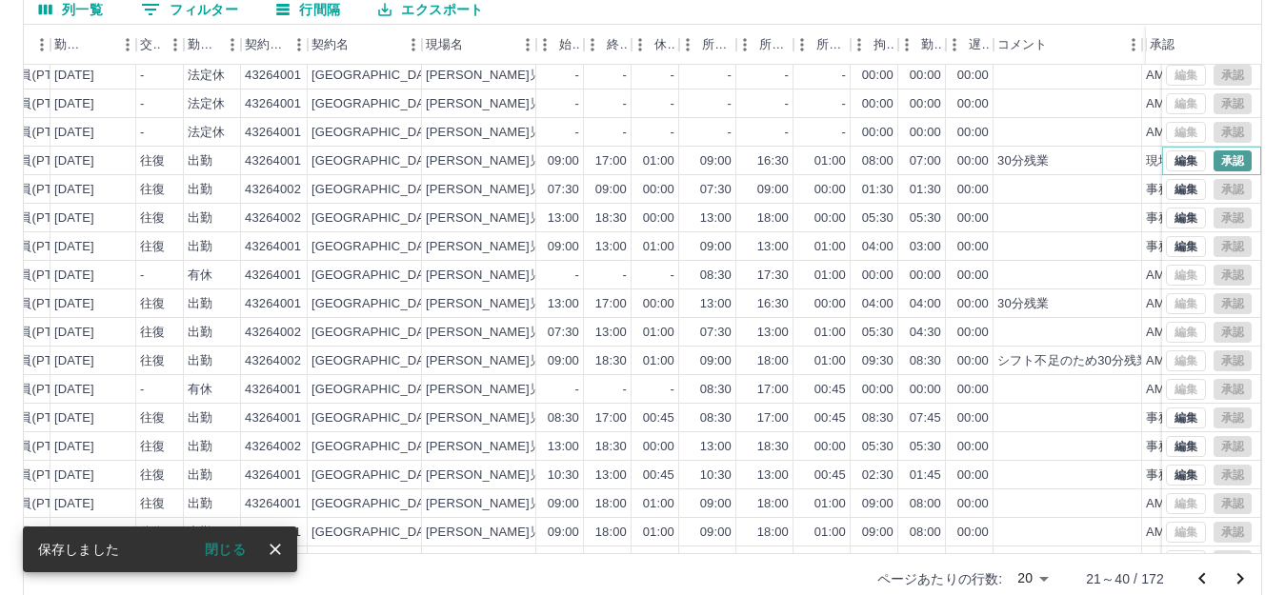
click at [1213, 159] on button "承認" at bounding box center [1232, 160] width 38 height 21
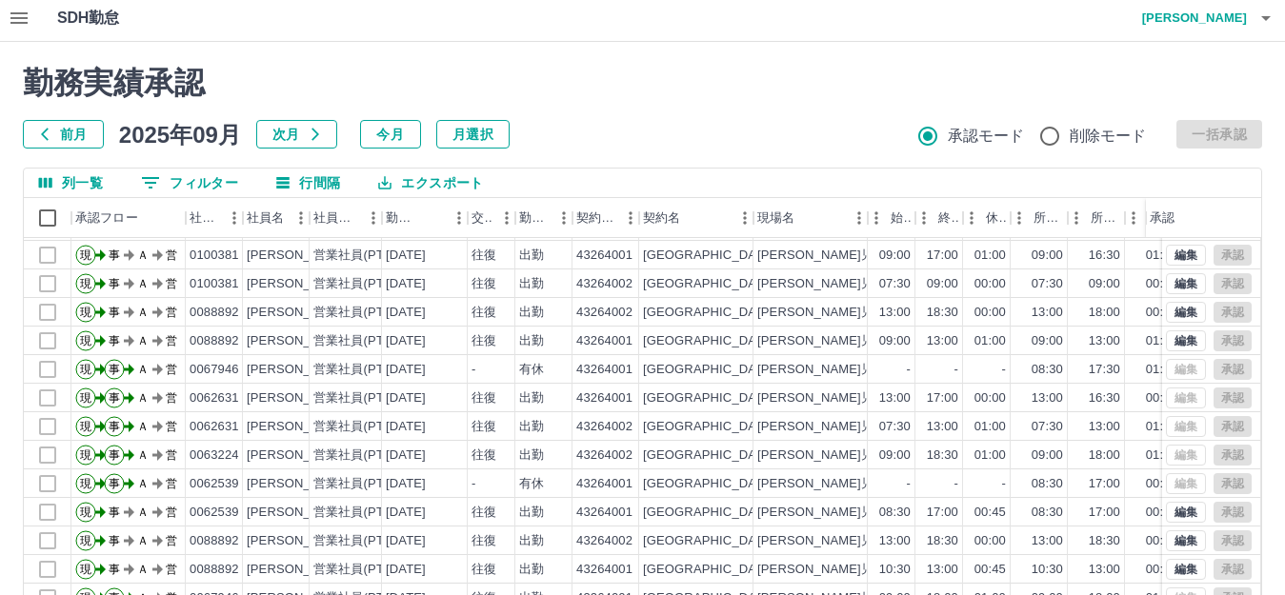
scroll to position [0, 0]
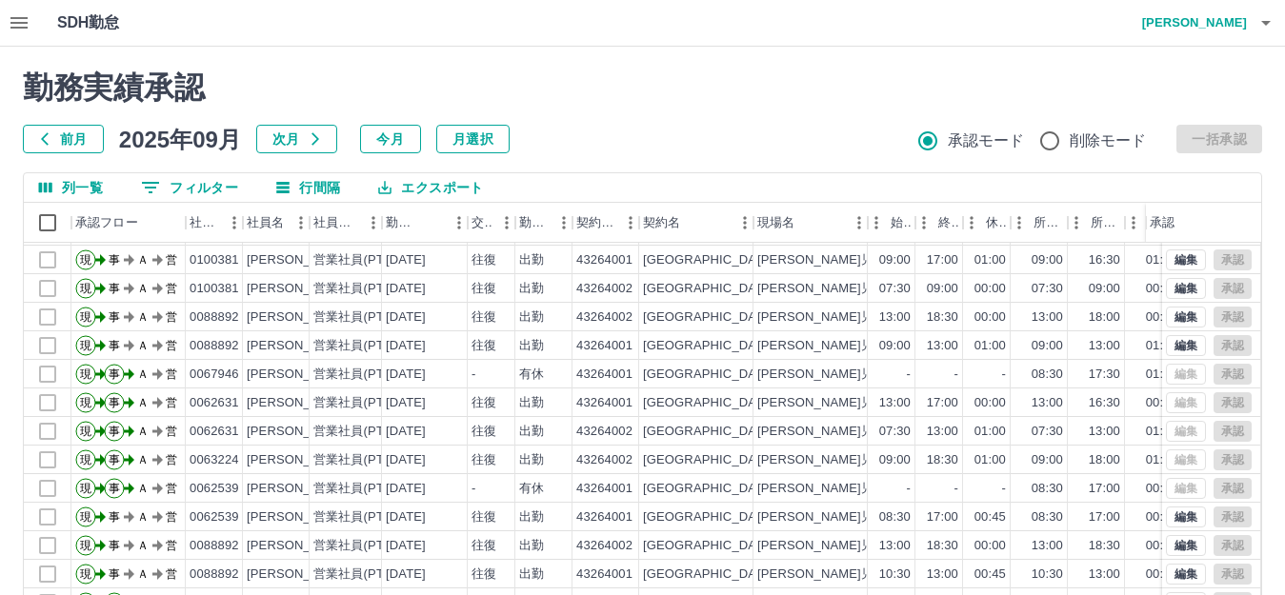
click at [635, 89] on h2 "勤務実績承認" at bounding box center [642, 88] width 1239 height 36
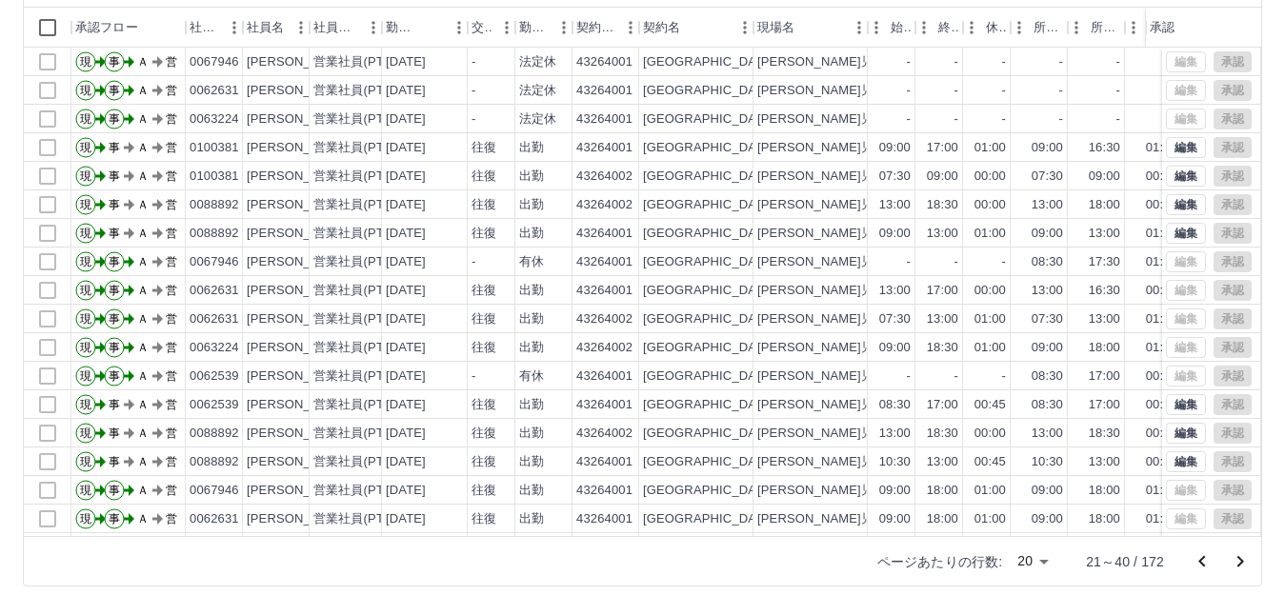
scroll to position [210, 0]
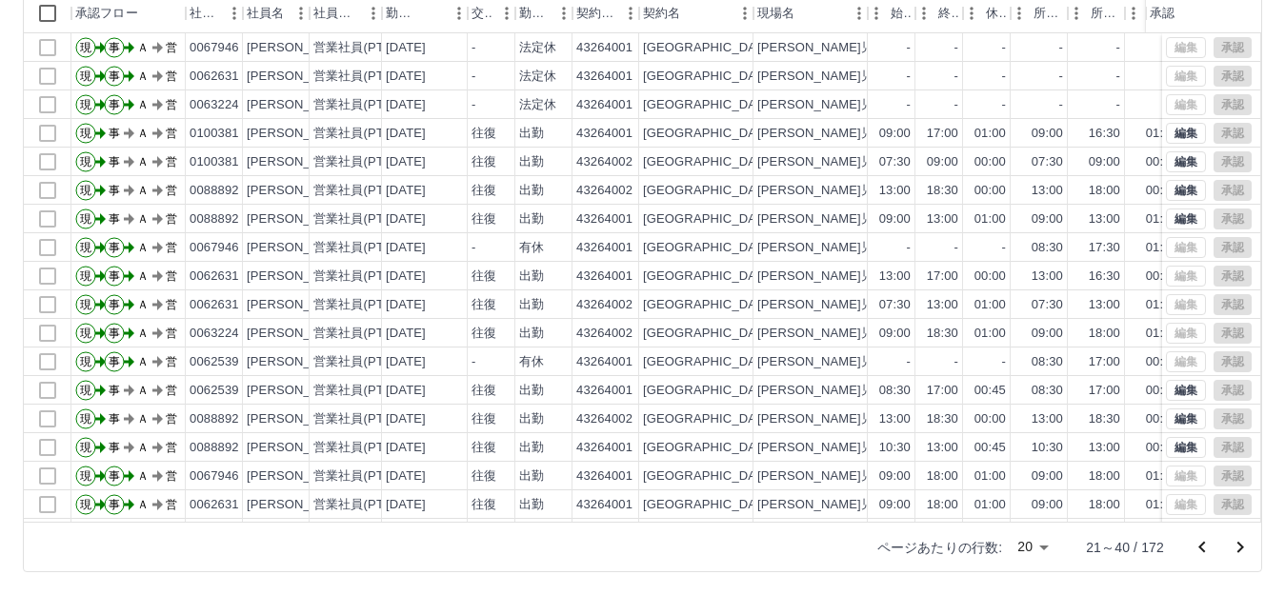
click at [1235, 552] on icon "次のページへ" at bounding box center [1240, 547] width 23 height 23
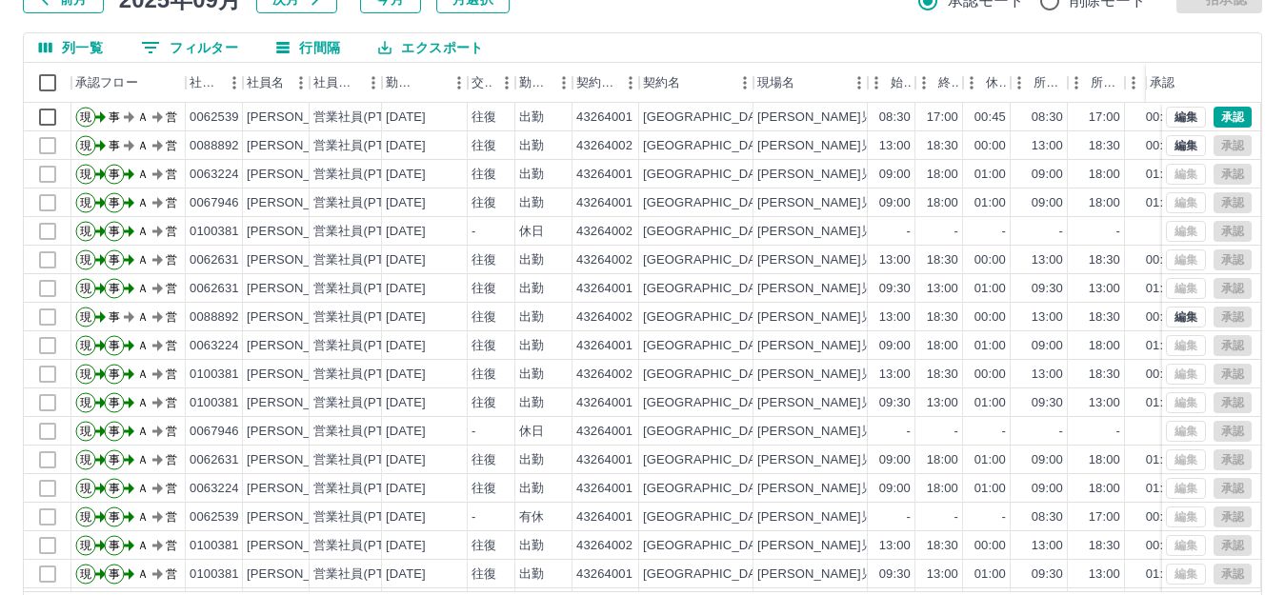
scroll to position [114, 0]
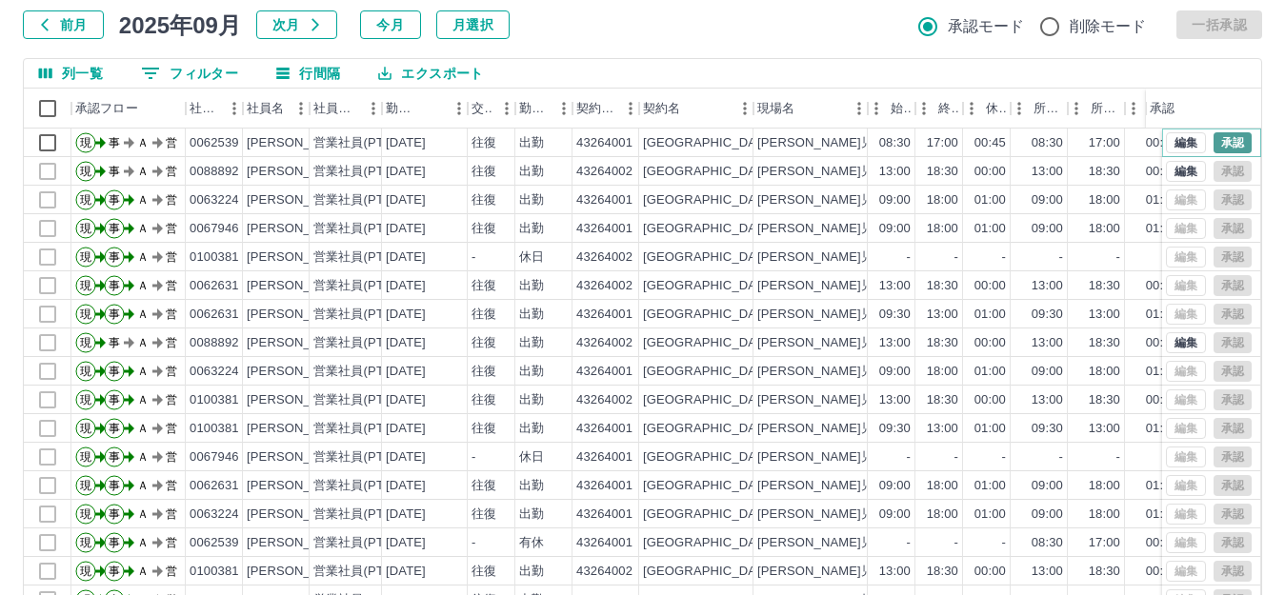
click at [1215, 141] on button "承認" at bounding box center [1232, 142] width 38 height 21
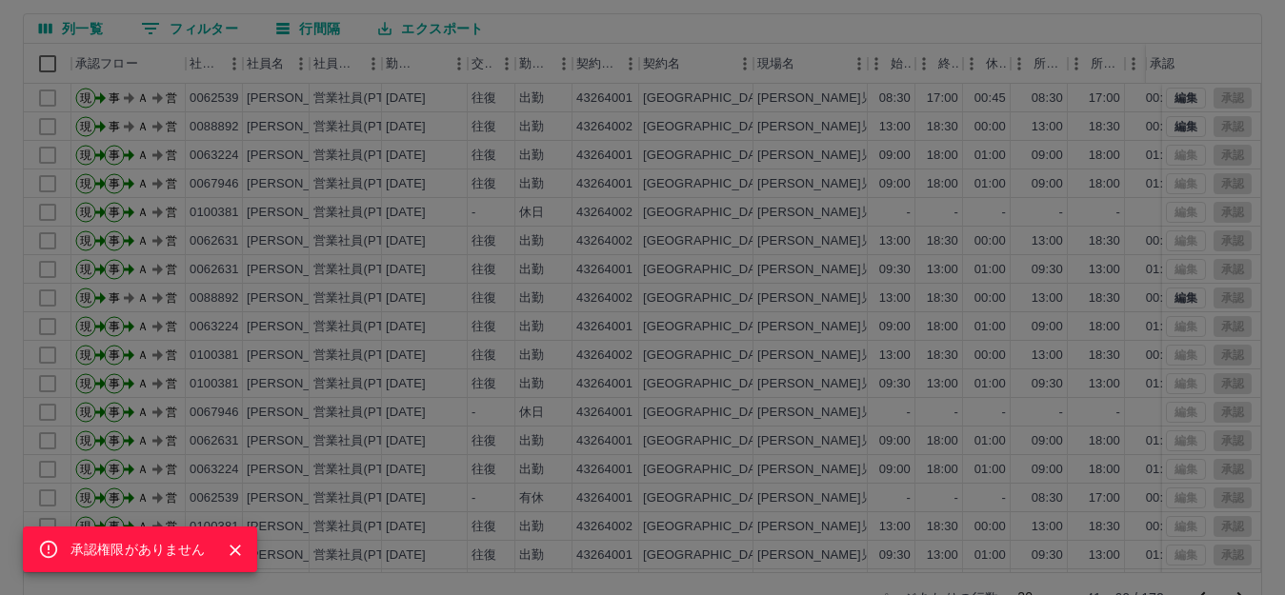
scroll to position [210, 0]
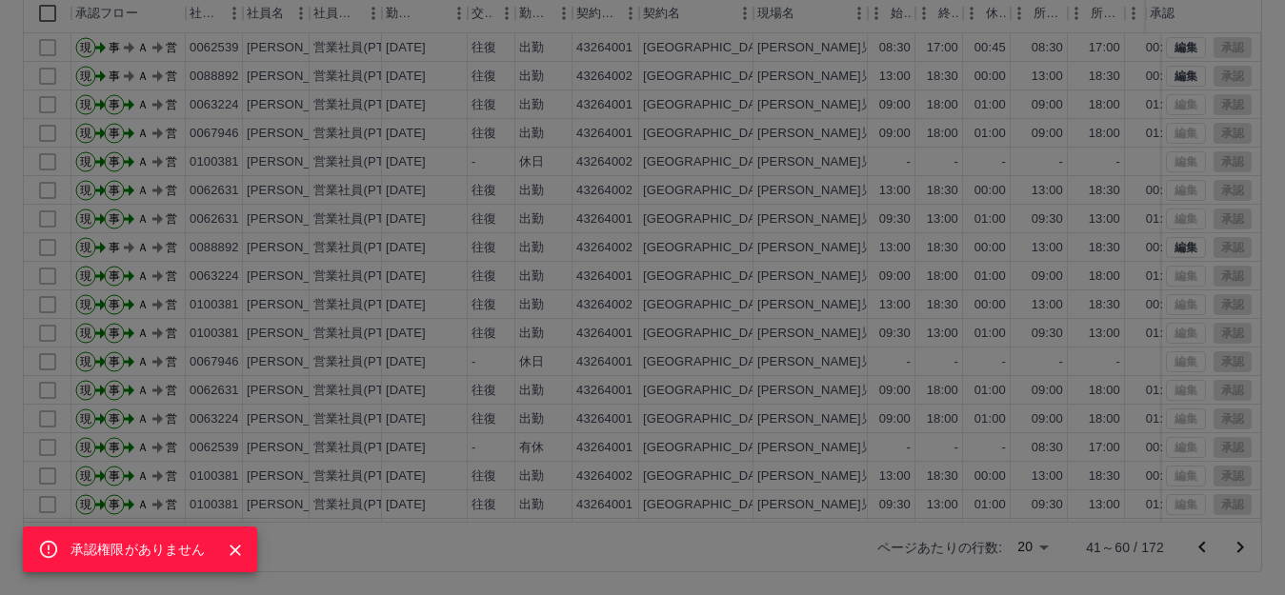
click at [1204, 559] on div "承認権限がありません" at bounding box center [642, 297] width 1285 height 595
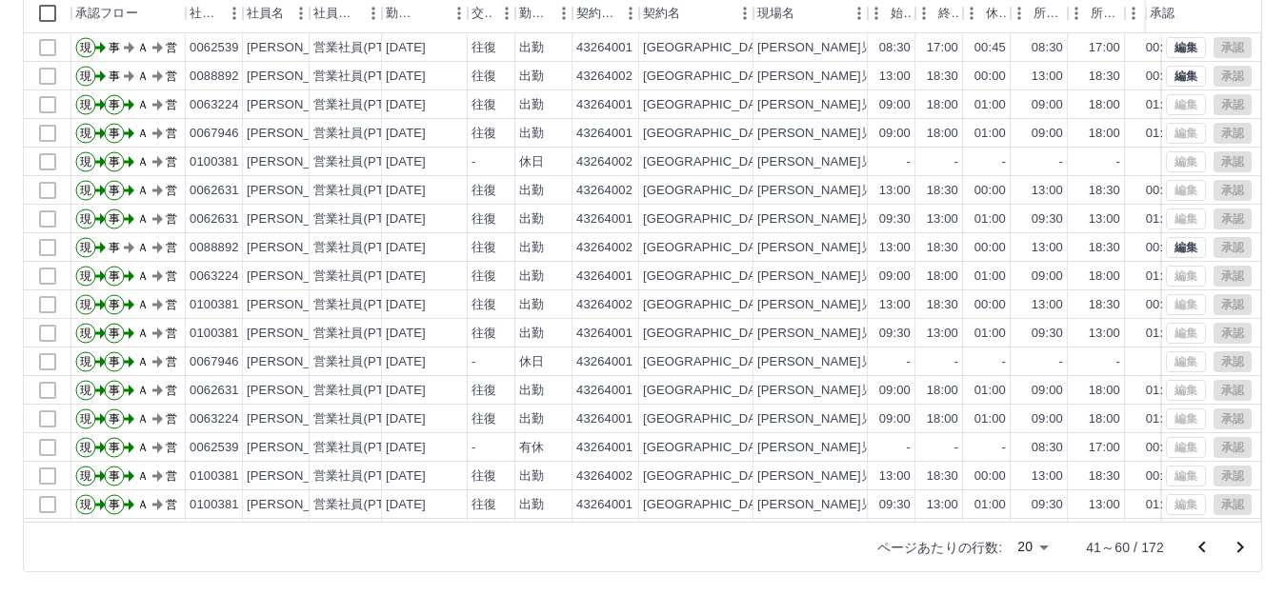
click at [1201, 549] on icon "前のページへ" at bounding box center [1201, 546] width 7 height 11
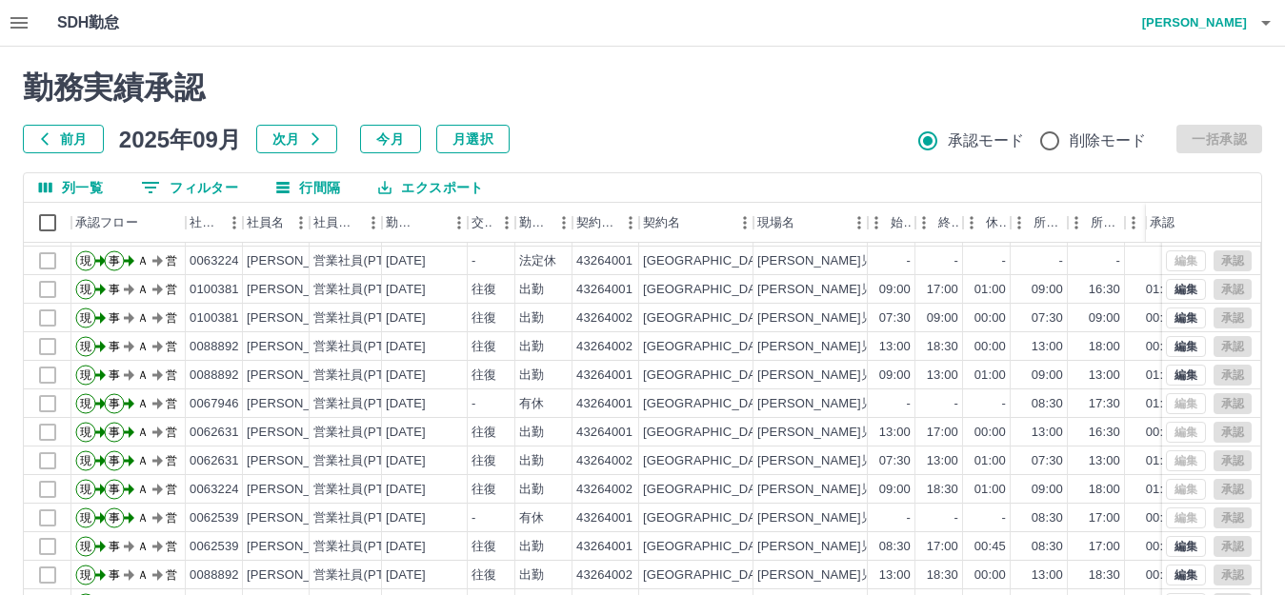
scroll to position [0, 0]
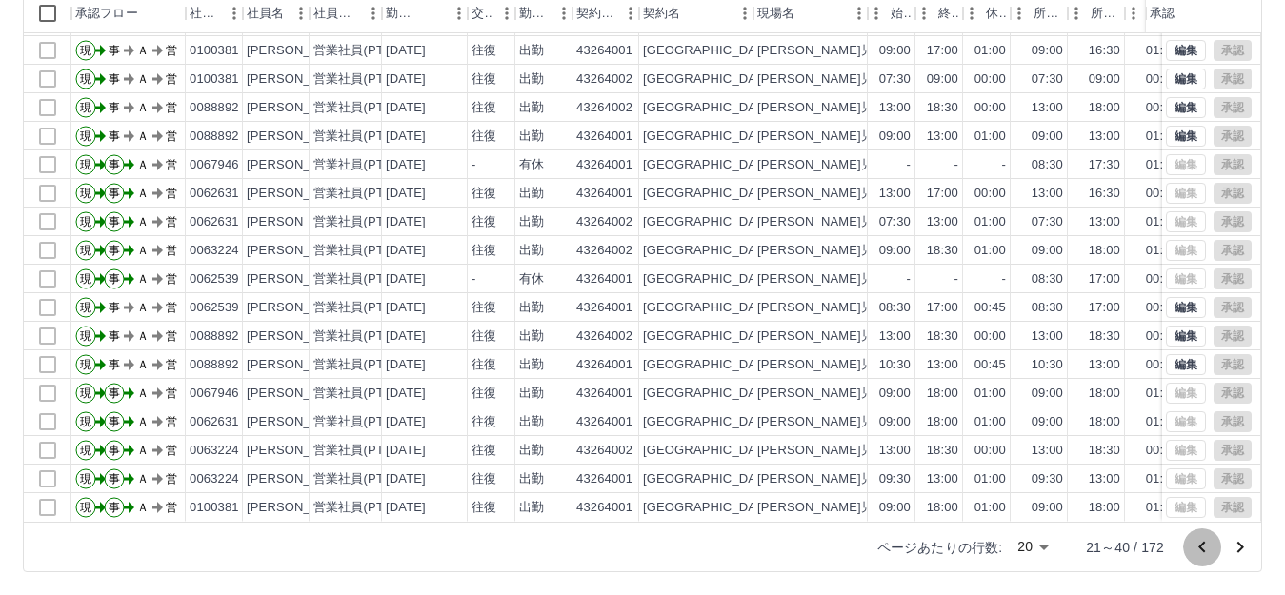
click at [1198, 544] on icon "前のページへ" at bounding box center [1202, 547] width 23 height 23
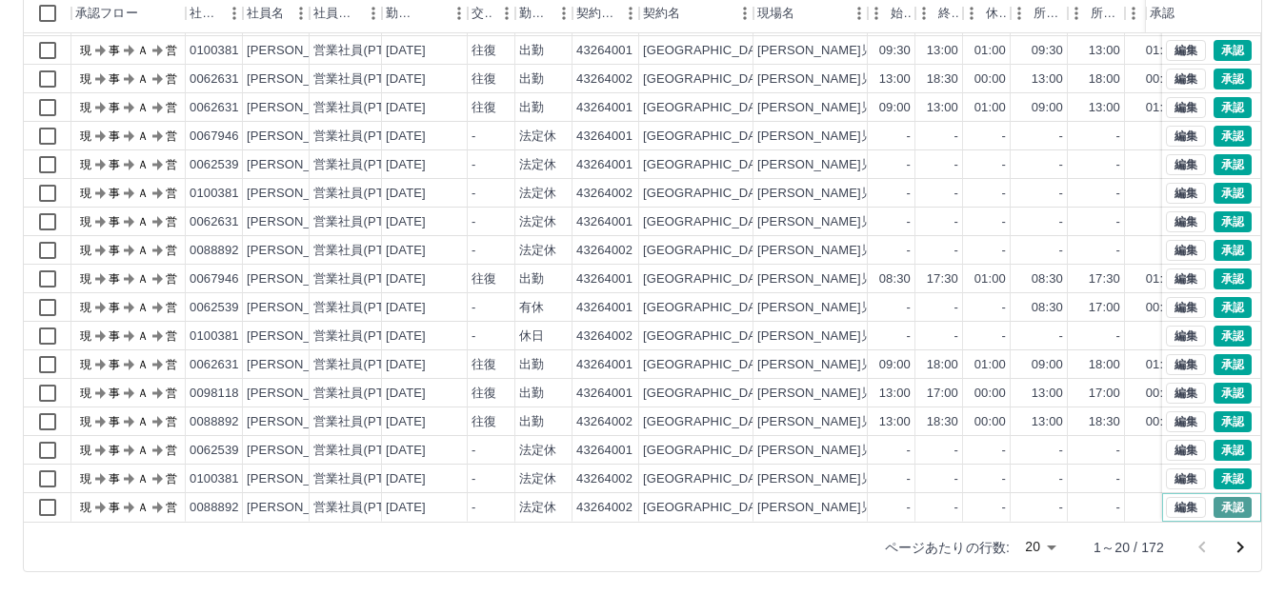
click at [1213, 497] on button "承認" at bounding box center [1232, 507] width 38 height 21
click at [1214, 462] on div at bounding box center [642, 297] width 1285 height 595
click at [1213, 440] on button "承認" at bounding box center [1232, 450] width 38 height 21
click at [1213, 469] on button "承認" at bounding box center [1232, 479] width 38 height 21
drag, startPoint x: 1204, startPoint y: 399, endPoint x: 1214, endPoint y: 380, distance: 21.7
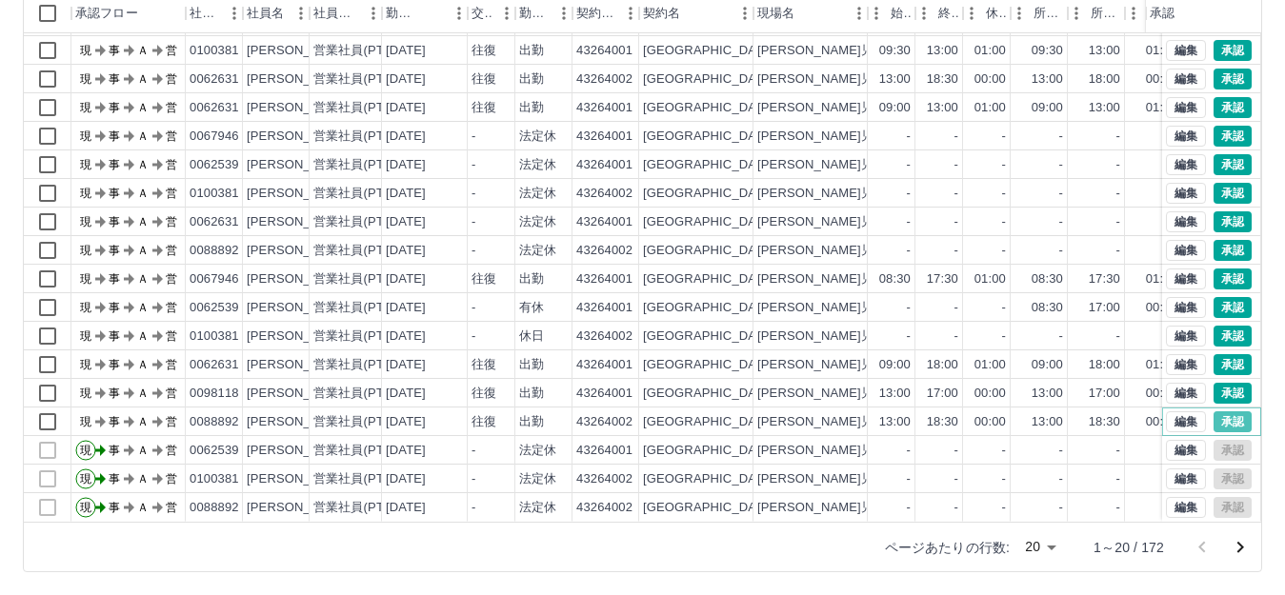
click at [1213, 411] on button "承認" at bounding box center [1232, 421] width 38 height 21
click at [1214, 383] on button "承認" at bounding box center [1232, 393] width 38 height 21
click at [1223, 354] on button "承認" at bounding box center [1232, 364] width 38 height 21
click at [1213, 326] on button "承認" at bounding box center [1232, 336] width 38 height 21
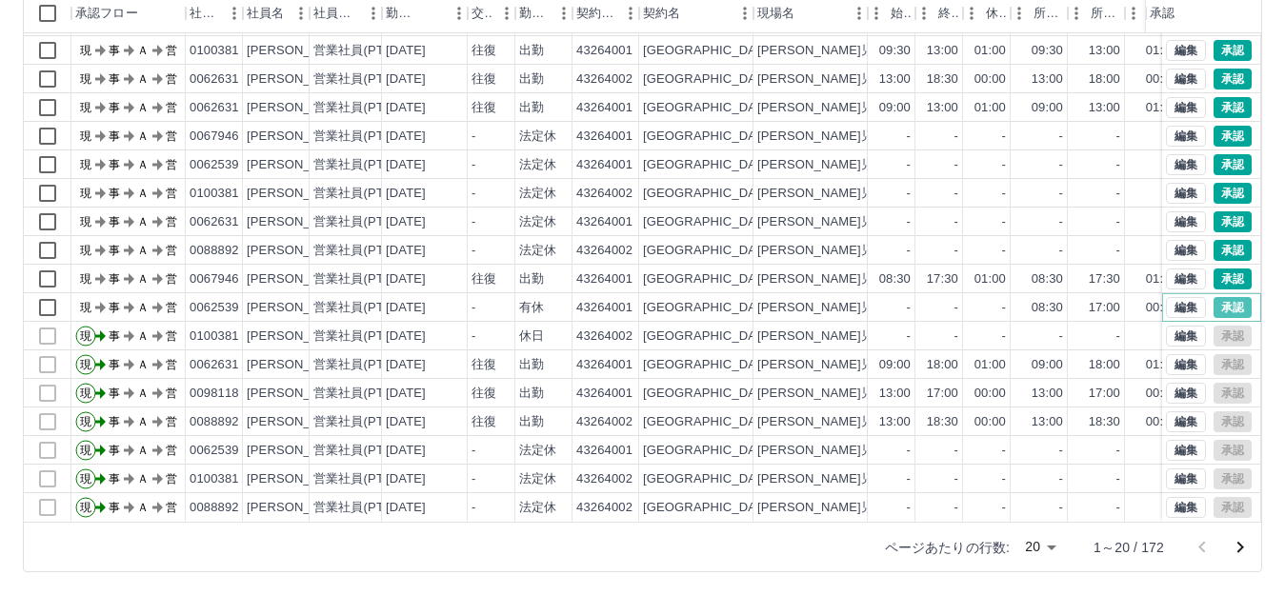
click at [1213, 297] on button "承認" at bounding box center [1232, 307] width 38 height 21
click at [1226, 269] on button "承認" at bounding box center [1232, 279] width 38 height 21
click at [1217, 240] on button "承認" at bounding box center [1232, 250] width 38 height 21
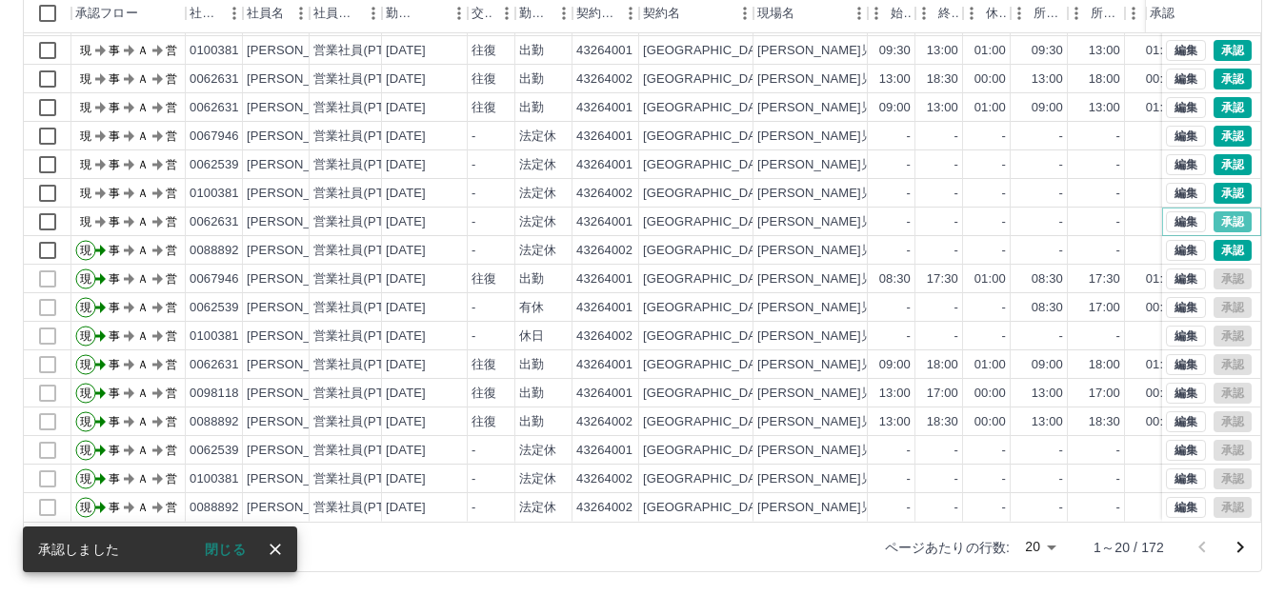
click at [1214, 211] on button "承認" at bounding box center [1232, 221] width 38 height 21
click at [1213, 183] on button "承認" at bounding box center [1232, 193] width 38 height 21
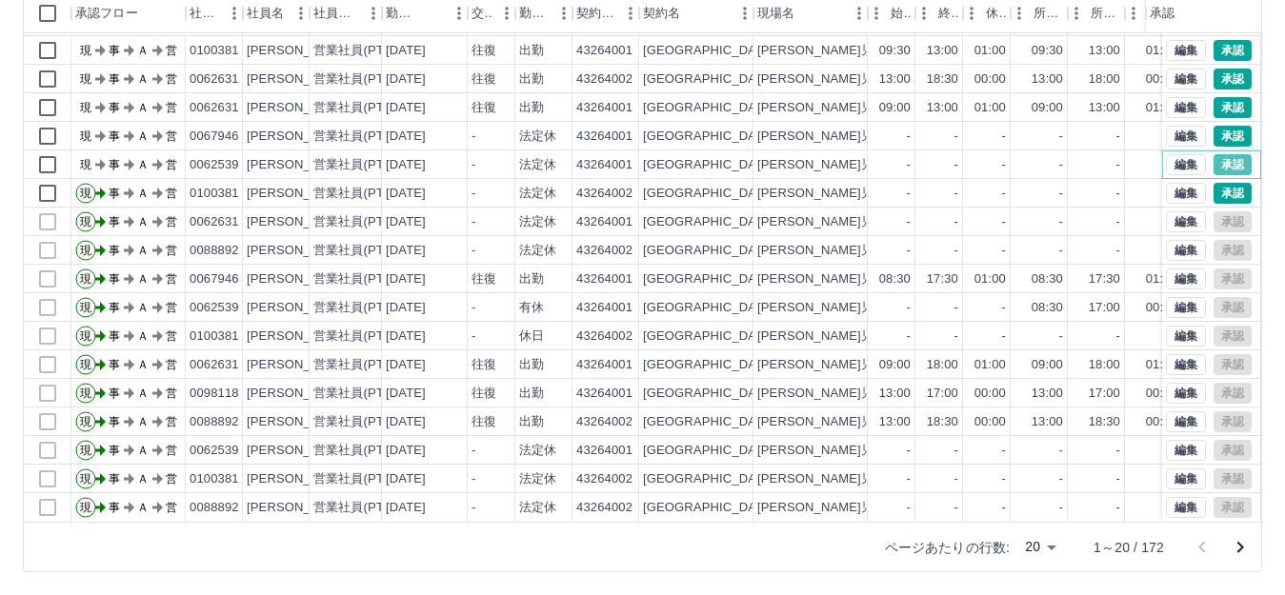
click at [1213, 154] on button "承認" at bounding box center [1232, 164] width 38 height 21
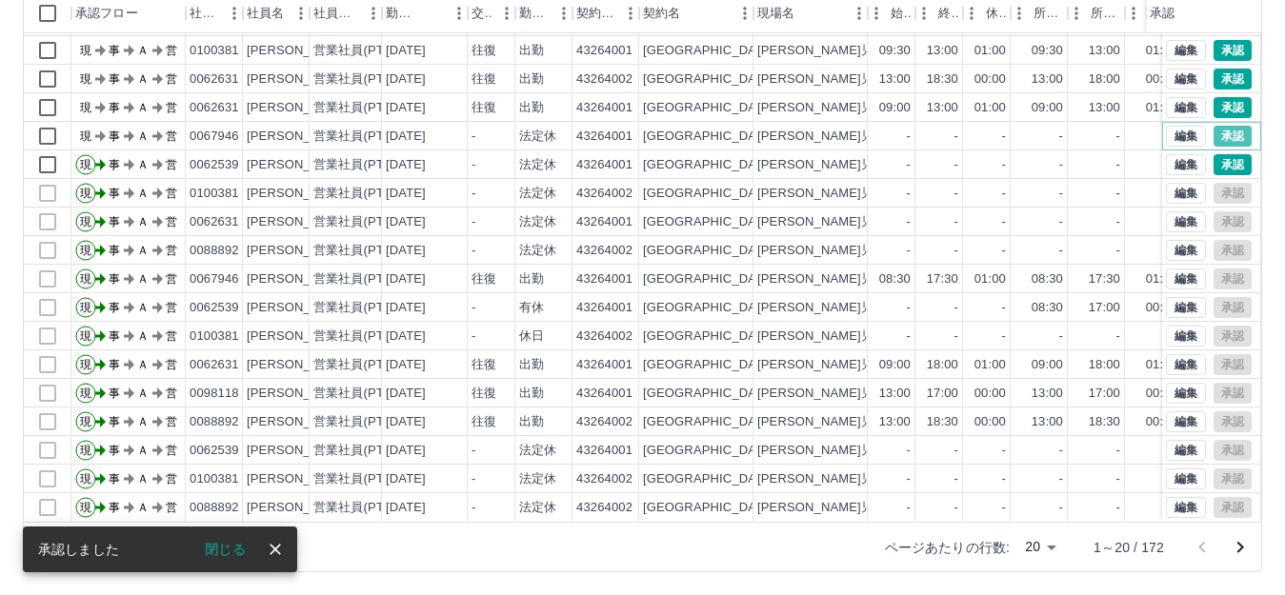
click at [1213, 126] on button "承認" at bounding box center [1232, 136] width 38 height 21
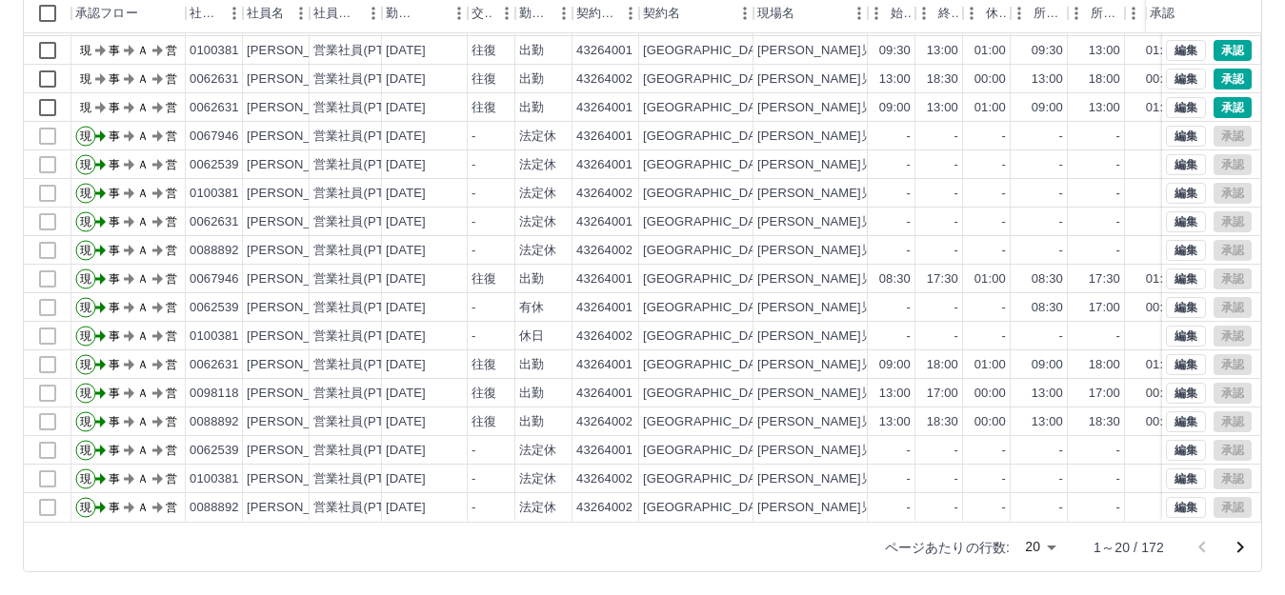
scroll to position [99, 0]
click at [1233, 545] on icon "次のページへ" at bounding box center [1240, 547] width 23 height 23
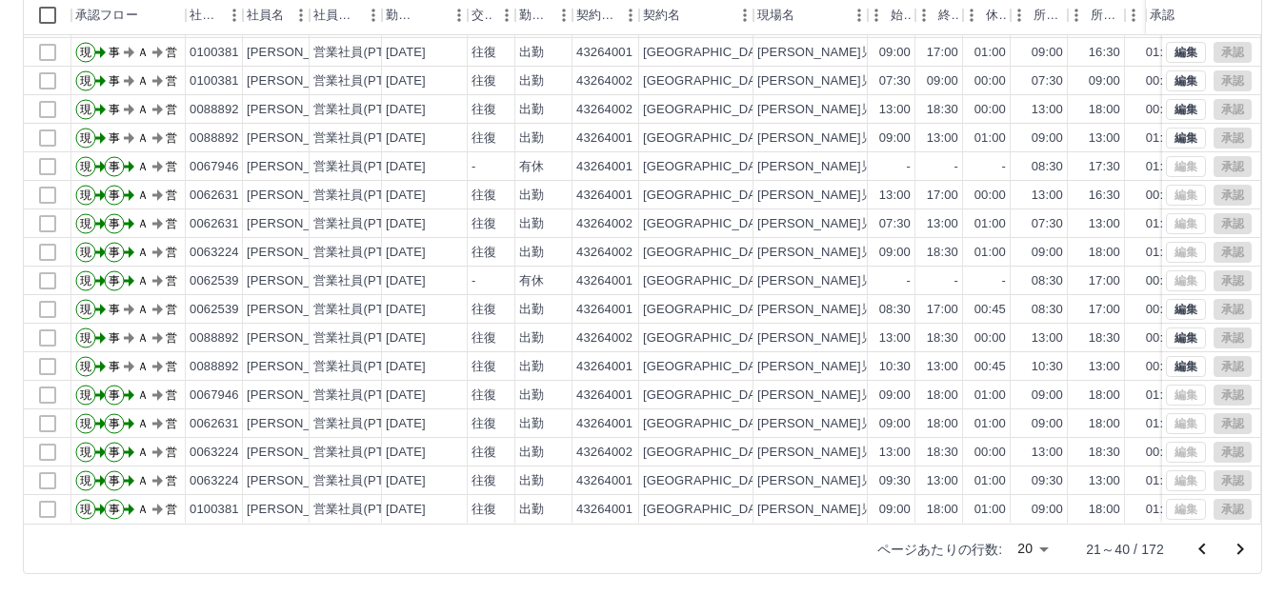
scroll to position [210, 0]
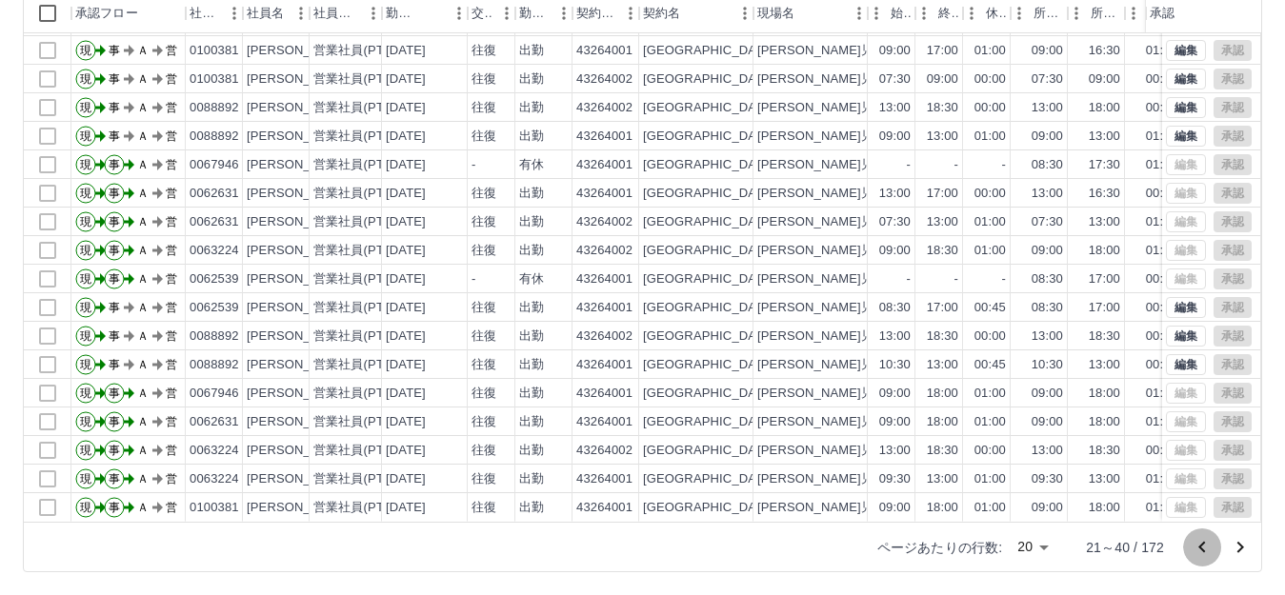
click at [1208, 549] on icon "前のページへ" at bounding box center [1202, 547] width 23 height 23
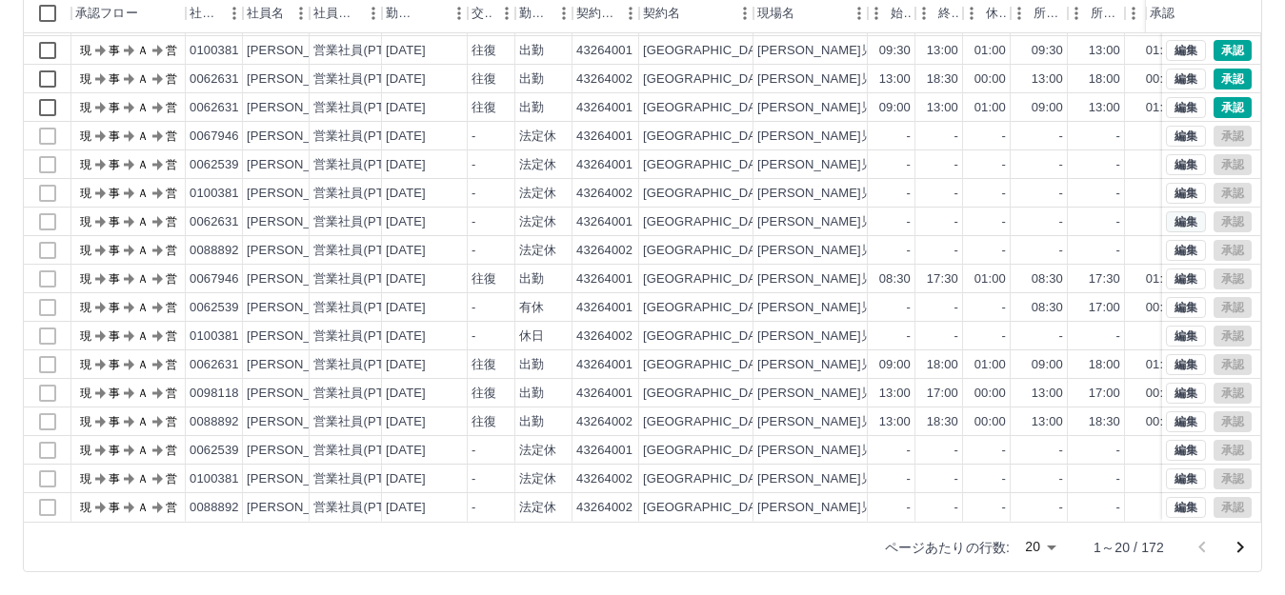
scroll to position [0, 0]
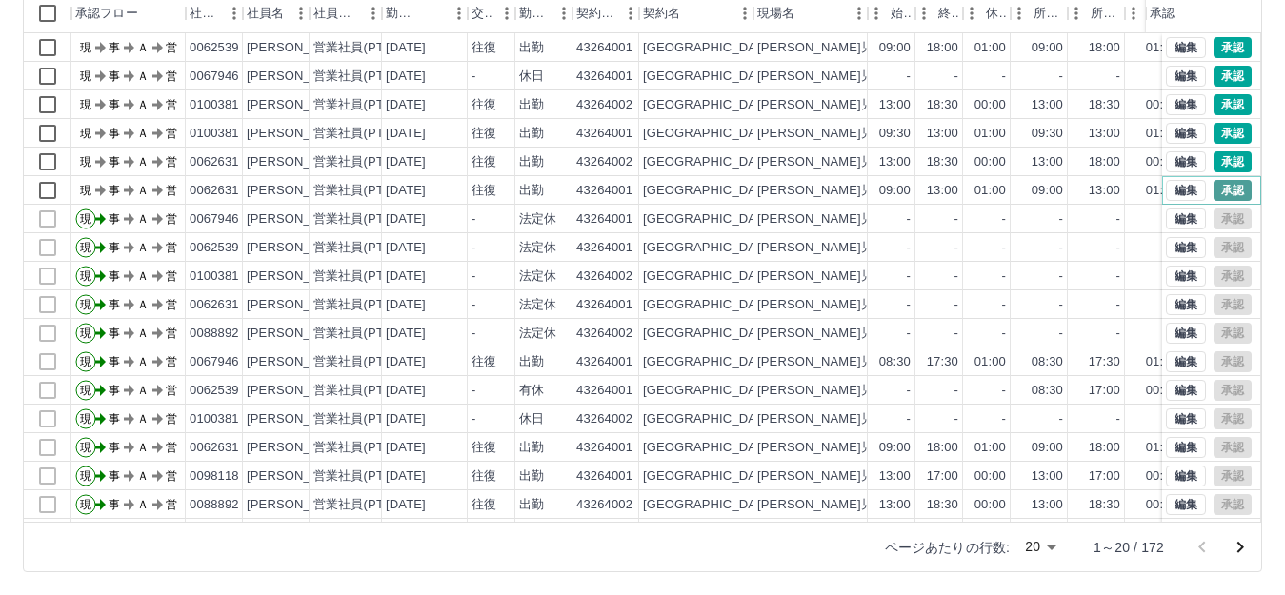
click at [1213, 195] on button "承認" at bounding box center [1232, 190] width 38 height 21
click at [1213, 161] on button "承認" at bounding box center [1232, 161] width 38 height 21
click at [1213, 131] on button "承認" at bounding box center [1232, 133] width 38 height 21
click at [1213, 107] on button "承認" at bounding box center [1232, 104] width 38 height 21
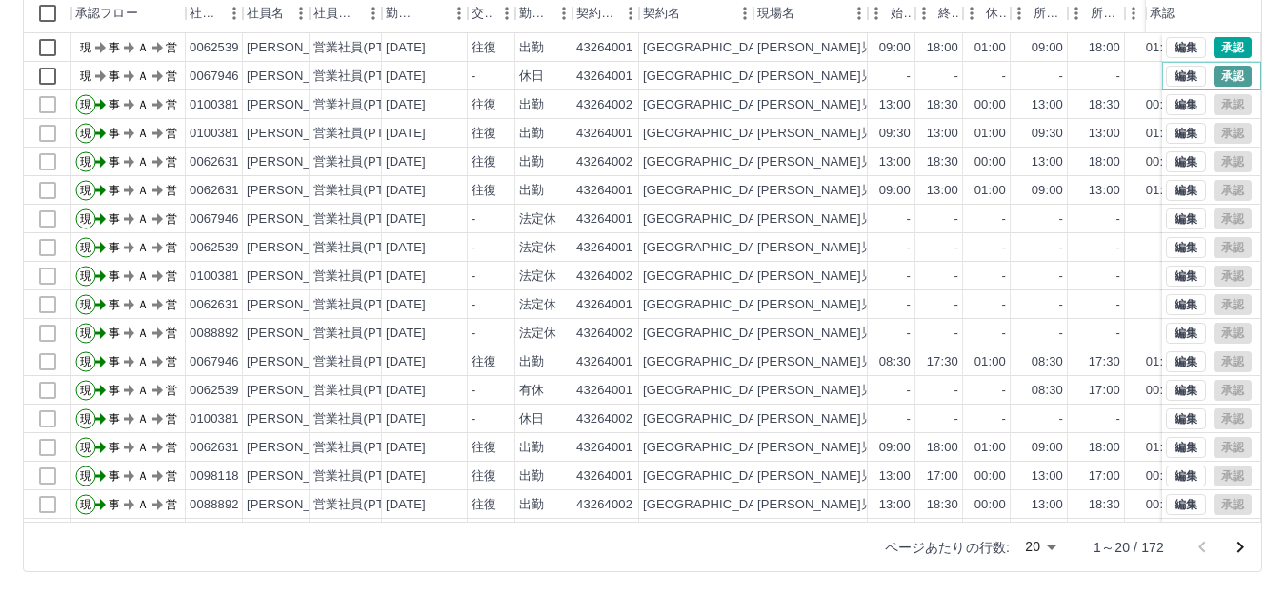
click at [1213, 82] on button "承認" at bounding box center [1232, 76] width 38 height 21
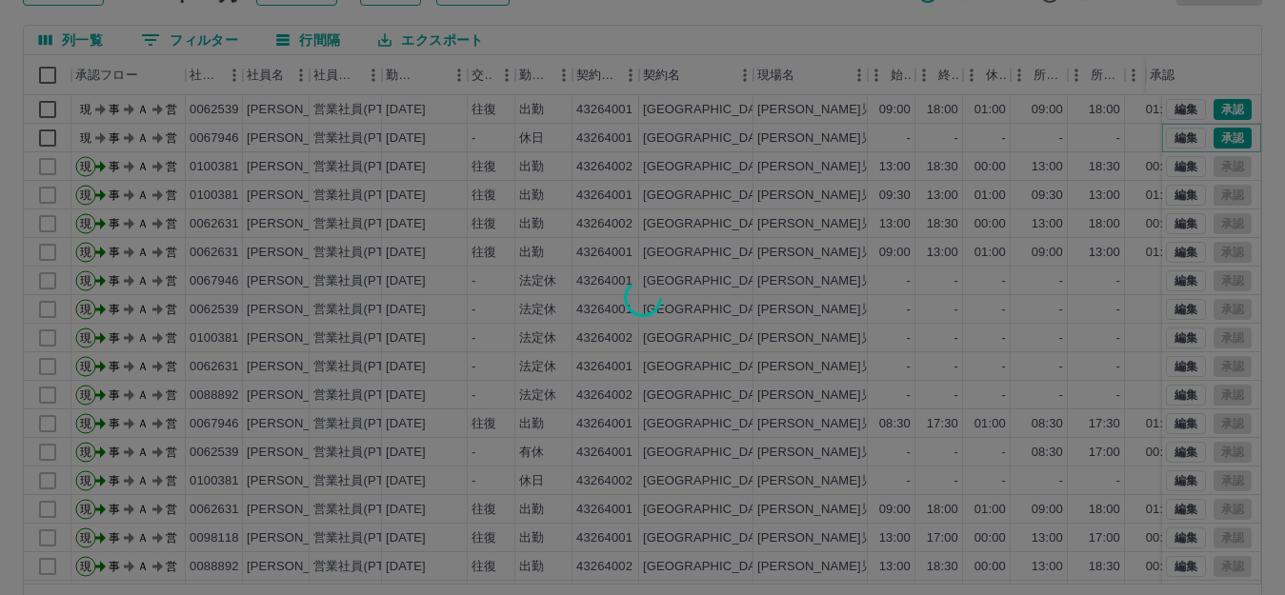
scroll to position [146, 0]
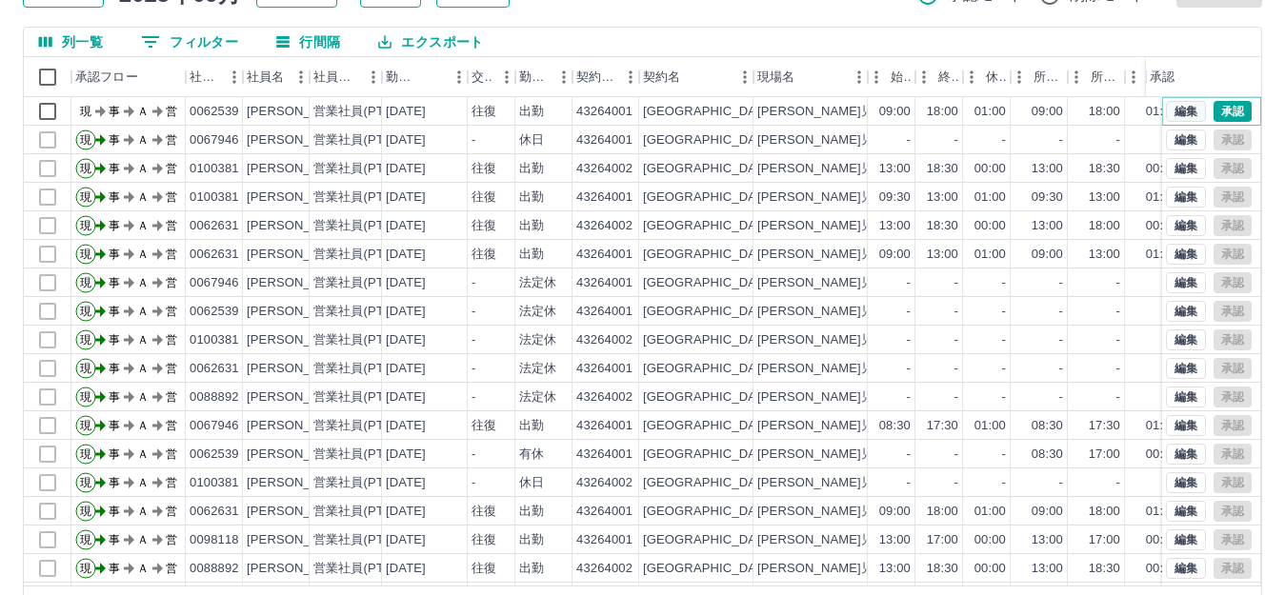
click at [1169, 108] on button "編集" at bounding box center [1186, 111] width 40 height 21
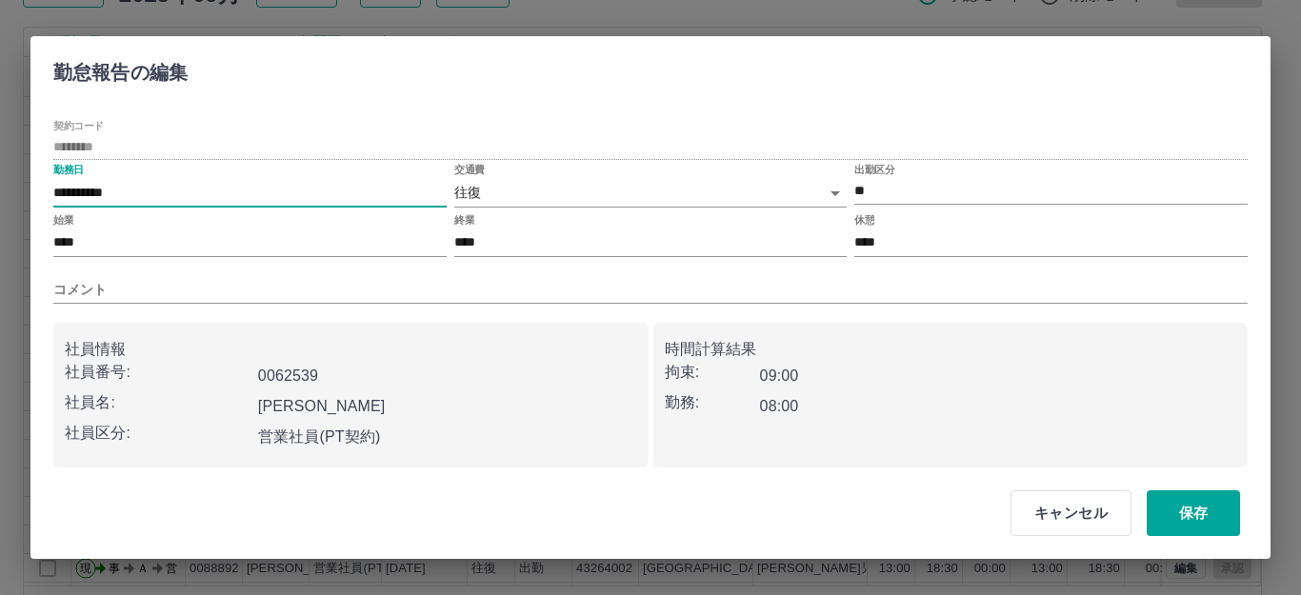
drag, startPoint x: 115, startPoint y: 190, endPoint x: 129, endPoint y: 190, distance: 13.3
click at [129, 190] on input "**********" at bounding box center [249, 193] width 393 height 28
type input "**********"
click at [1197, 520] on button "保存" at bounding box center [1193, 514] width 93 height 46
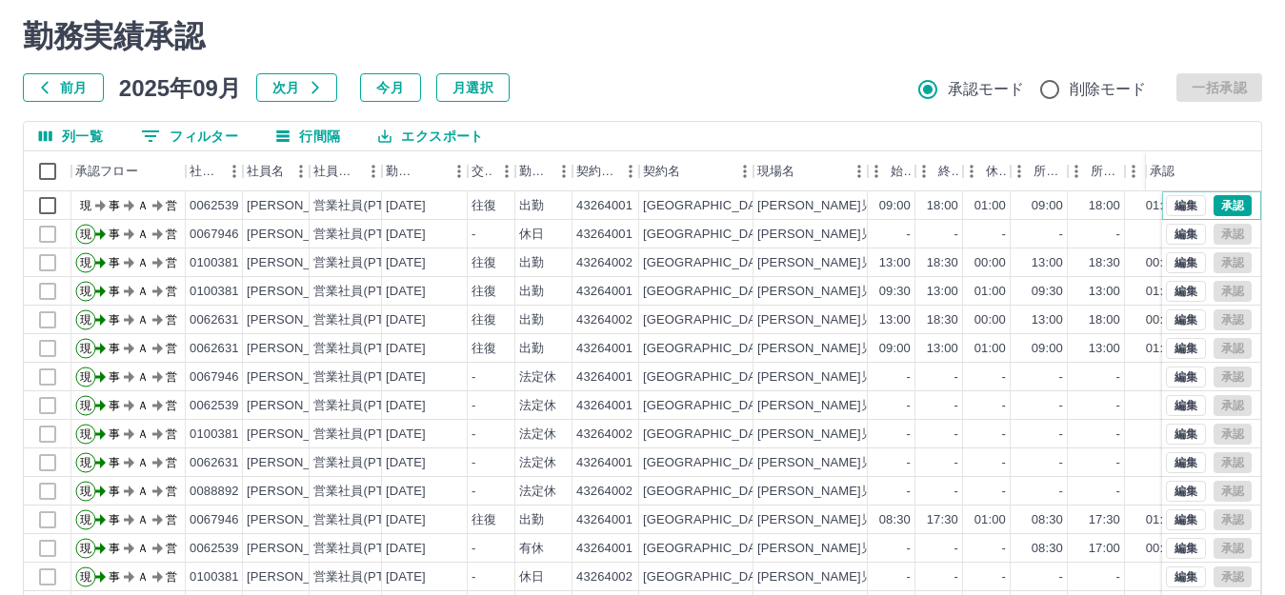
scroll to position [50, 0]
click at [696, 25] on h2 "勤務実績承認" at bounding box center [642, 37] width 1239 height 36
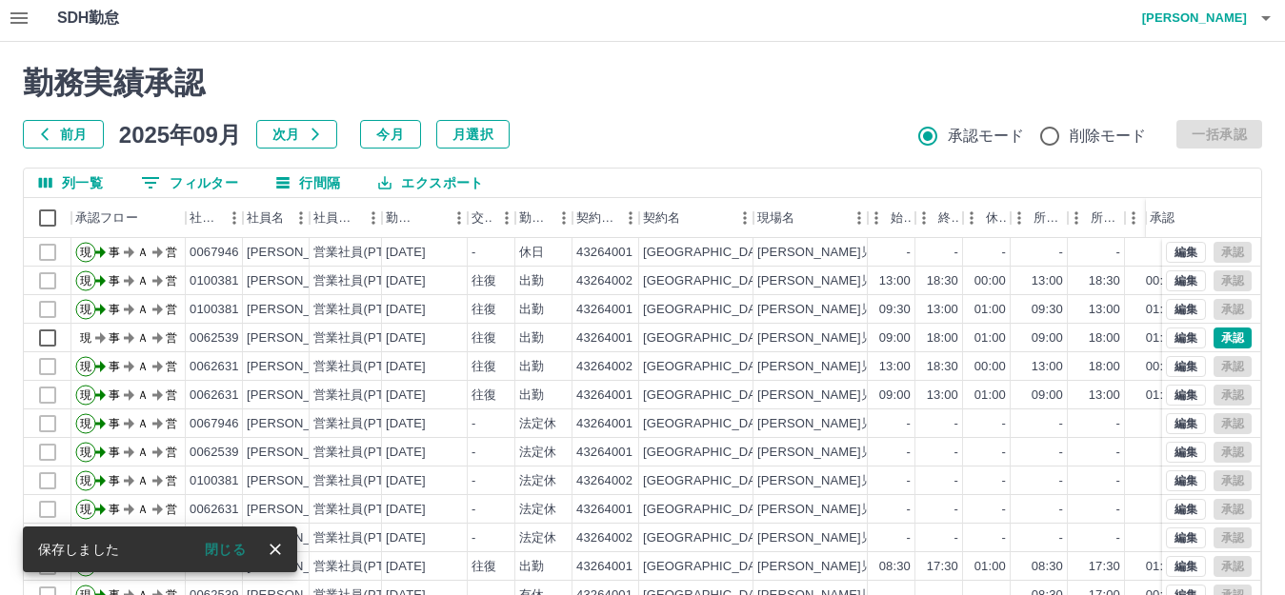
scroll to position [0, 0]
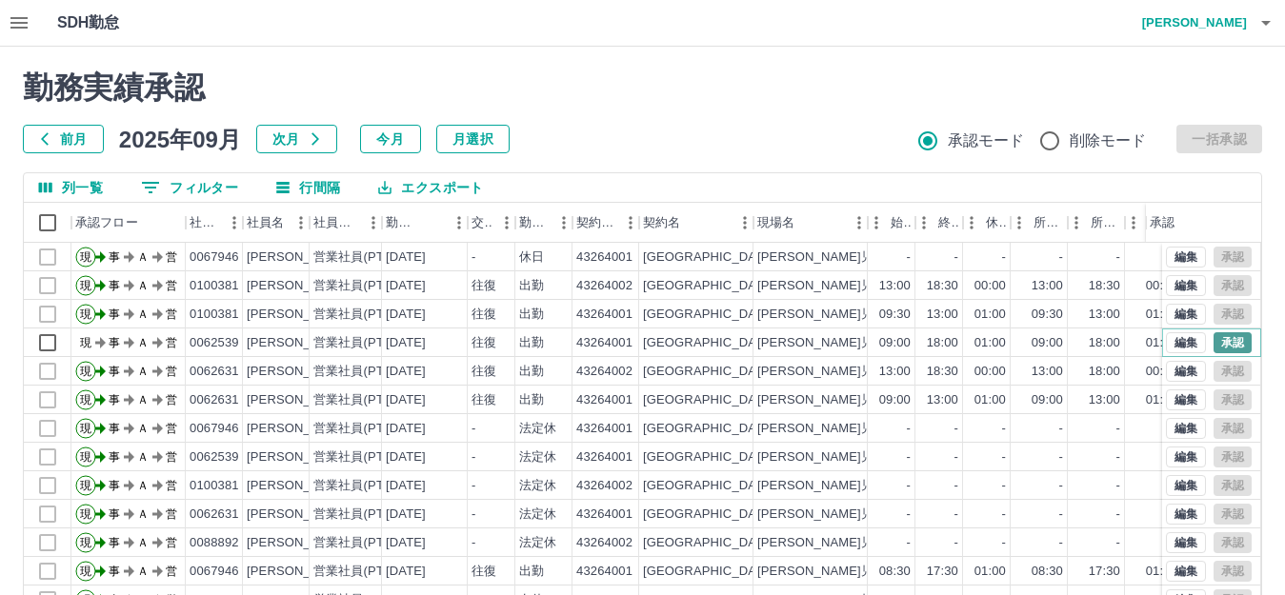
click at [1213, 339] on button "承認" at bounding box center [1232, 342] width 38 height 21
click at [15, 20] on icon "button" at bounding box center [19, 22] width 23 height 23
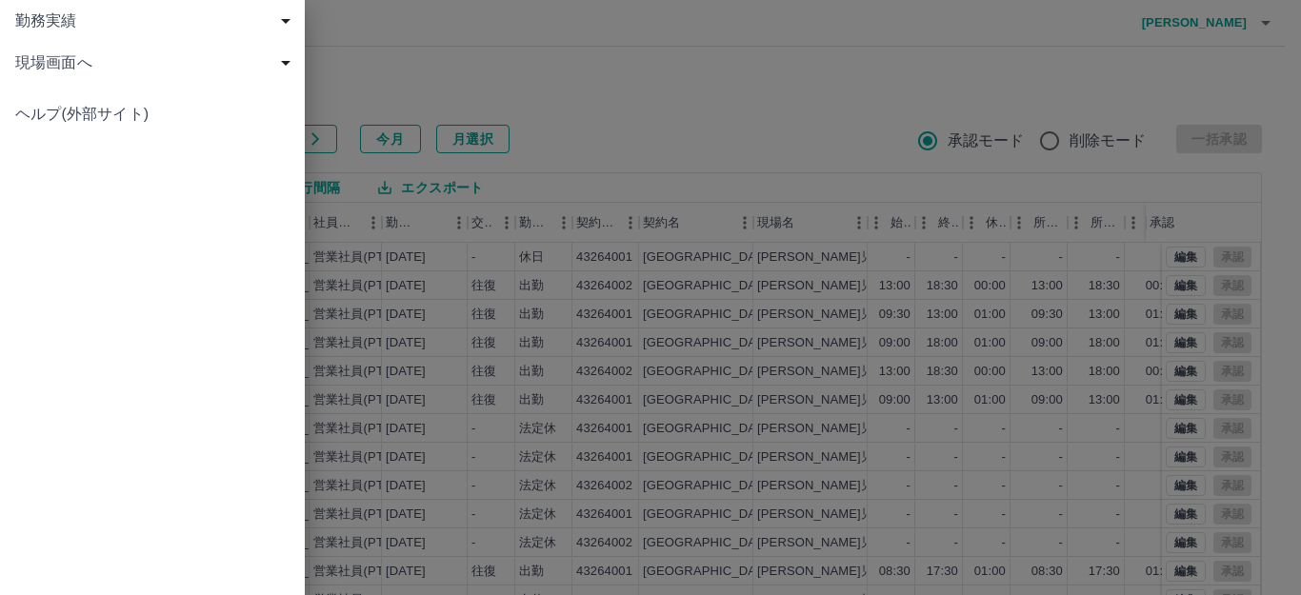
click at [695, 69] on div at bounding box center [650, 297] width 1301 height 595
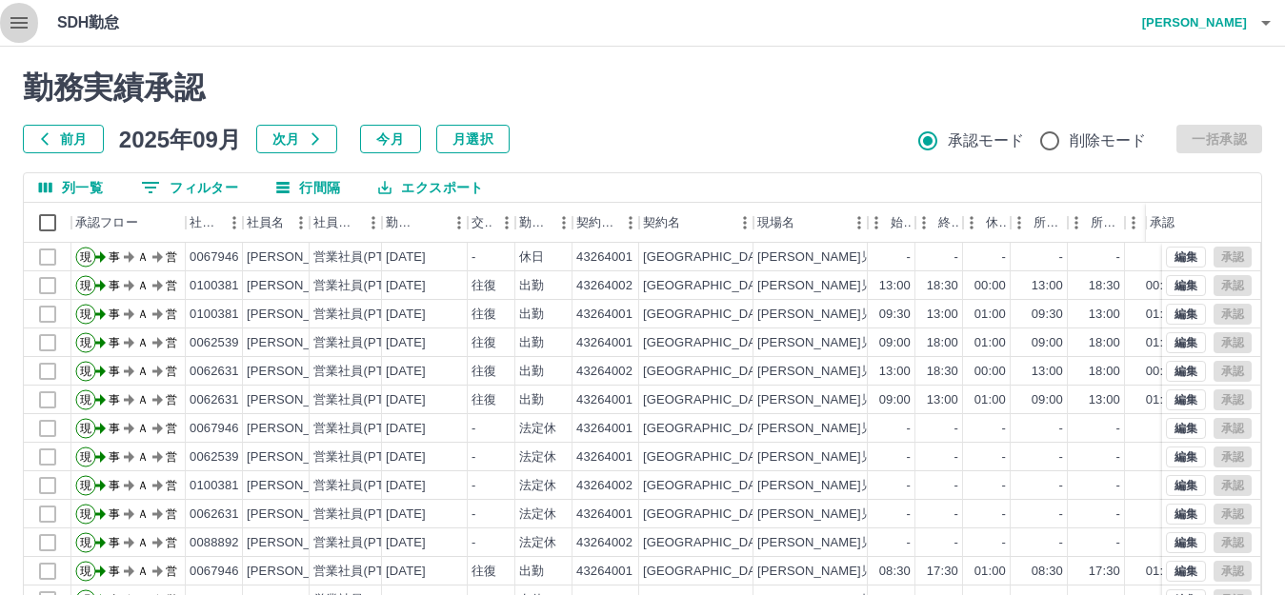
click at [20, 16] on icon "button" at bounding box center [19, 22] width 23 height 23
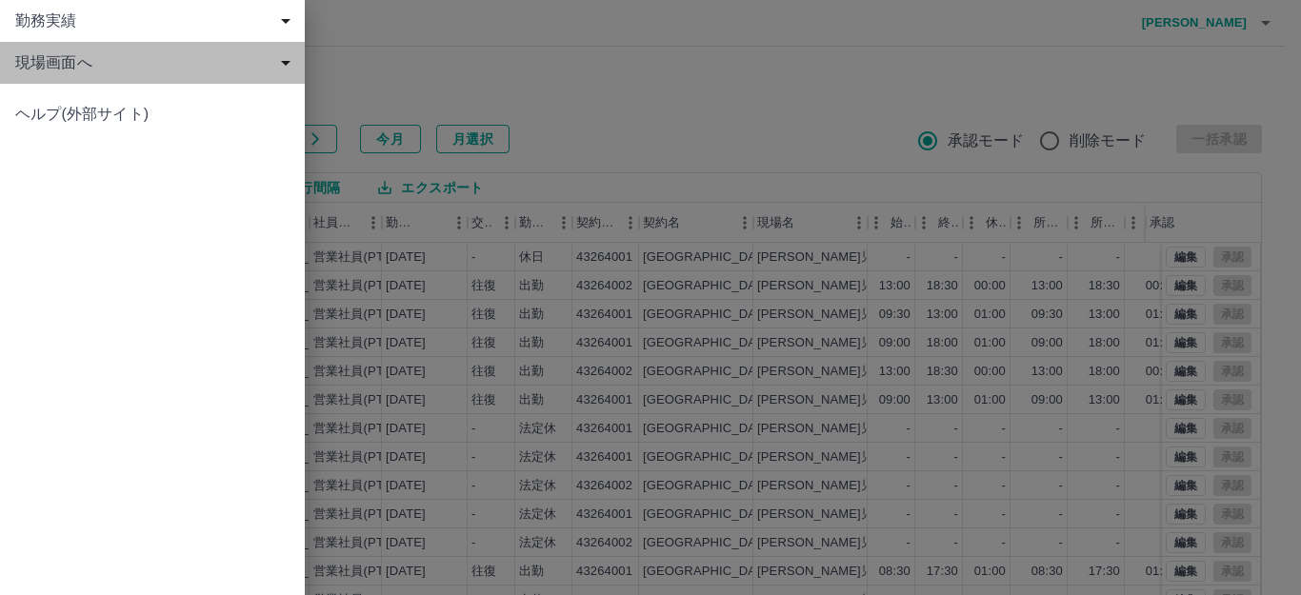
click at [53, 58] on span "現場画面へ" at bounding box center [156, 62] width 282 height 23
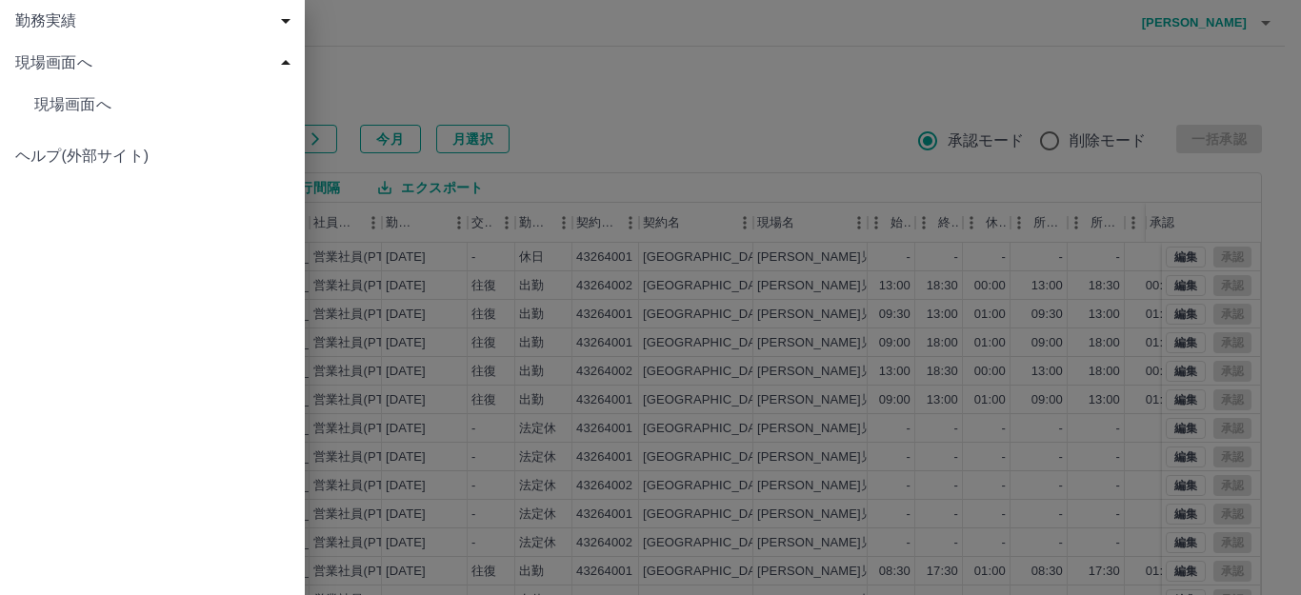
click at [56, 102] on span "現場画面へ" at bounding box center [161, 104] width 255 height 23
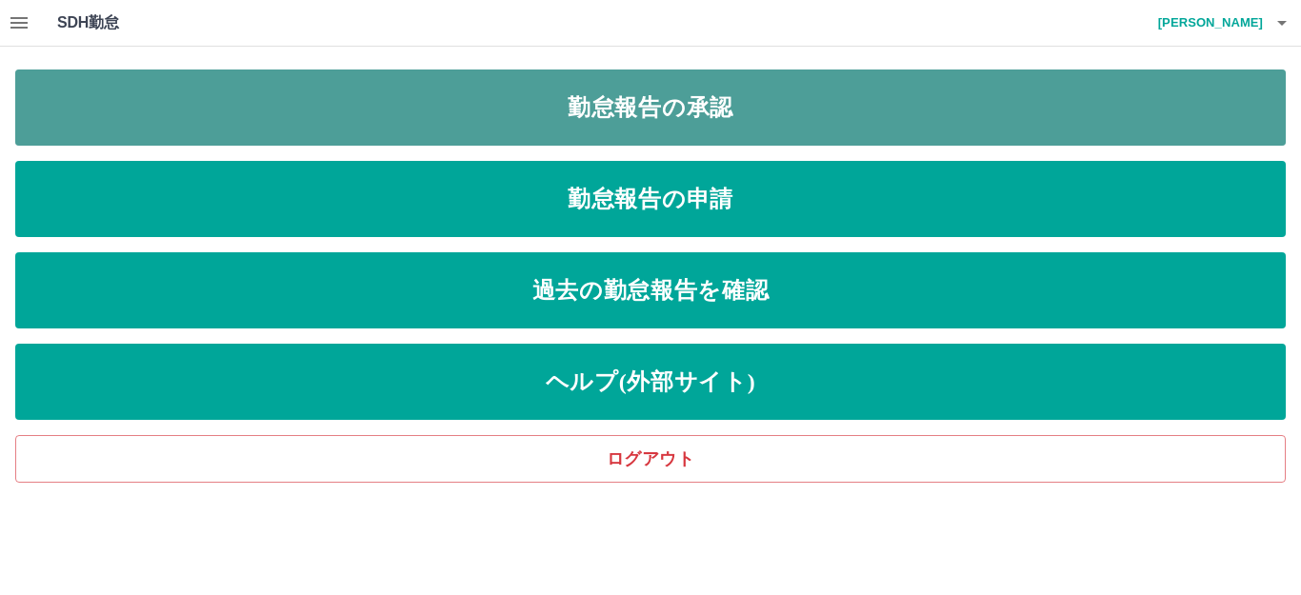
click at [642, 96] on link "勤怠報告の承認" at bounding box center [650, 108] width 1271 height 76
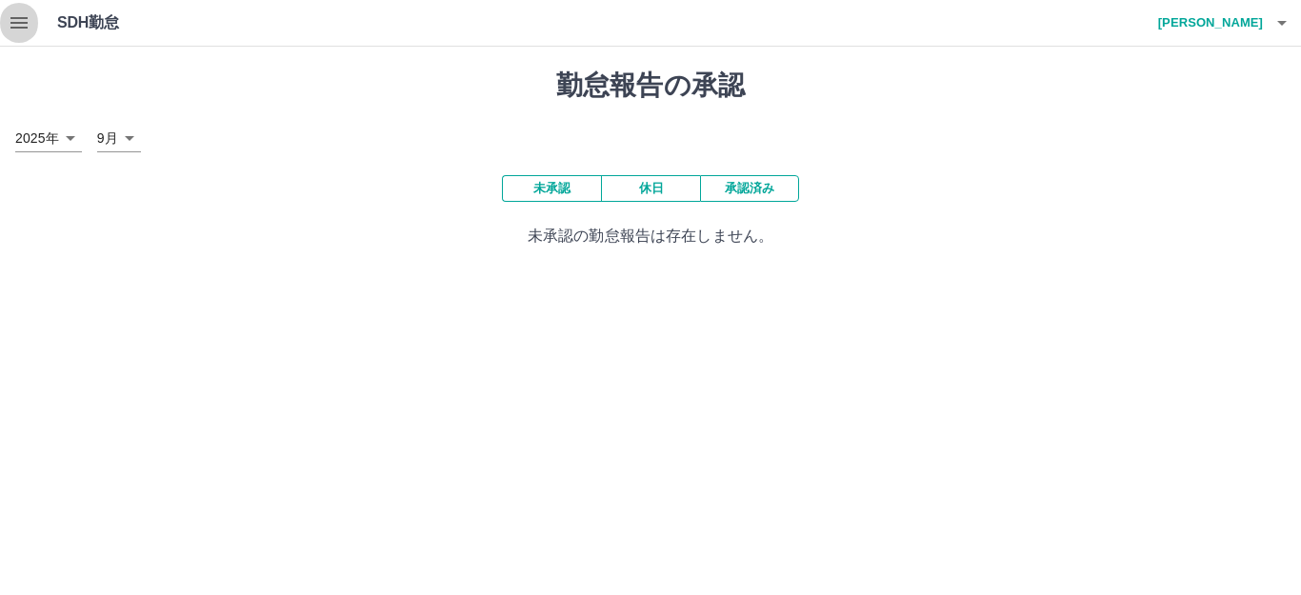
click at [17, 24] on icon "button" at bounding box center [18, 22] width 17 height 11
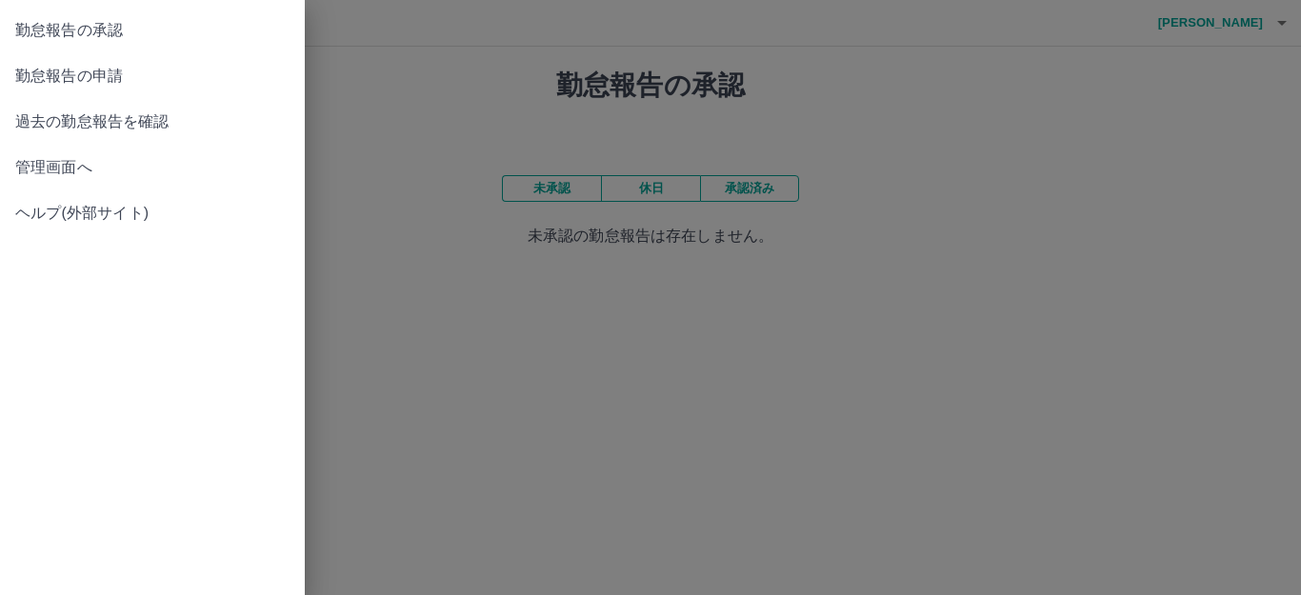
click at [77, 32] on span "勤怠報告の承認" at bounding box center [152, 30] width 274 height 23
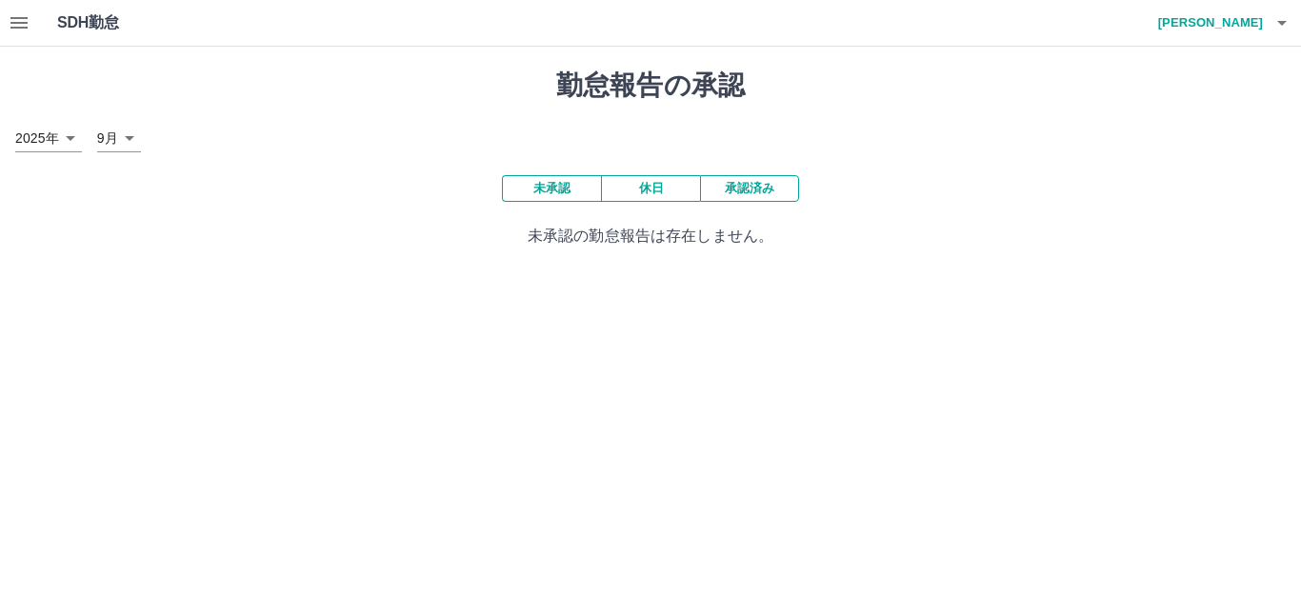
drag, startPoint x: 349, startPoint y: 141, endPoint x: 316, endPoint y: 128, distance: 35.0
click at [348, 141] on div "2025年 **** 9月 *" at bounding box center [650, 139] width 1271 height 28
click at [14, 15] on icon "button" at bounding box center [19, 22] width 23 height 23
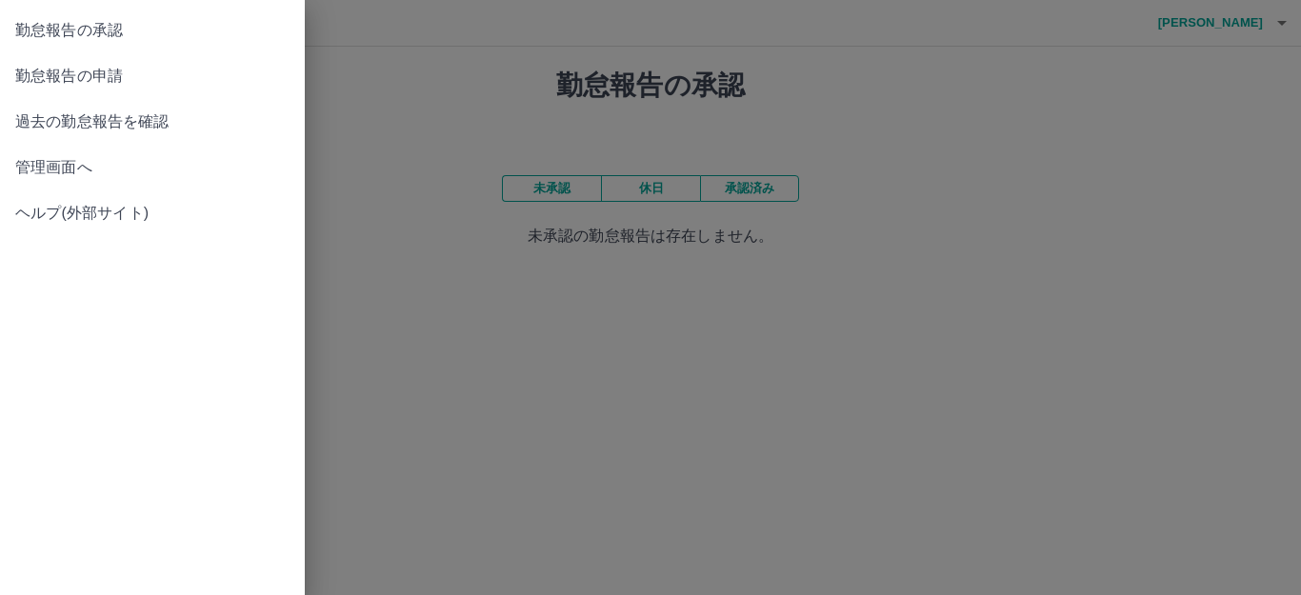
click at [57, 79] on span "勤怠報告の申請" at bounding box center [152, 76] width 274 height 23
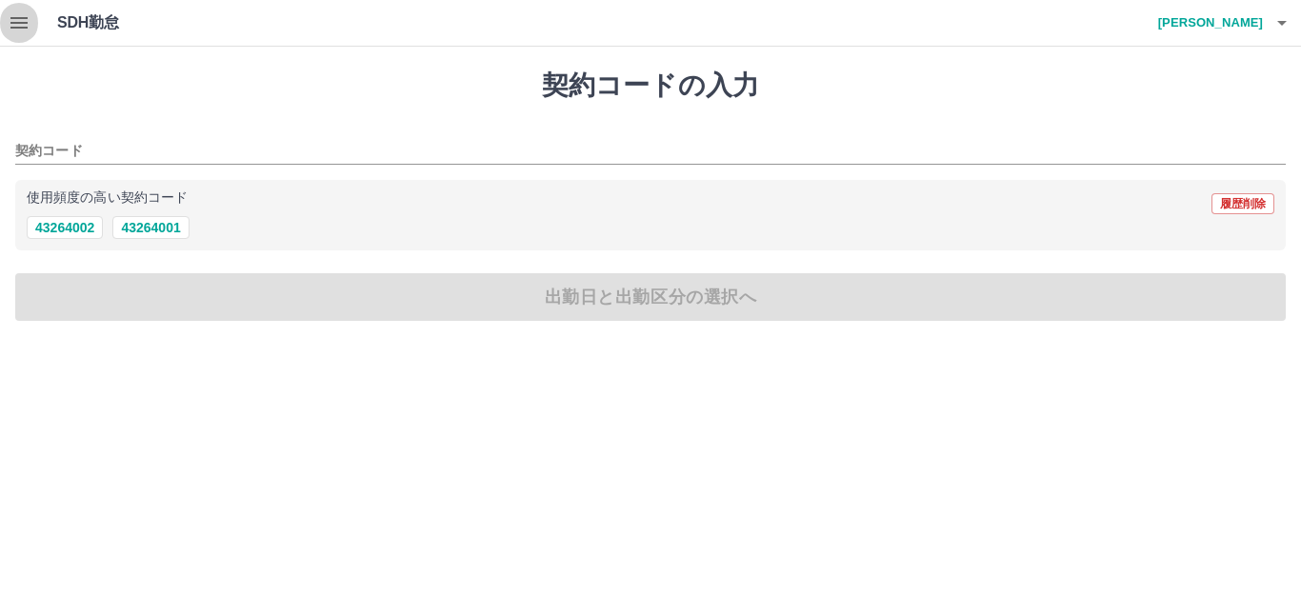
click at [16, 26] on icon "button" at bounding box center [19, 22] width 23 height 23
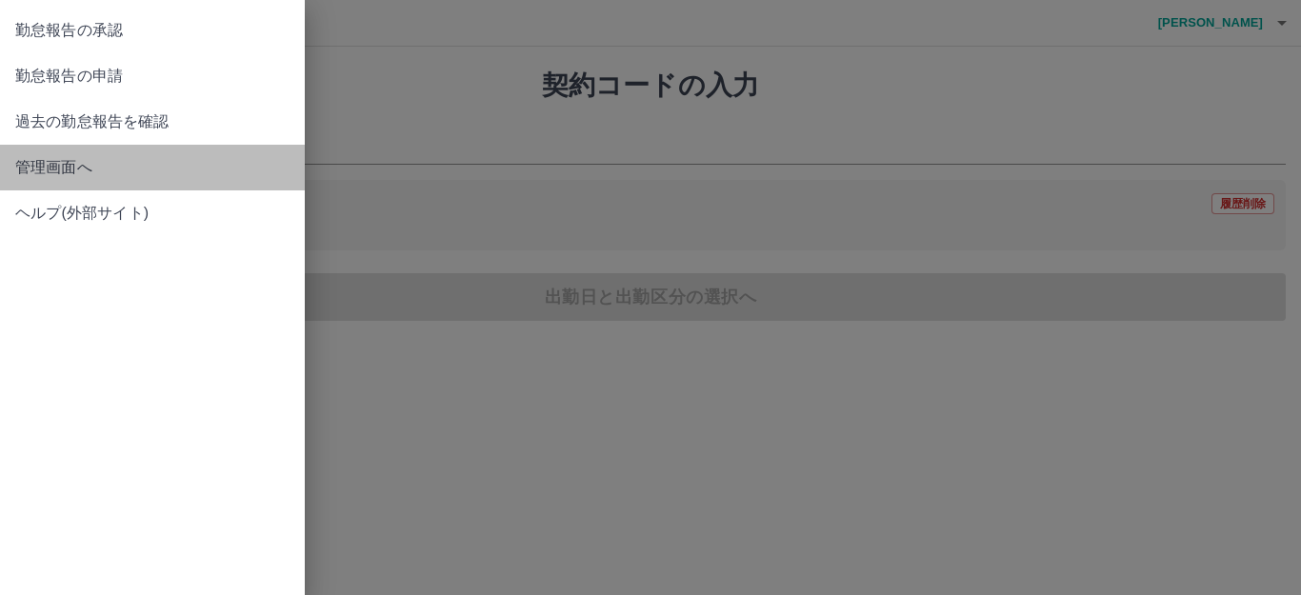
click at [41, 169] on span "管理画面へ" at bounding box center [152, 167] width 274 height 23
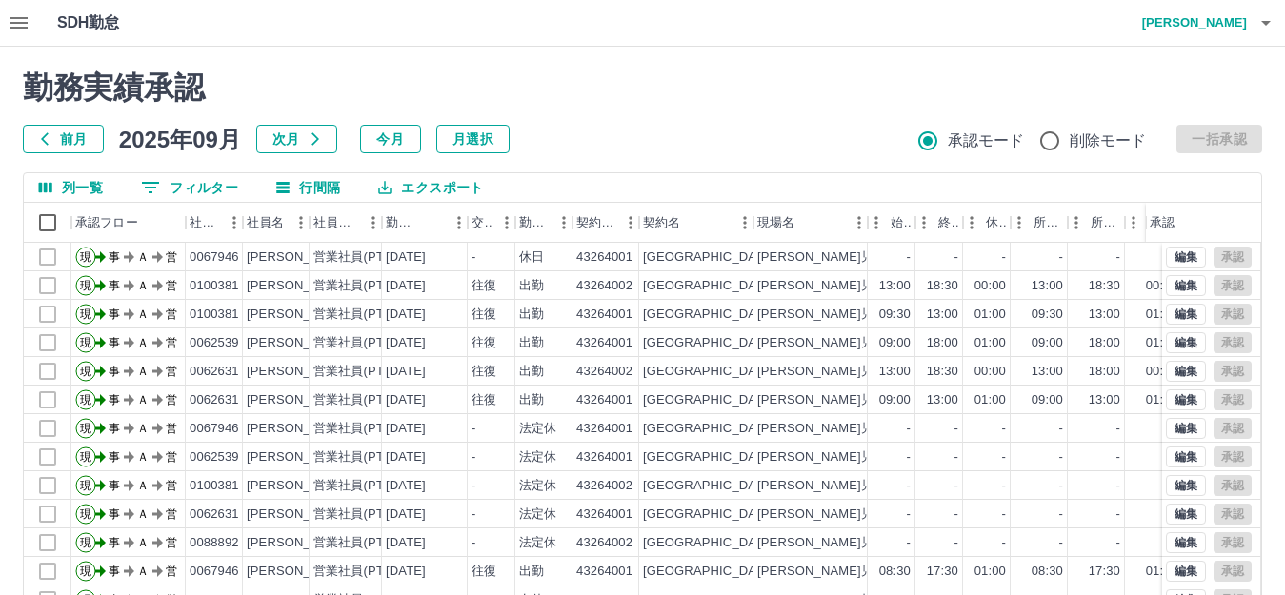
click at [583, 35] on div "SDH勤怠 青山　孝博 勤務実績承認 前月 2025年09月 次月 今月 月選択 承認モード 削除モード 一括承認 列一覧 0 フィルター 行間隔 エクスポー…" at bounding box center [642, 402] width 1285 height 805
click at [19, 12] on icon "button" at bounding box center [19, 22] width 23 height 23
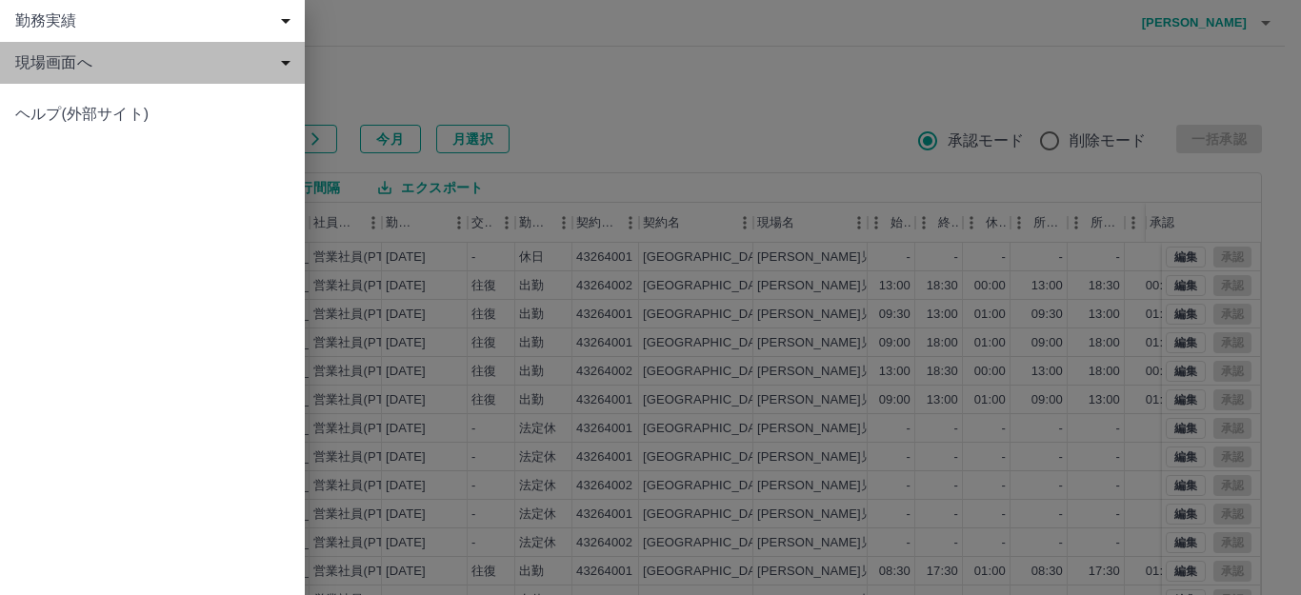
click at [47, 59] on span "現場画面へ" at bounding box center [156, 62] width 282 height 23
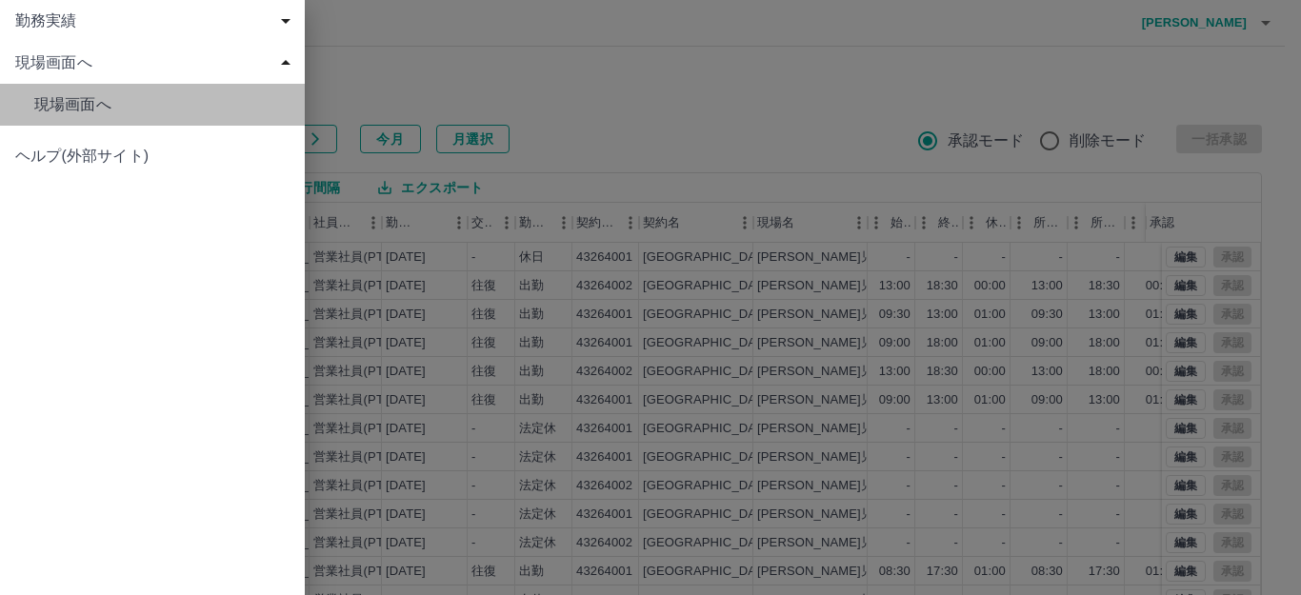
click at [69, 97] on span "現場画面へ" at bounding box center [161, 104] width 255 height 23
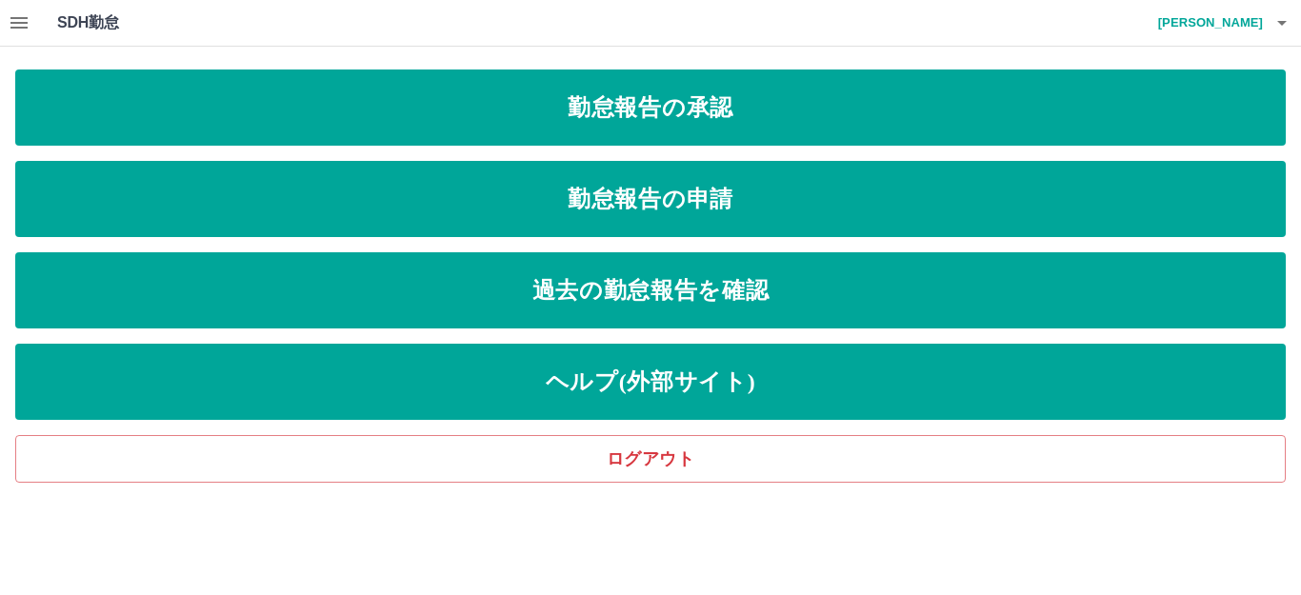
click at [498, 483] on html "SDH勤怠 青山　孝博 勤怠報告の承認 勤怠報告の申請 過去の勤怠報告を確認 ヘルプ(外部サイト) ログアウト SDH勤怠" at bounding box center [650, 241] width 1301 height 483
click at [531, 483] on html "SDH勤怠 青山　孝博 勤怠報告の承認 勤怠報告の申請 過去の勤怠報告を確認 ヘルプ(外部サイト) ログアウト SDH勤怠" at bounding box center [650, 241] width 1301 height 483
